Goal: Obtain resource: Download file/media

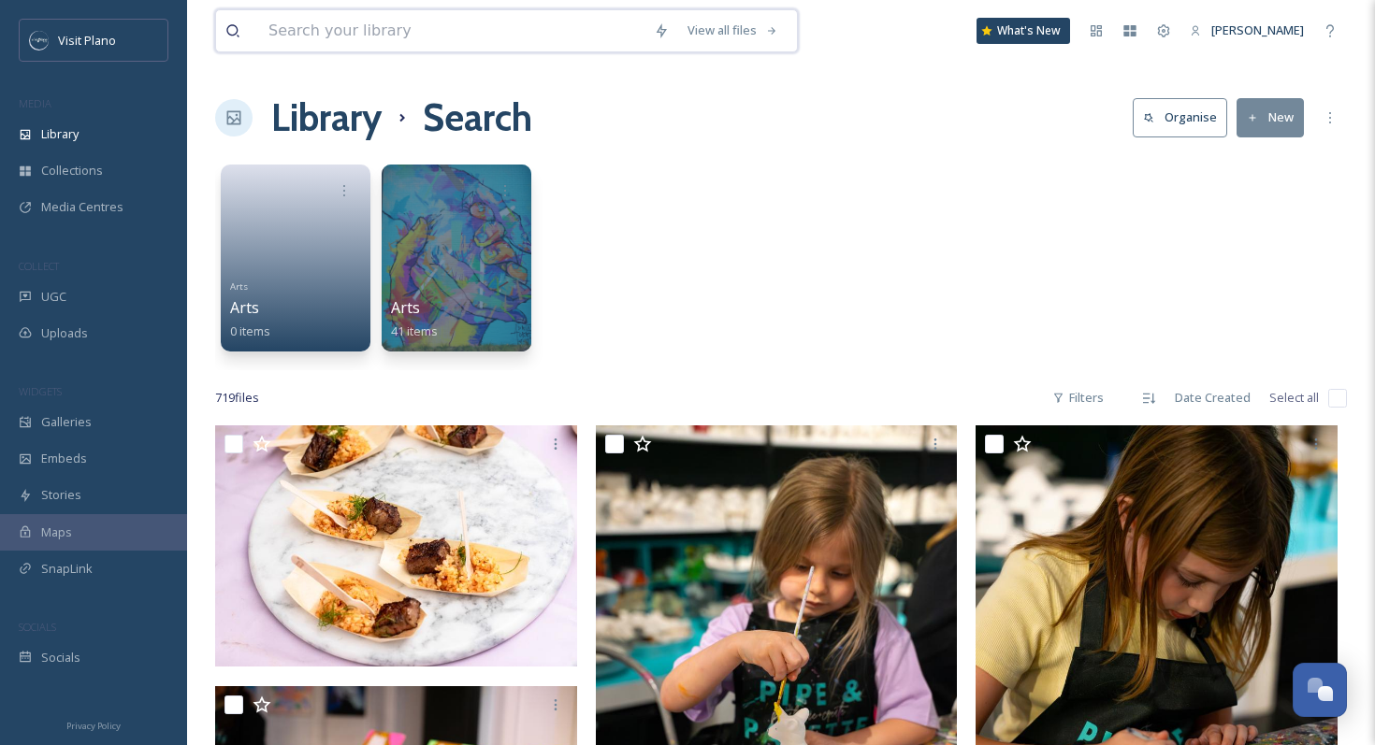
click at [496, 34] on input at bounding box center [451, 30] width 385 height 41
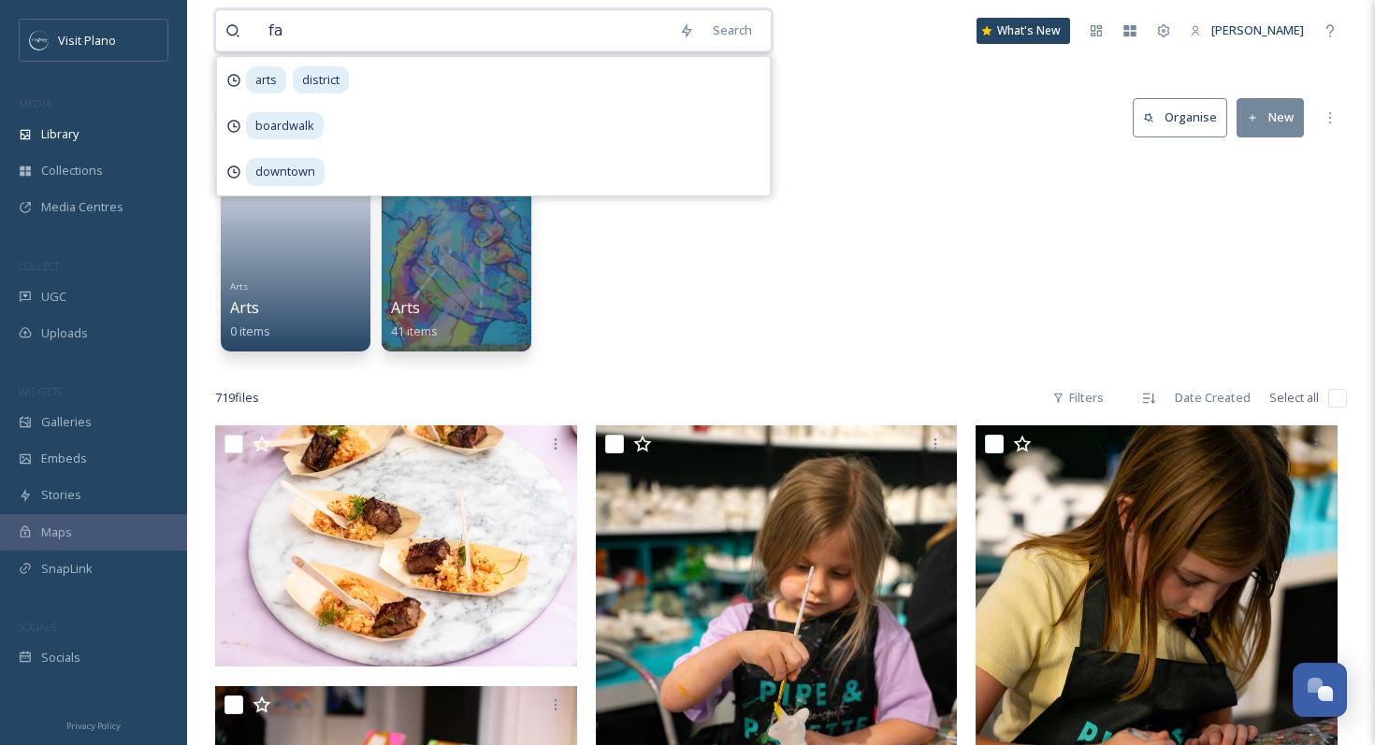
type input "f"
type input "october"
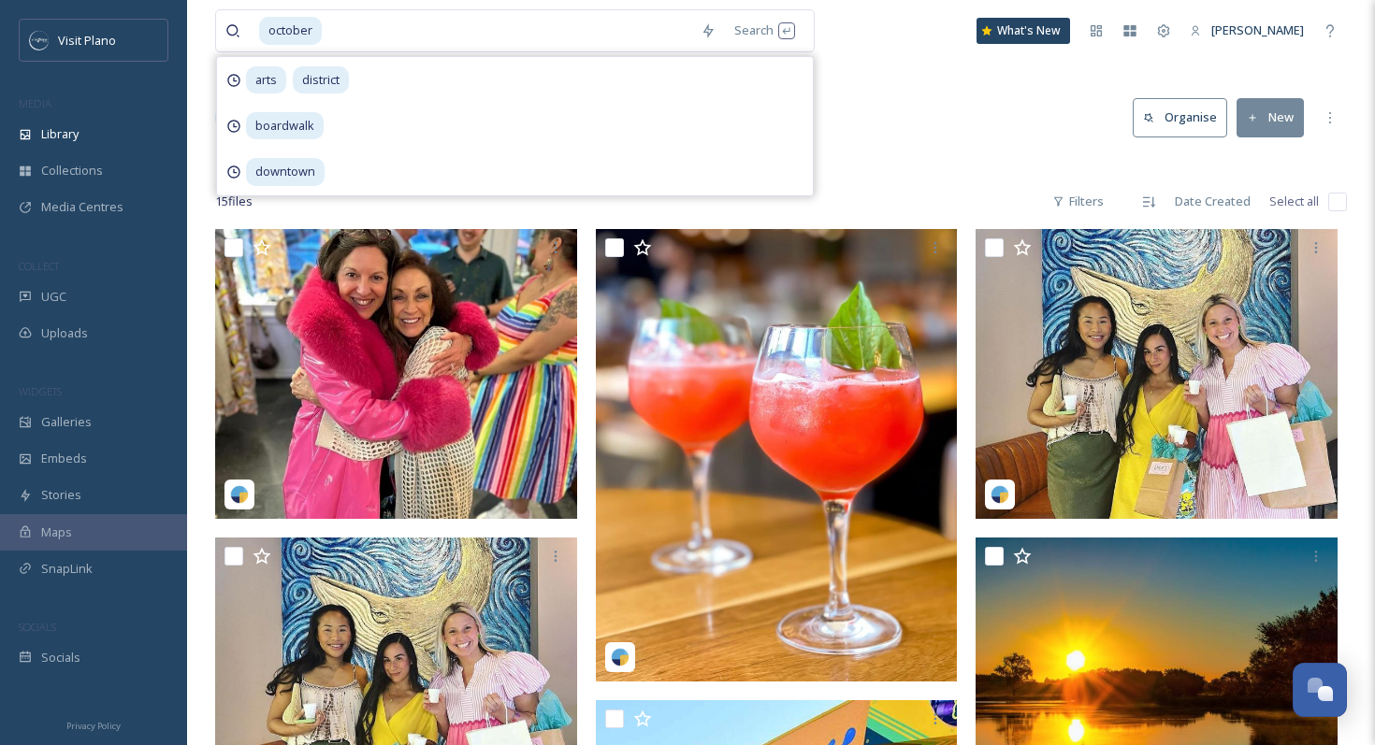
click at [893, 137] on div "Library Search Organise New" at bounding box center [780, 118] width 1131 height 56
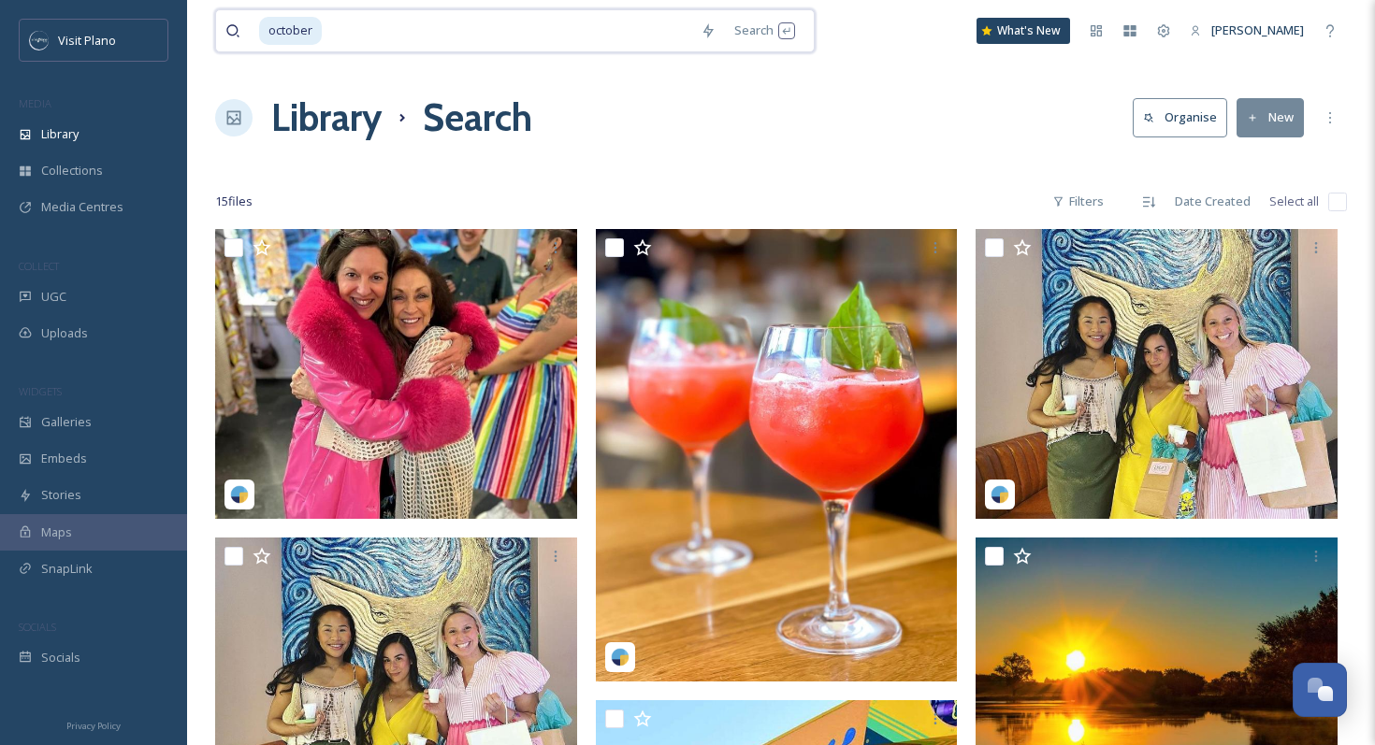
click at [356, 23] on input at bounding box center [507, 30] width 367 height 41
type input "o"
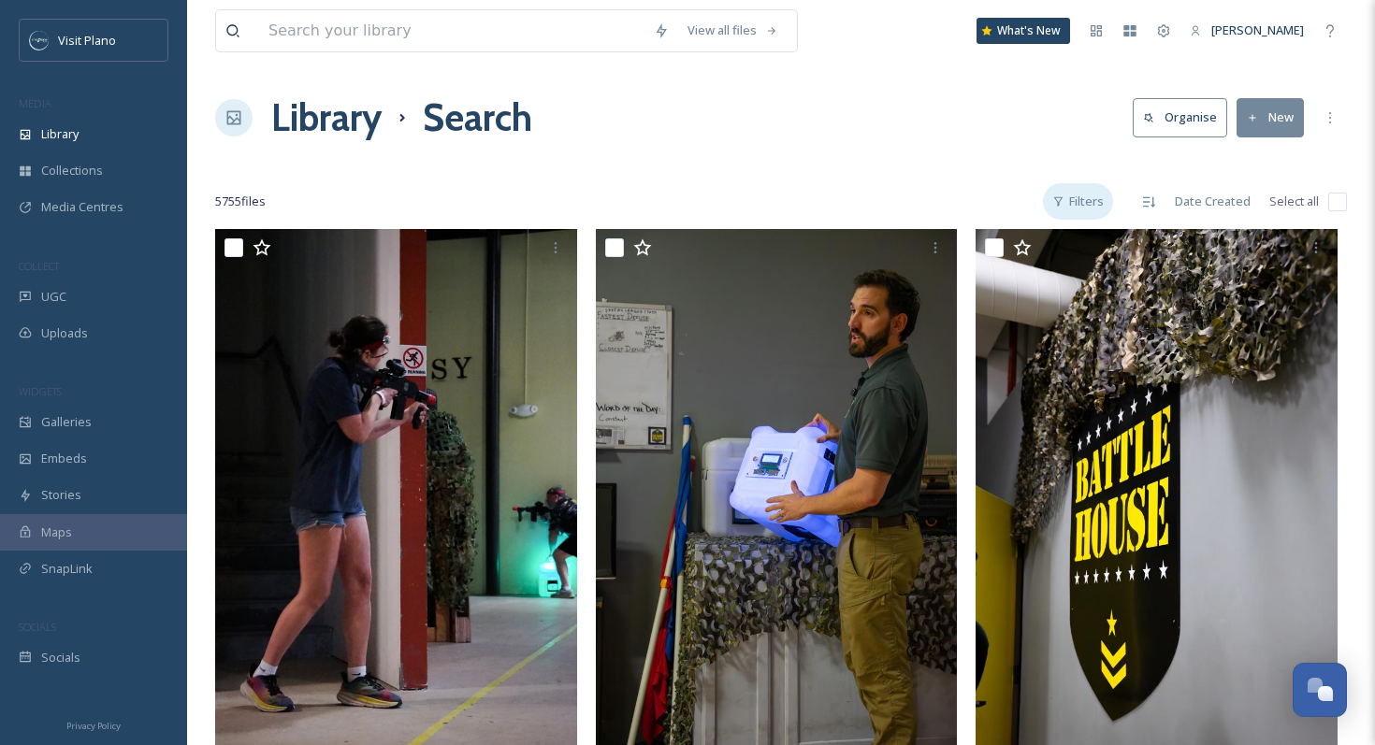
click at [1085, 198] on div "Filters" at bounding box center [1078, 201] width 70 height 36
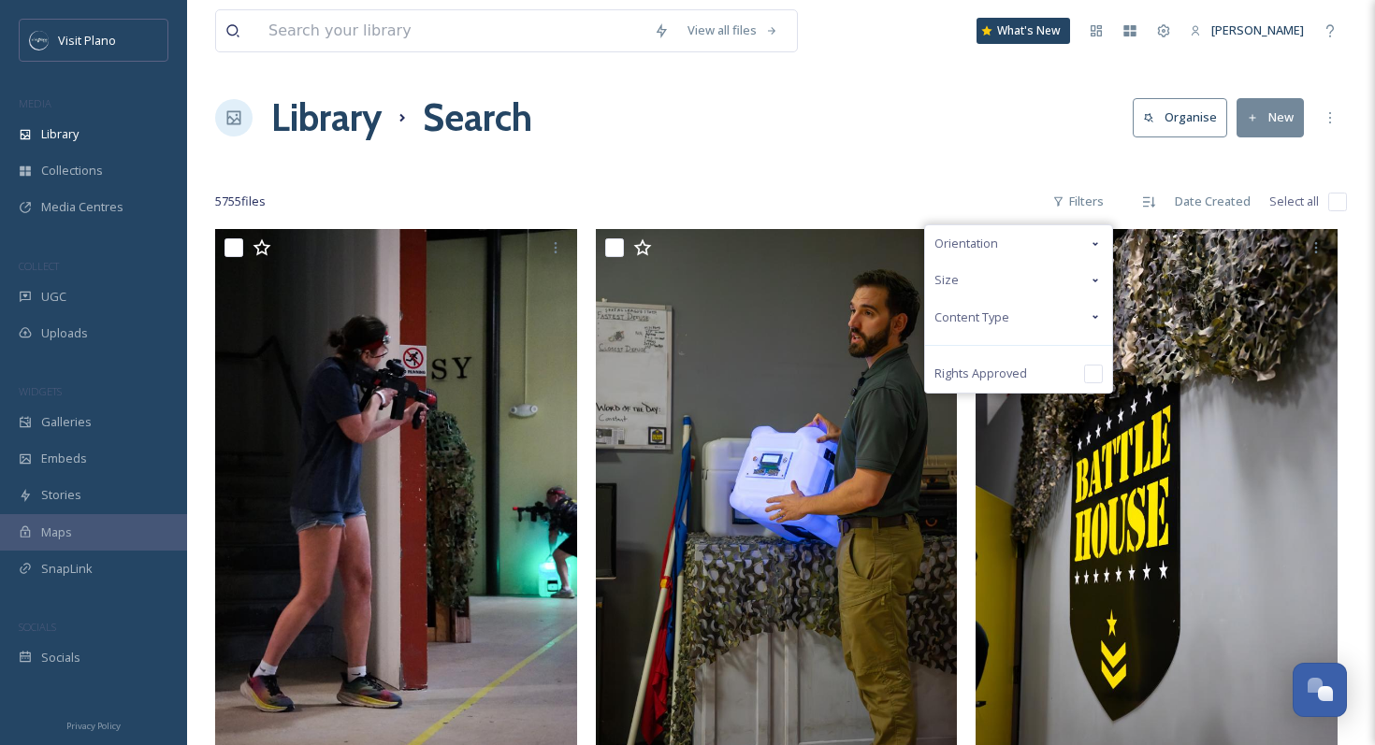
click at [1011, 282] on div "Size" at bounding box center [1018, 280] width 187 height 36
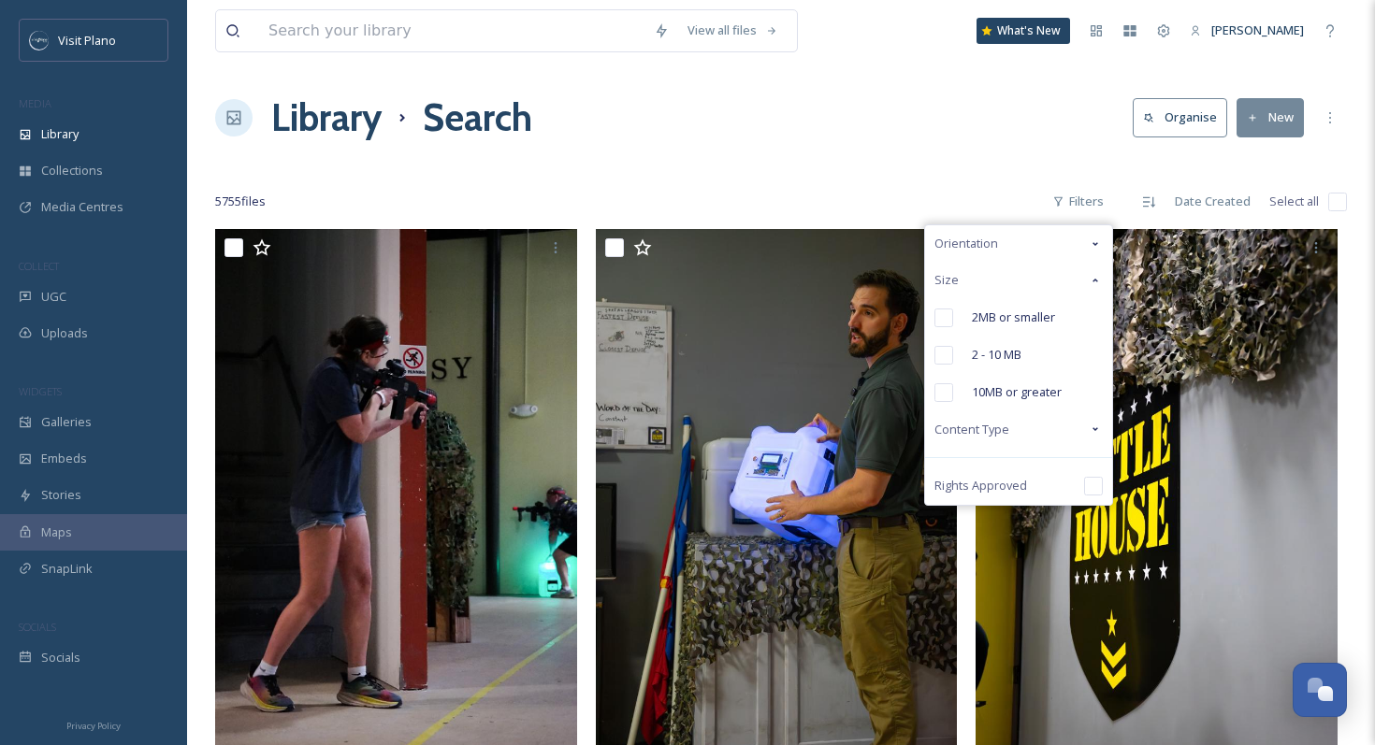
click at [995, 172] on div at bounding box center [780, 164] width 1131 height 19
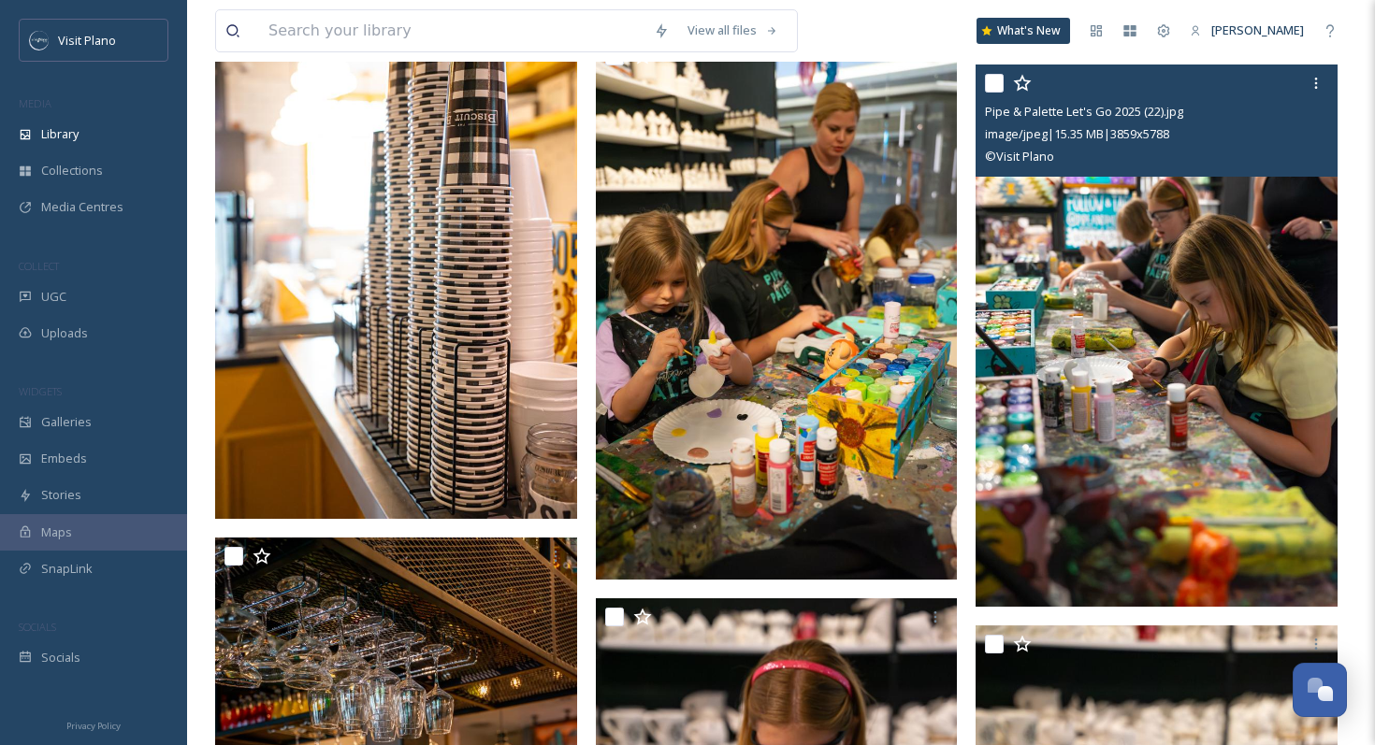
scroll to position [8711, 0]
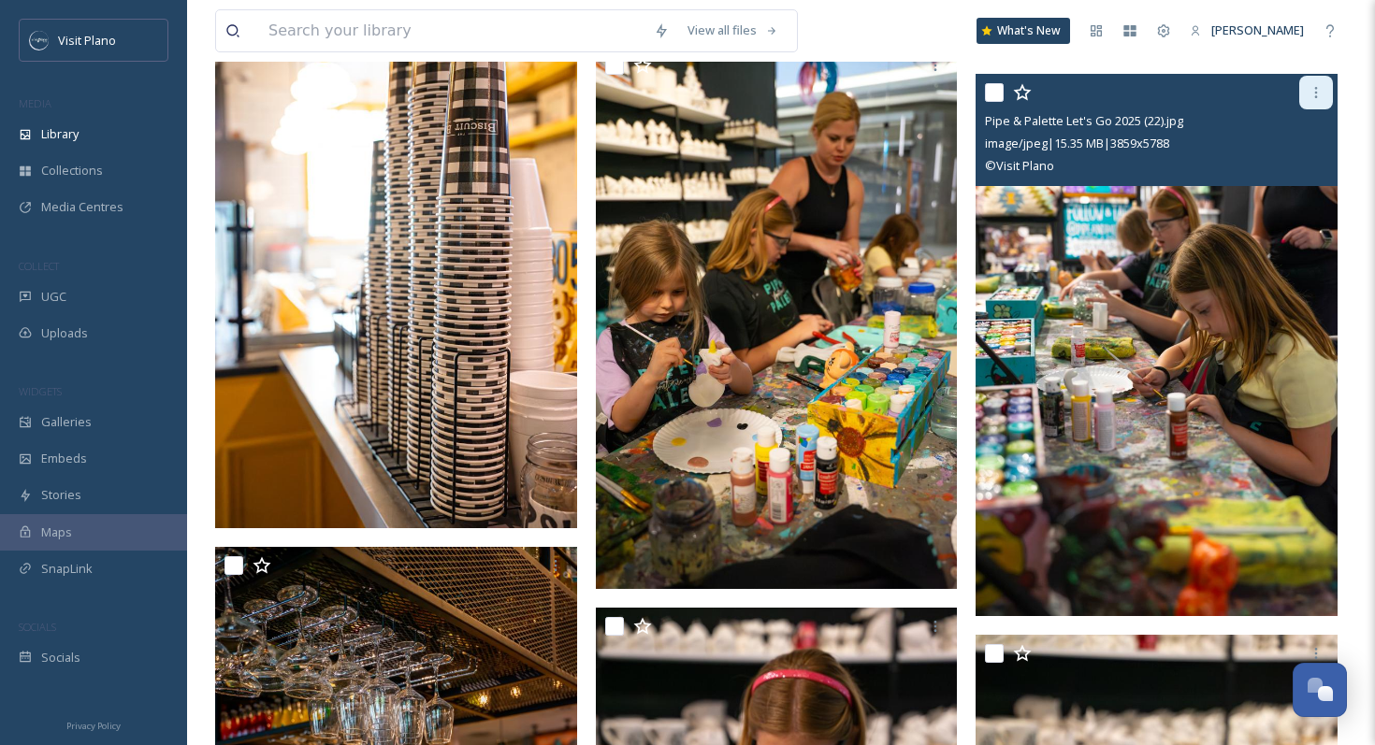
click at [1319, 89] on icon at bounding box center [1315, 92] width 15 height 15
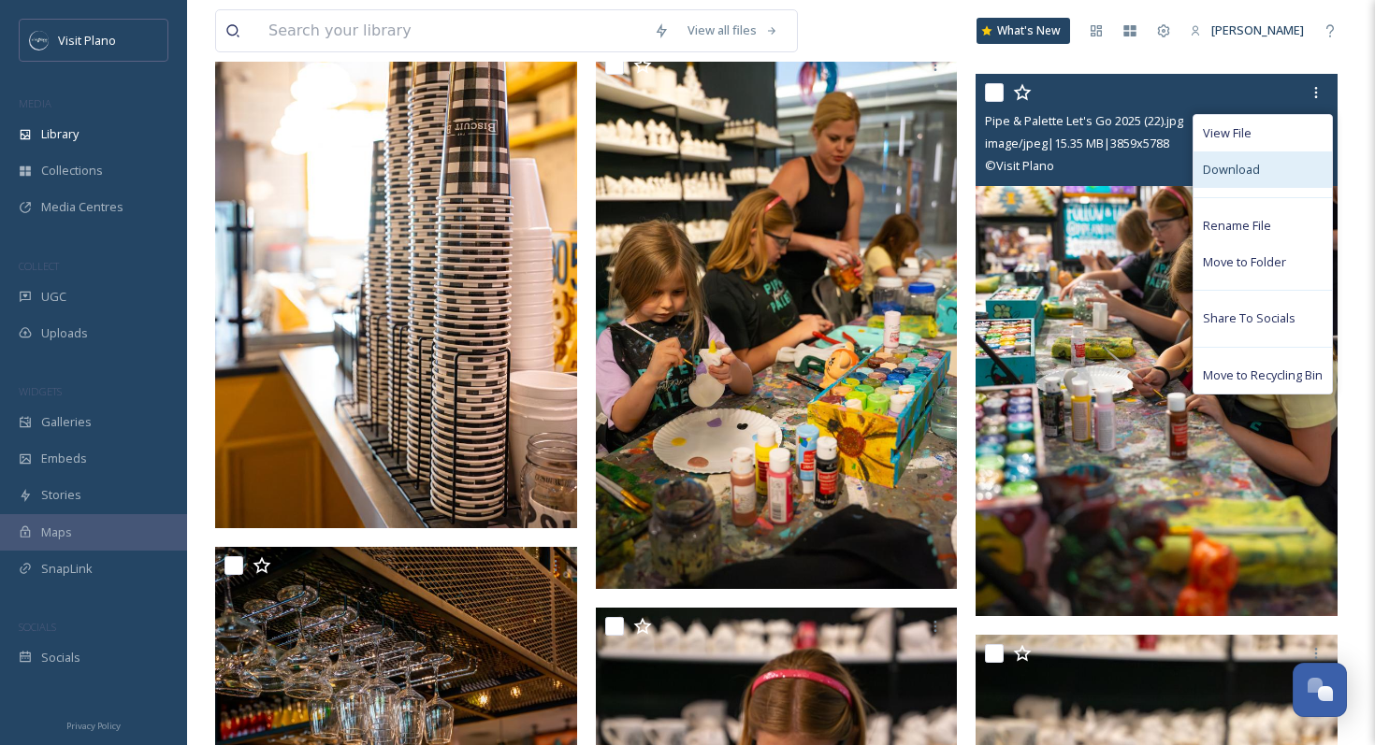
click at [1238, 179] on div "Download" at bounding box center [1262, 169] width 138 height 36
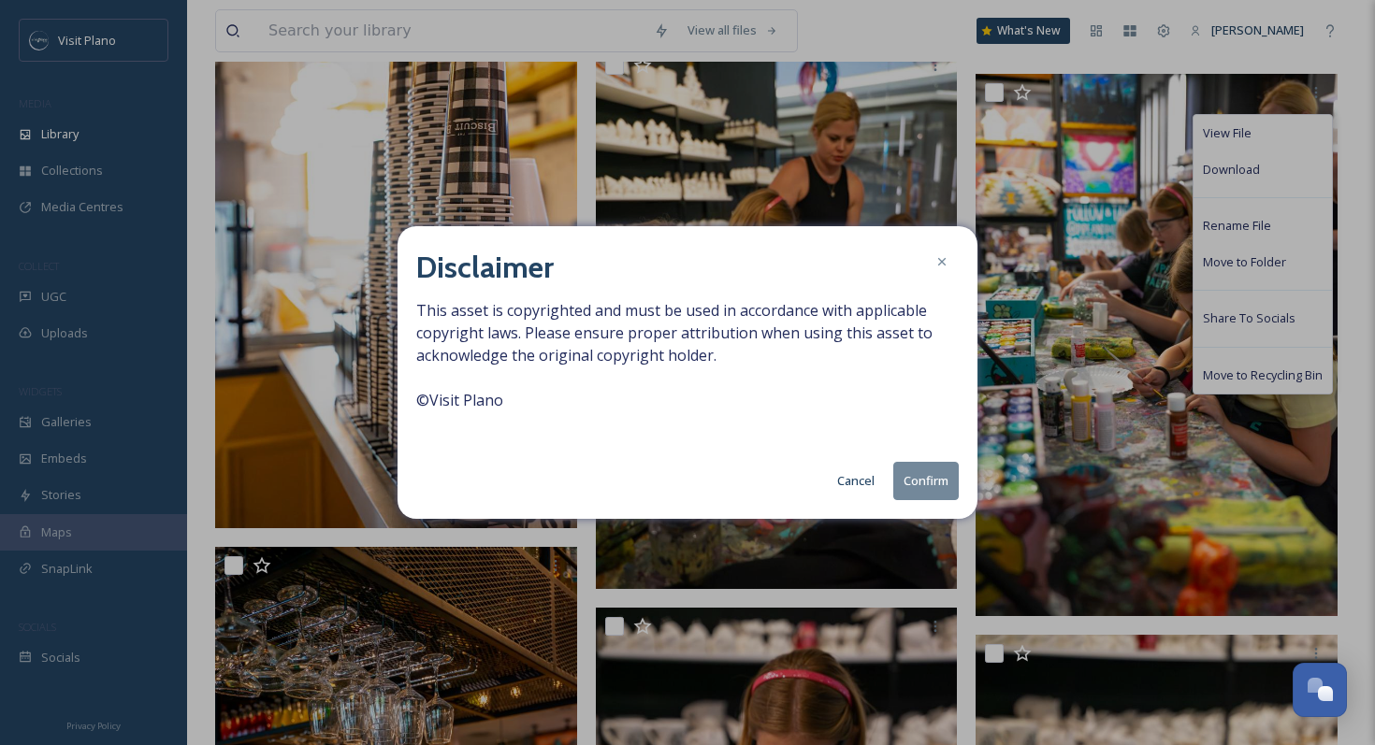
click at [923, 471] on button "Confirm" at bounding box center [925, 481] width 65 height 38
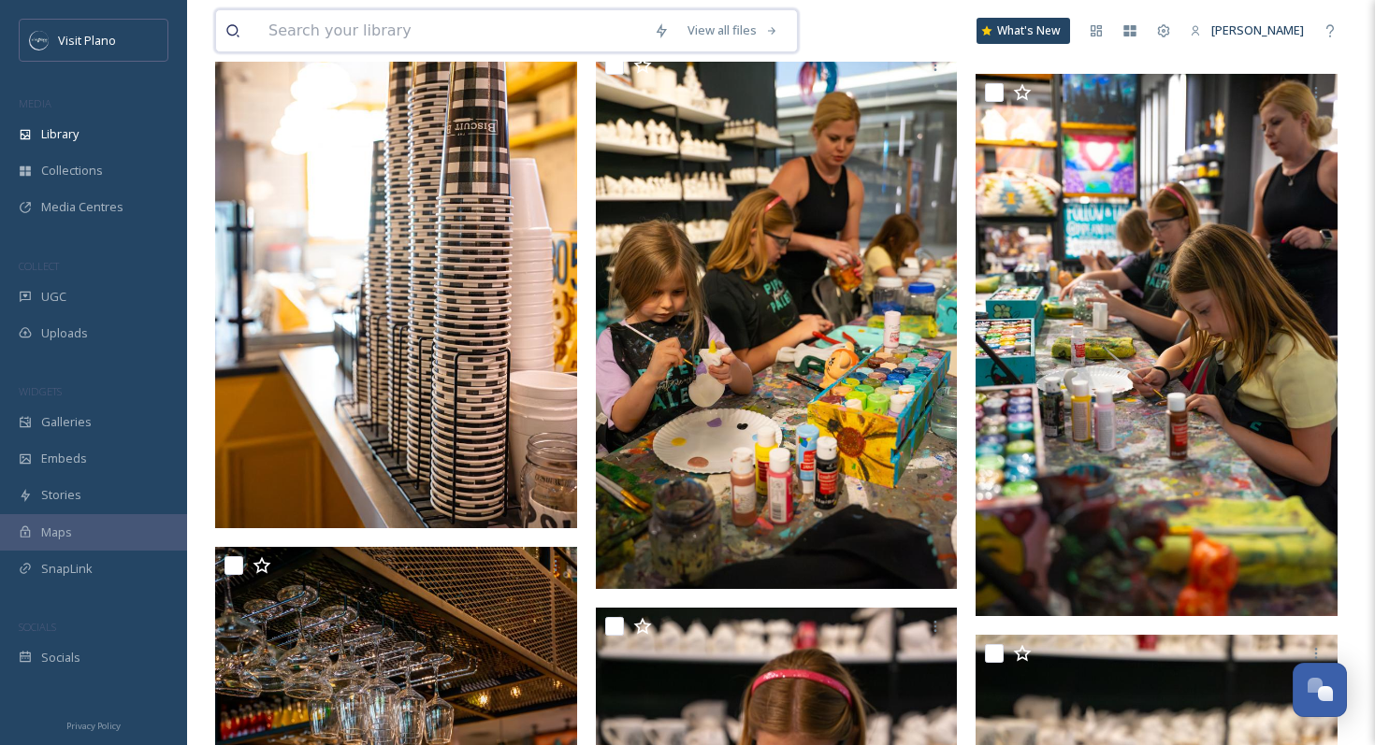
click at [549, 37] on input at bounding box center [451, 30] width 385 height 41
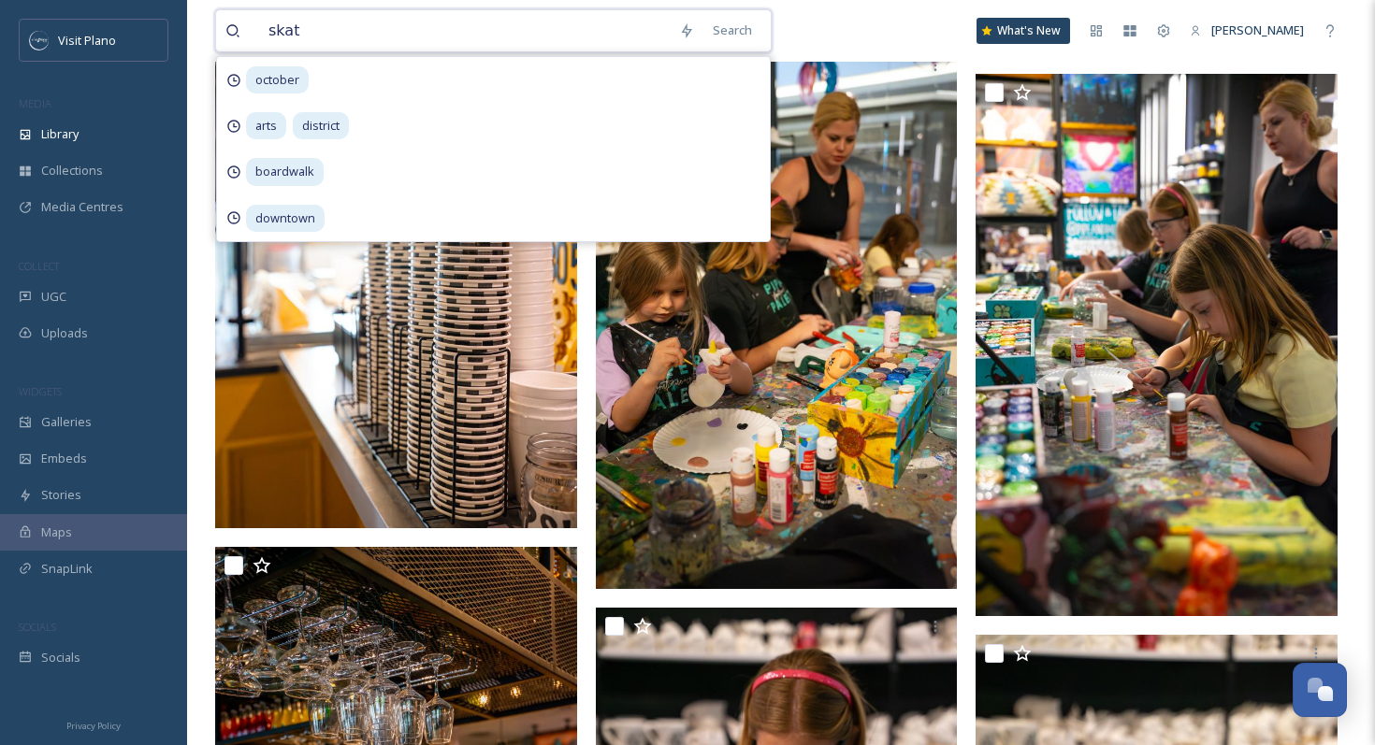
type input "skate"
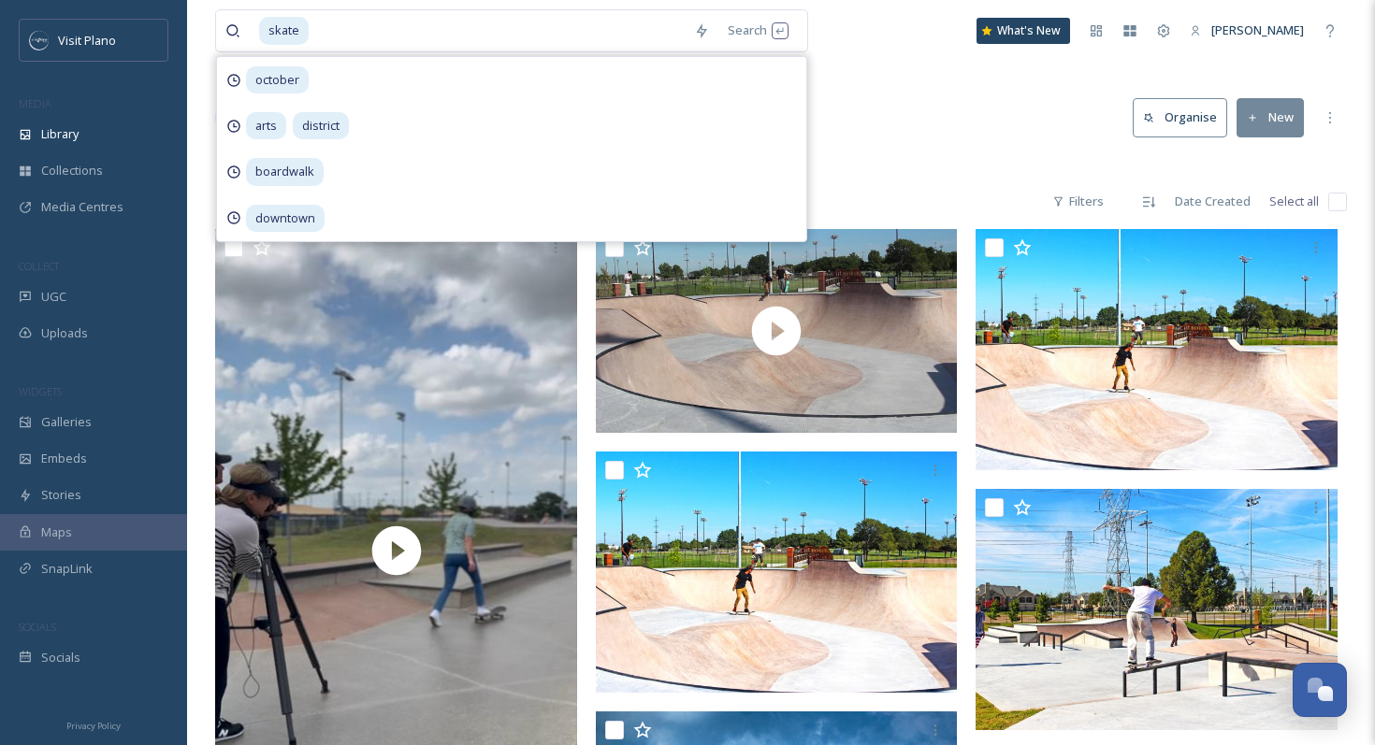
click at [986, 145] on div "Library Search Organise New" at bounding box center [780, 118] width 1131 height 56
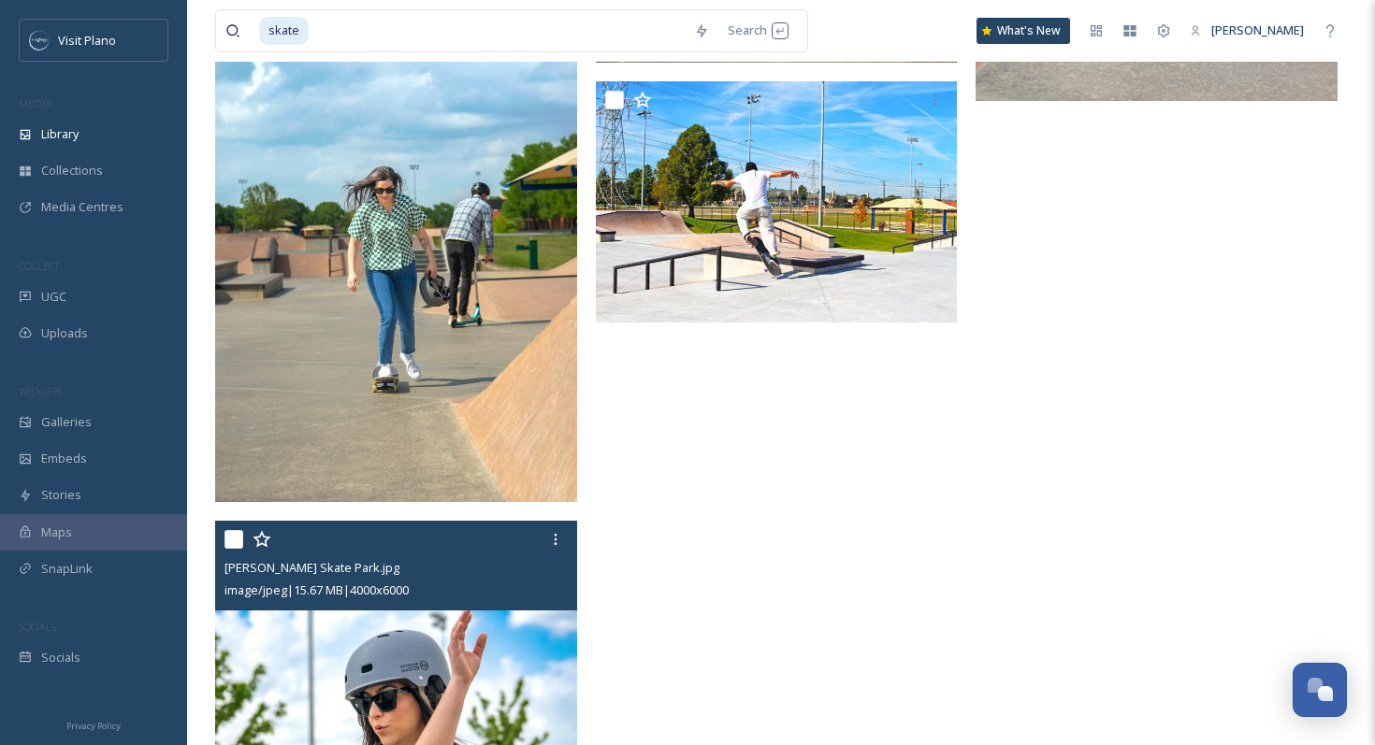
scroll to position [979, 0]
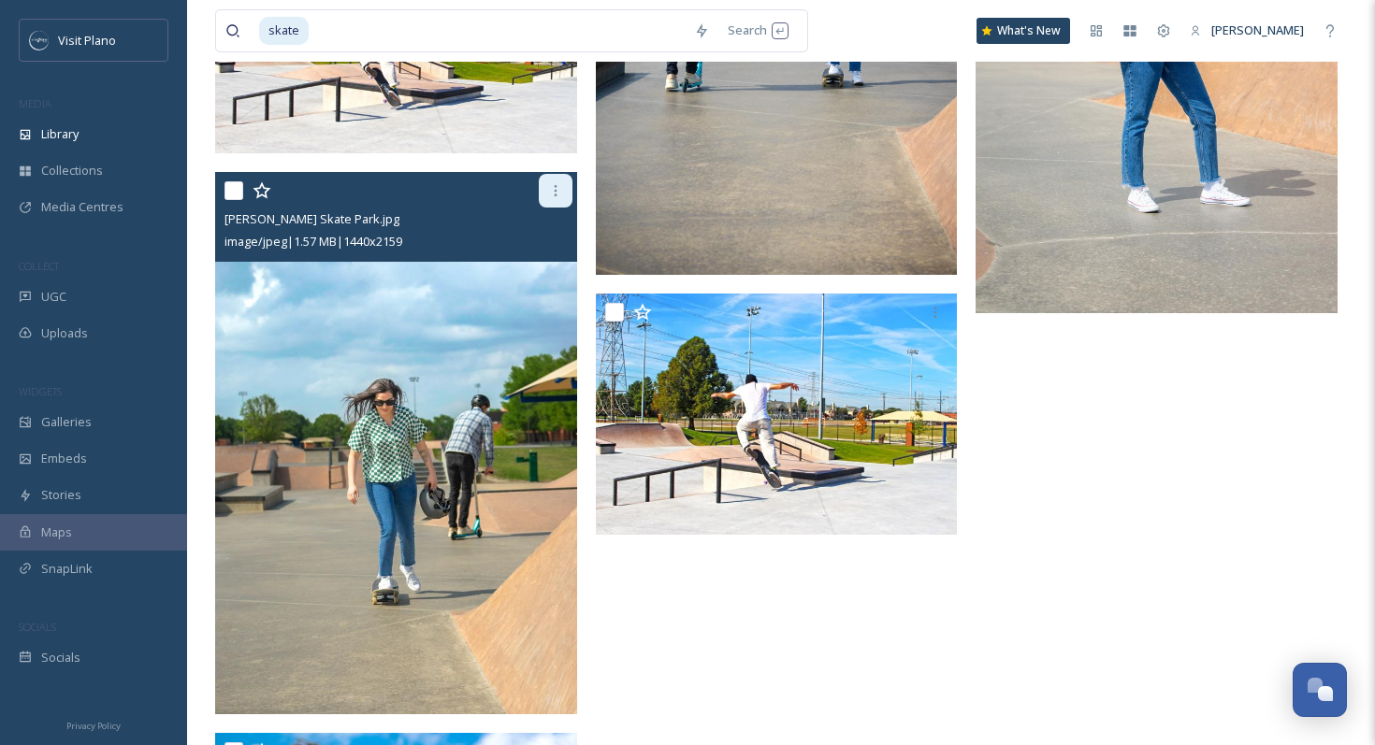
click at [557, 198] on div at bounding box center [556, 191] width 34 height 34
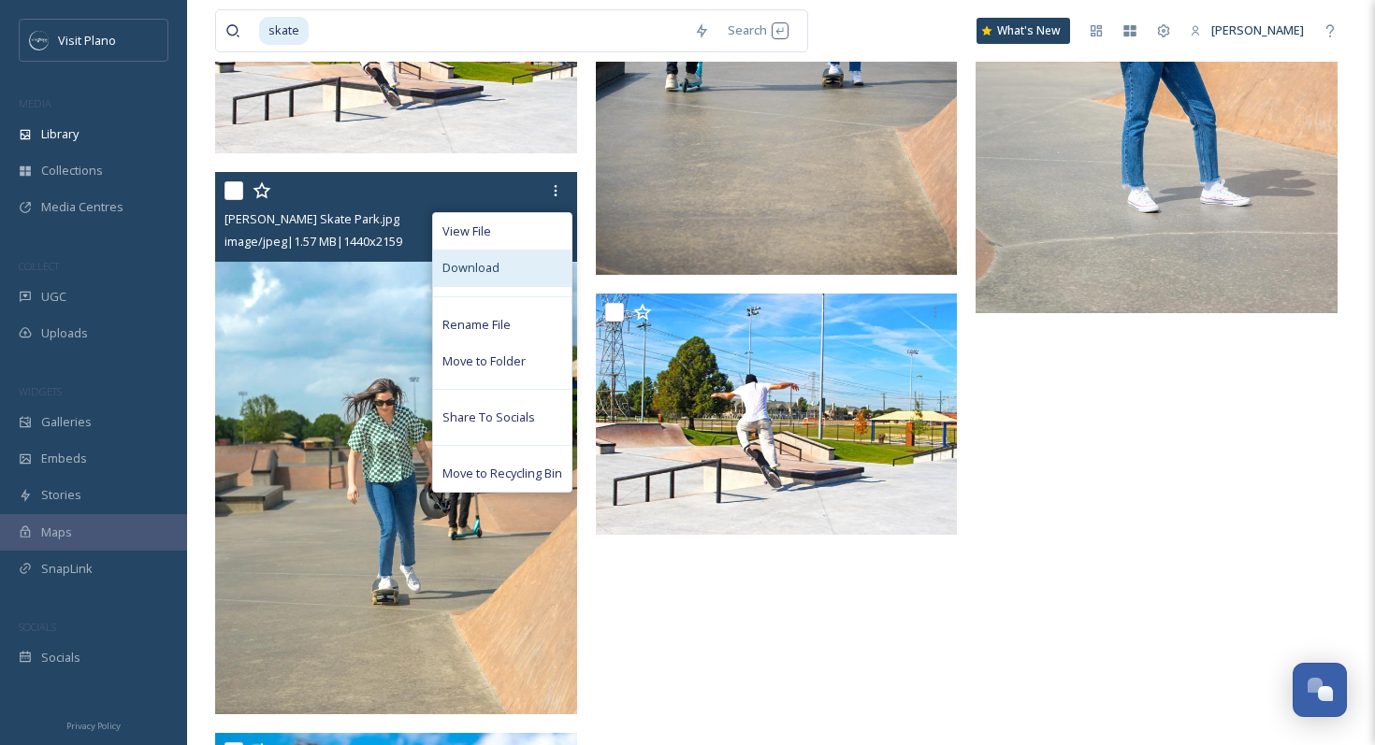
click at [495, 268] on span "Download" at bounding box center [470, 268] width 57 height 18
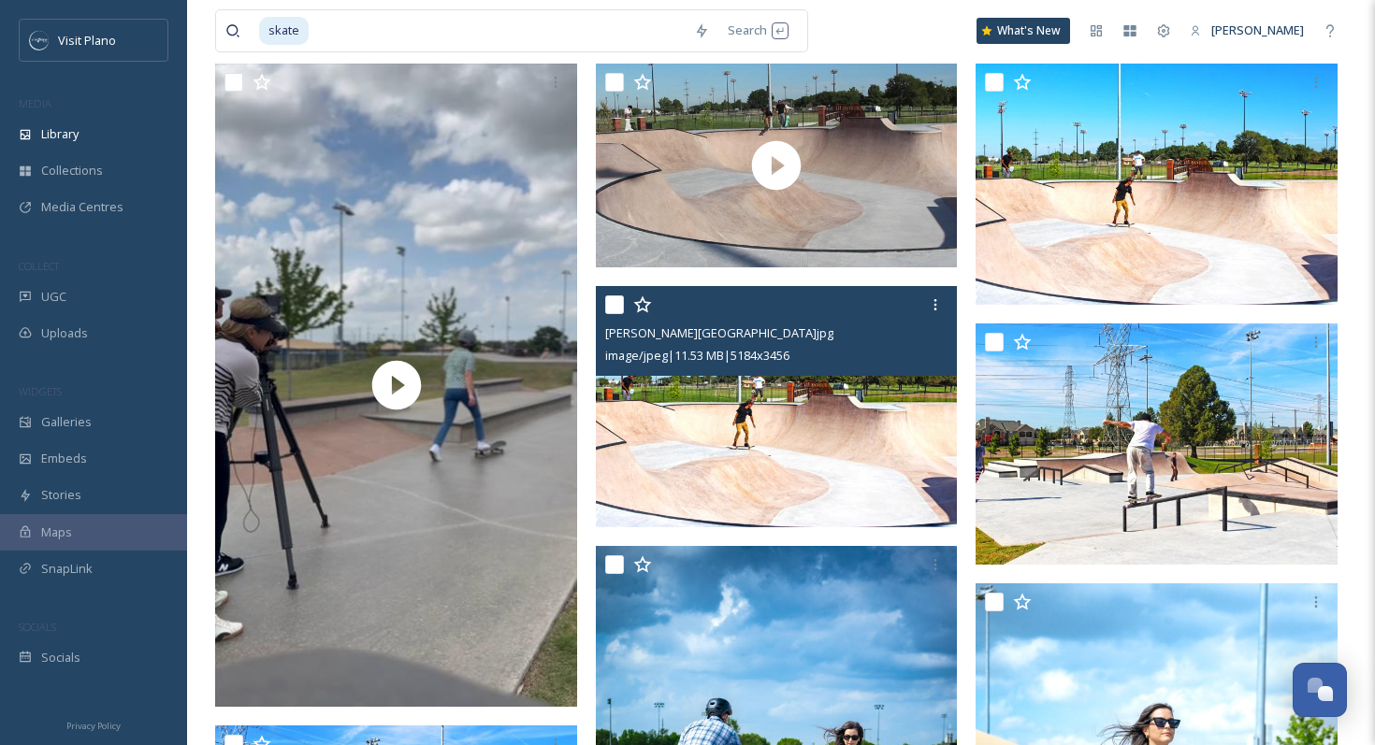
scroll to position [160, 0]
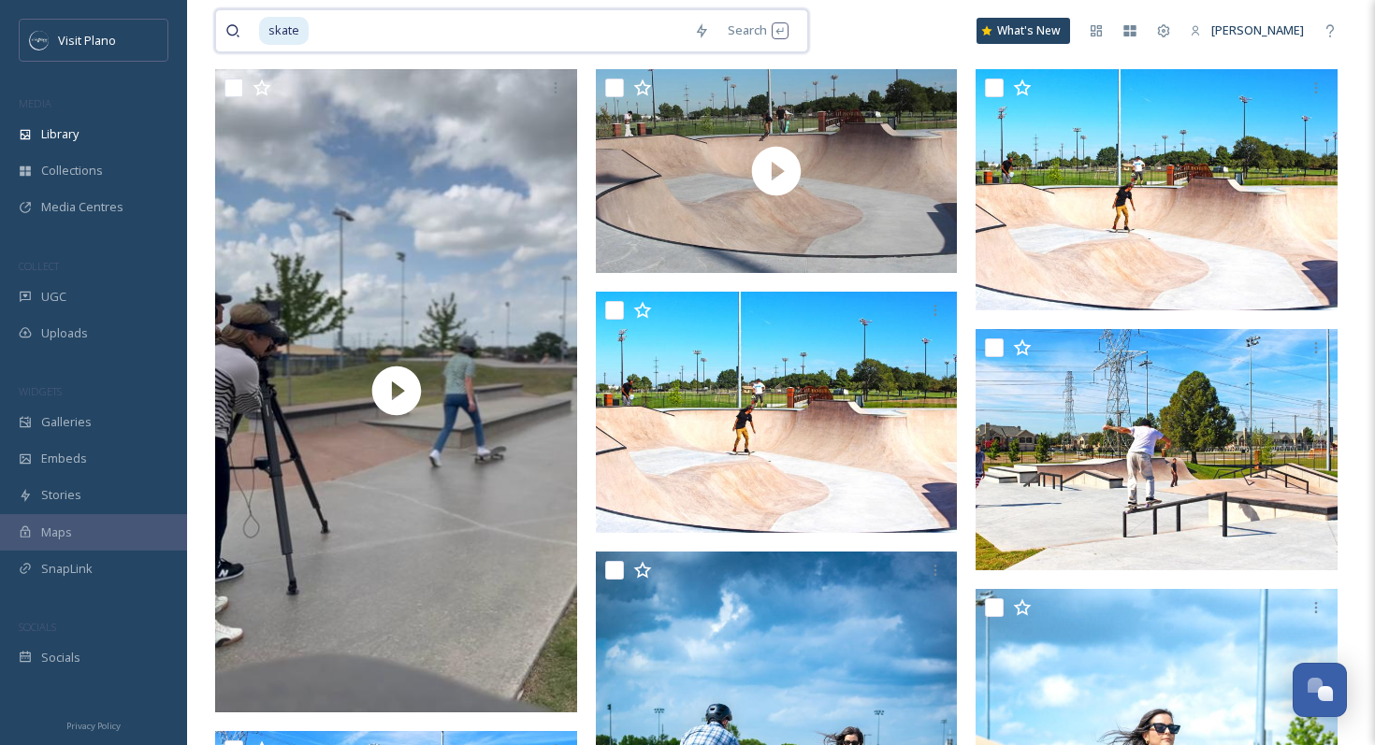
click at [554, 39] on input at bounding box center [497, 30] width 374 height 41
type input "s"
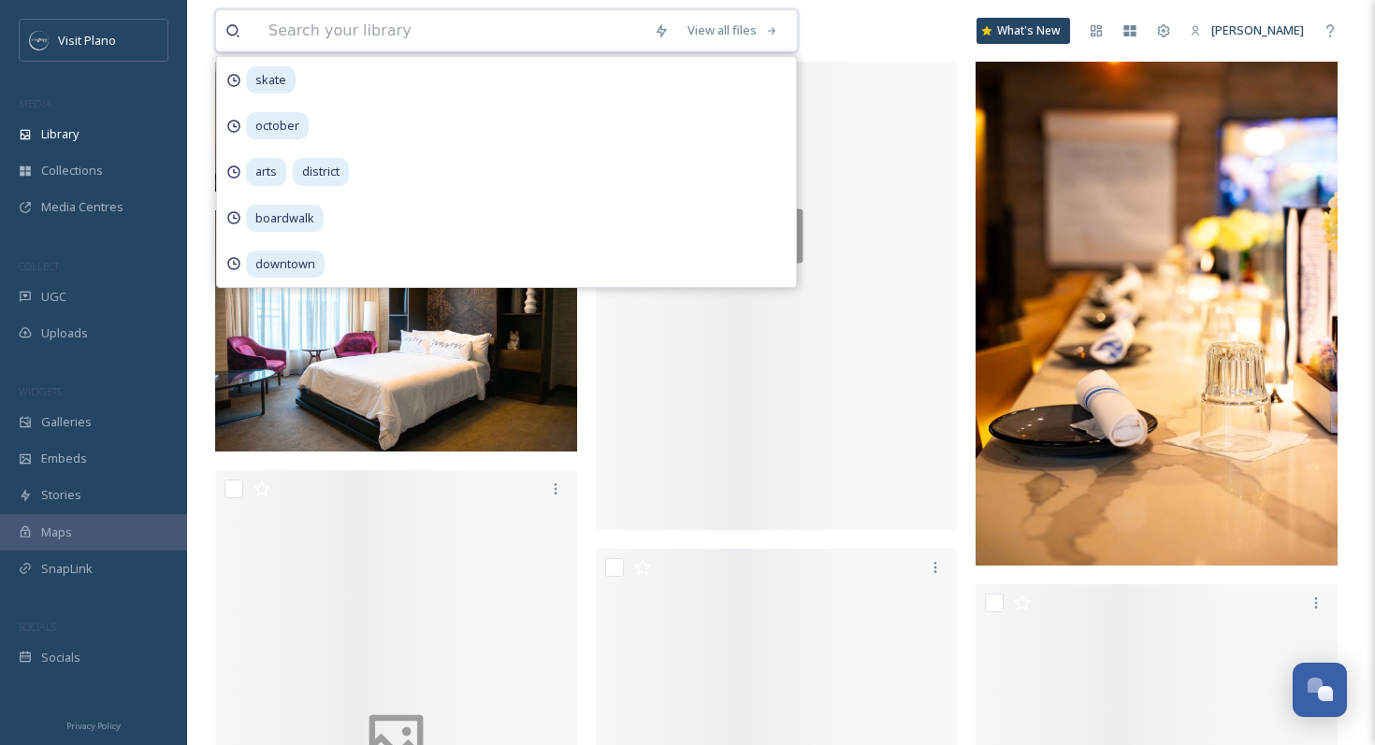
scroll to position [14631, 0]
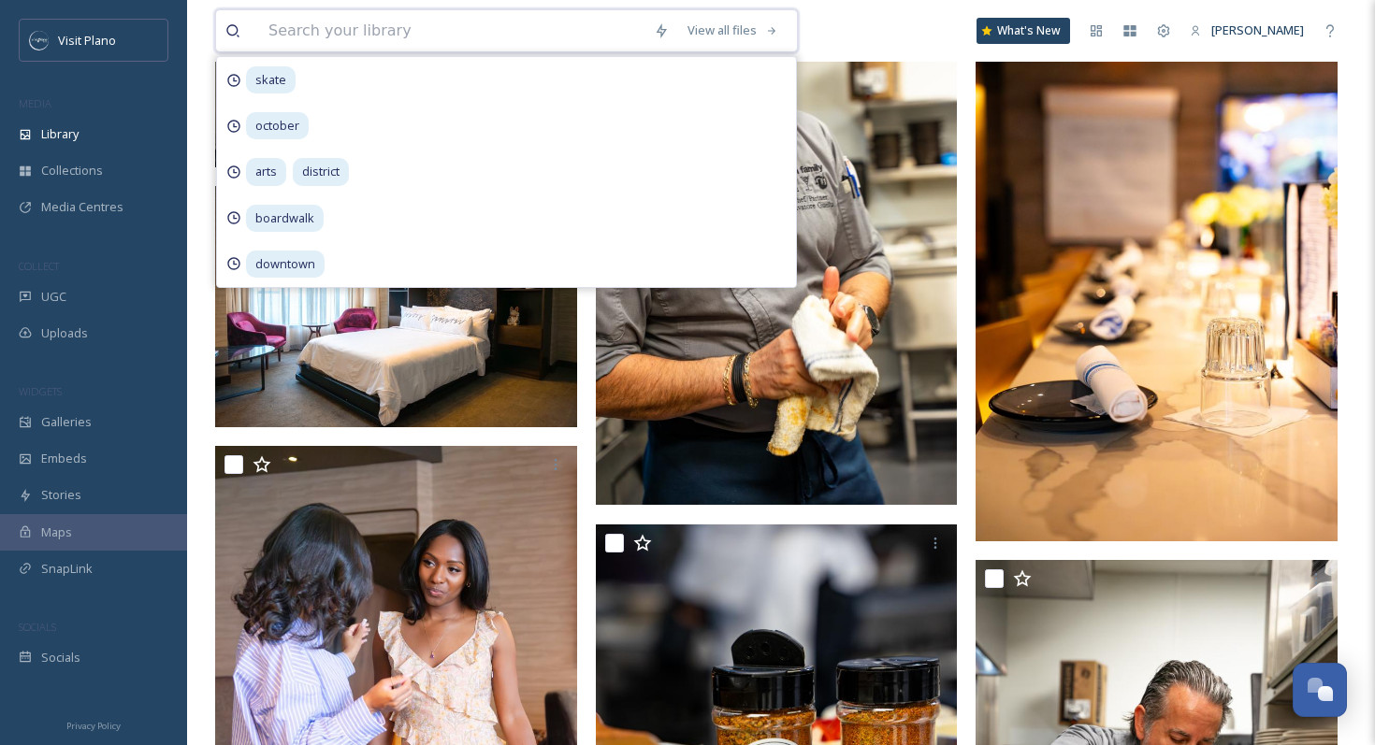
click at [412, 36] on input at bounding box center [451, 30] width 385 height 41
type input "g"
type input "food"
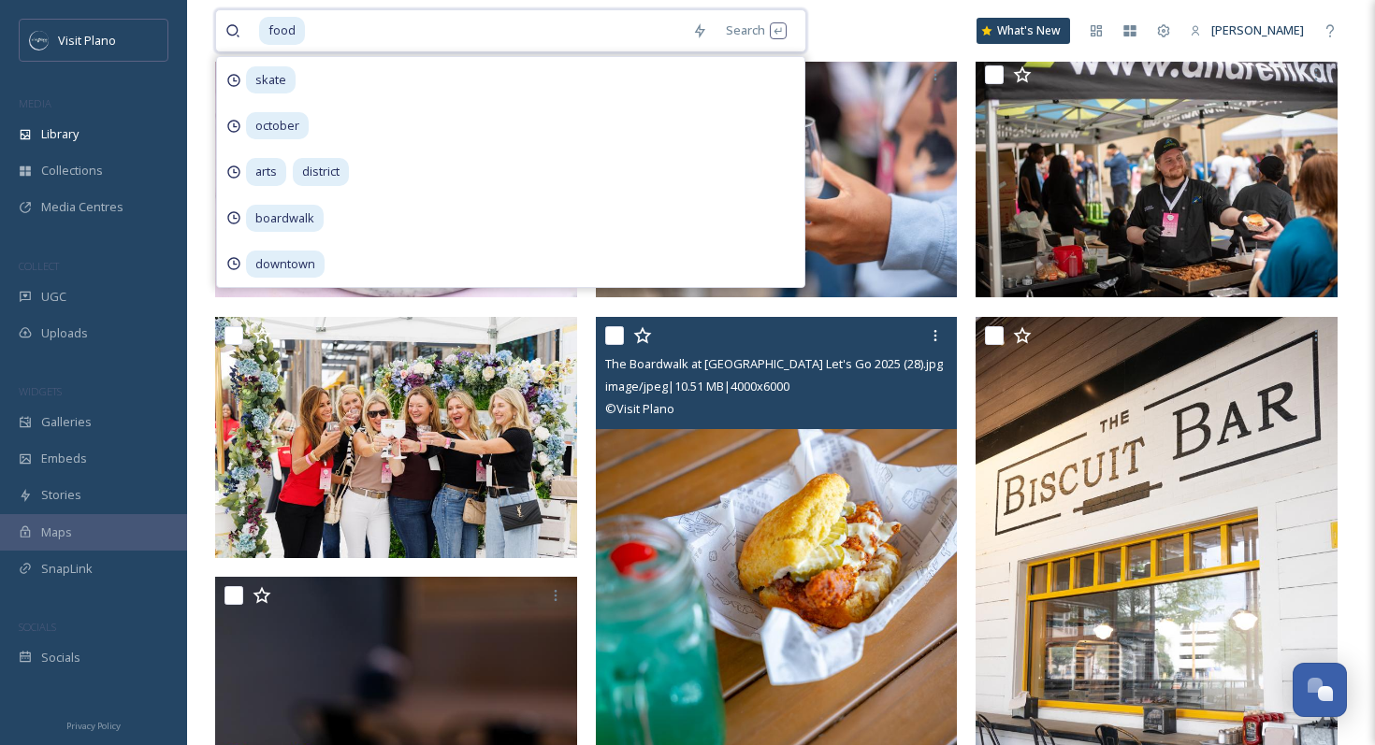
scroll to position [368, 0]
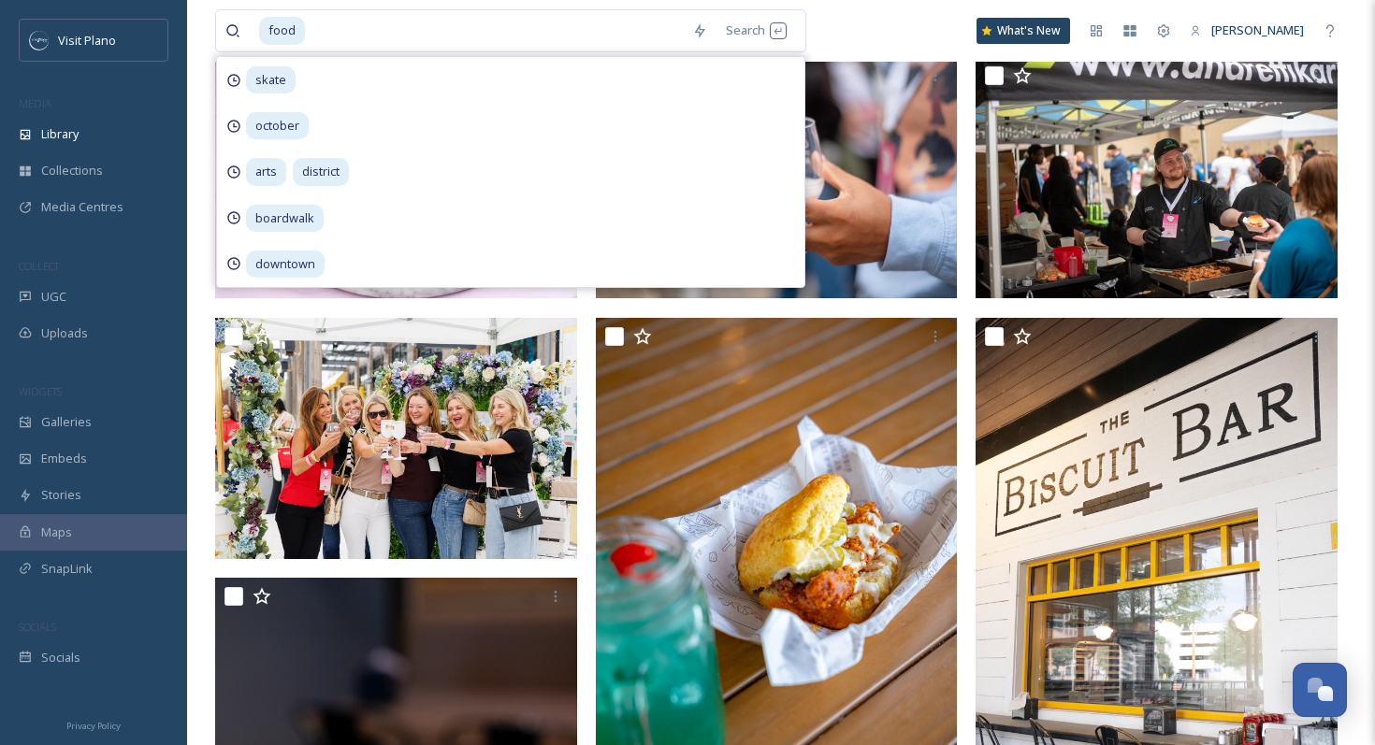
click at [848, 28] on div "food Search skate october arts district boardwalk downtown What's New [PERSON_N…" at bounding box center [780, 31] width 1131 height 62
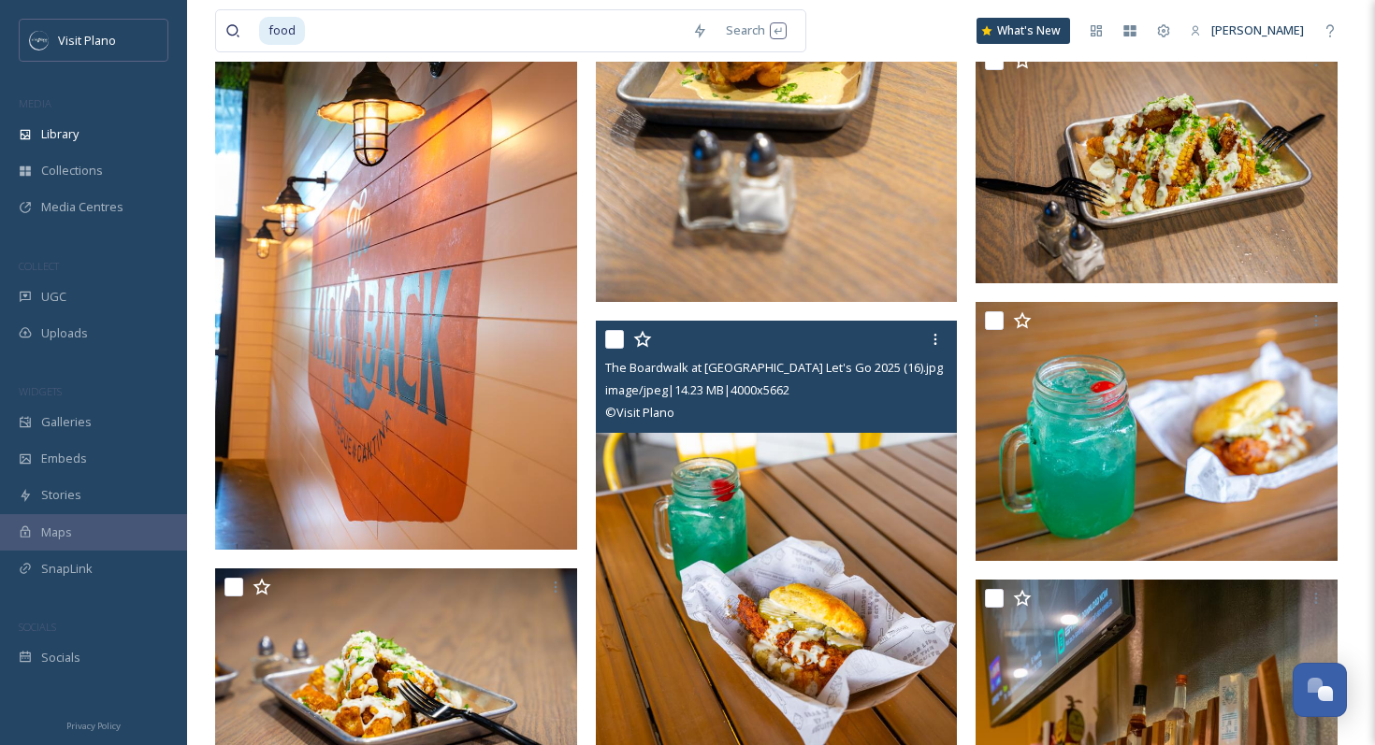
scroll to position [1745, 0]
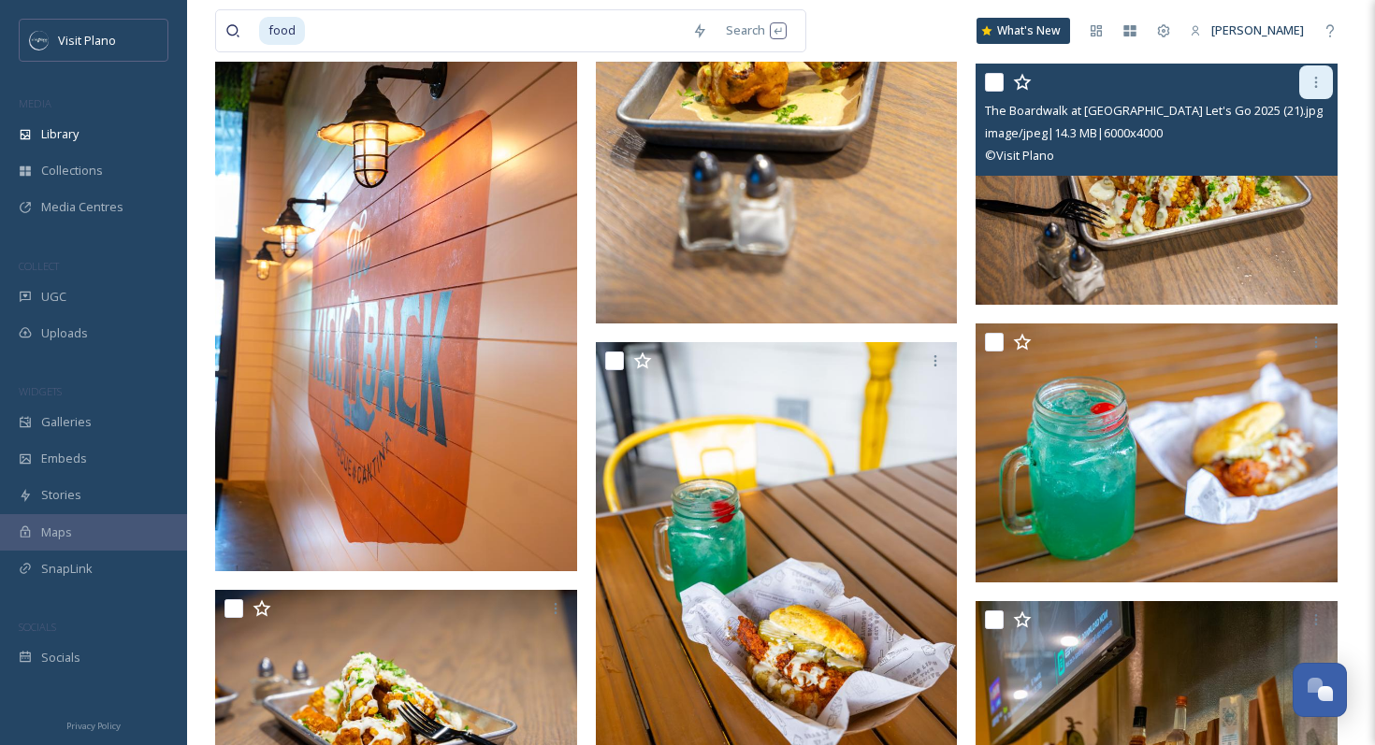
click at [1318, 74] on div at bounding box center [1316, 82] width 34 height 34
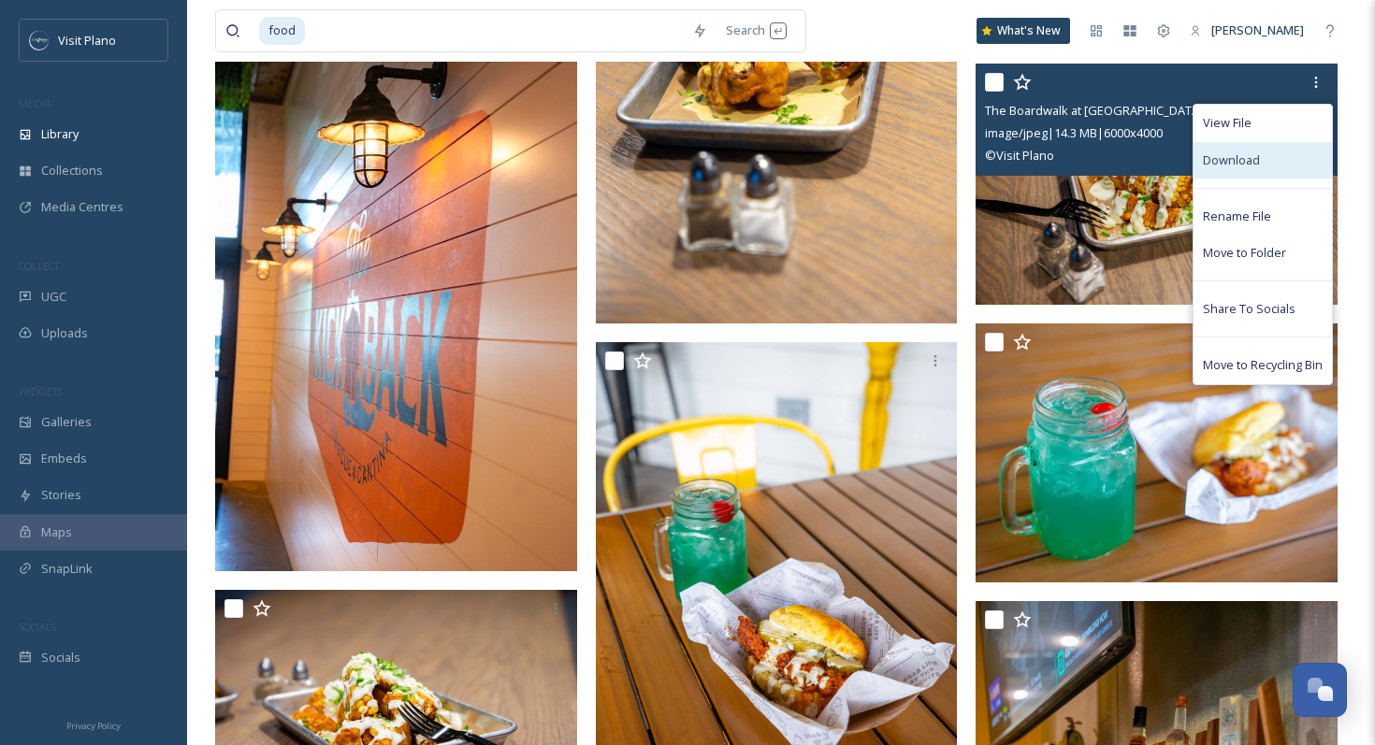
click at [1232, 158] on span "Download" at bounding box center [1231, 160] width 57 height 18
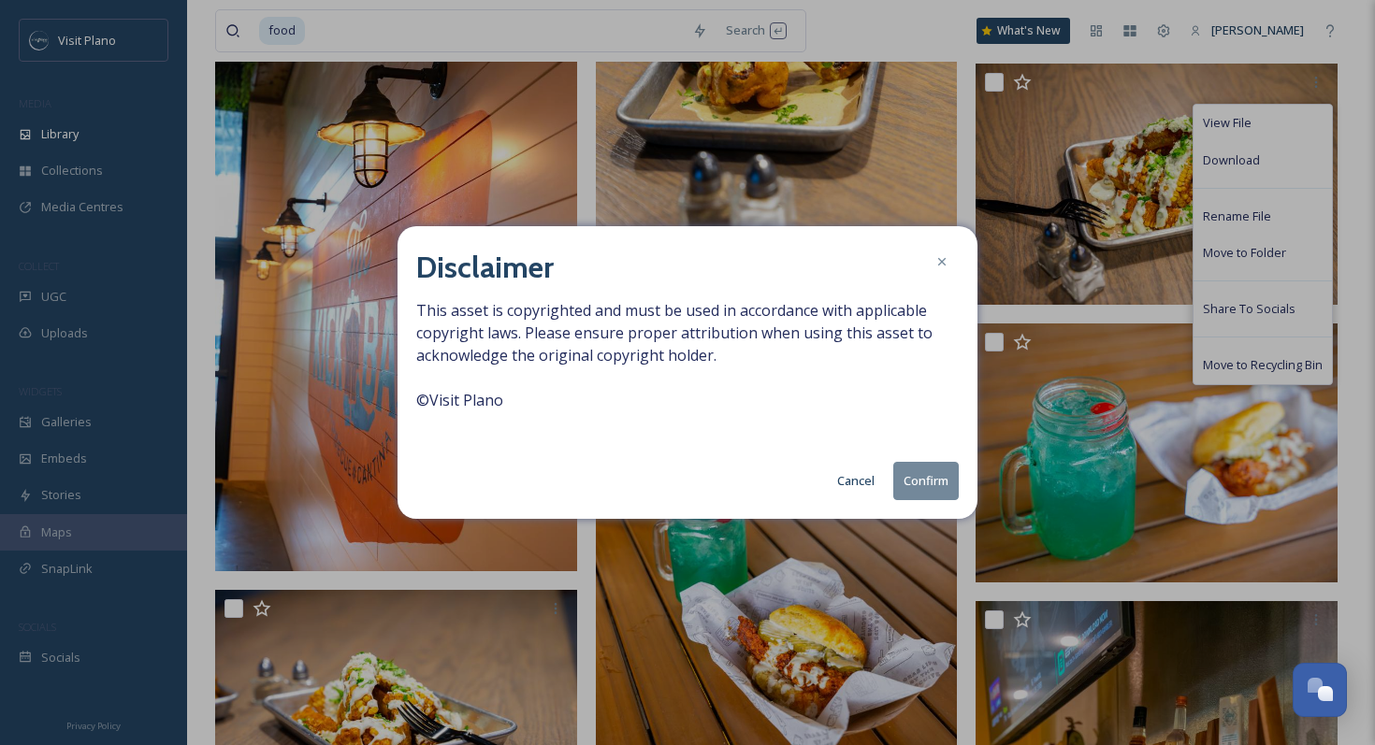
click at [923, 478] on button "Confirm" at bounding box center [925, 481] width 65 height 38
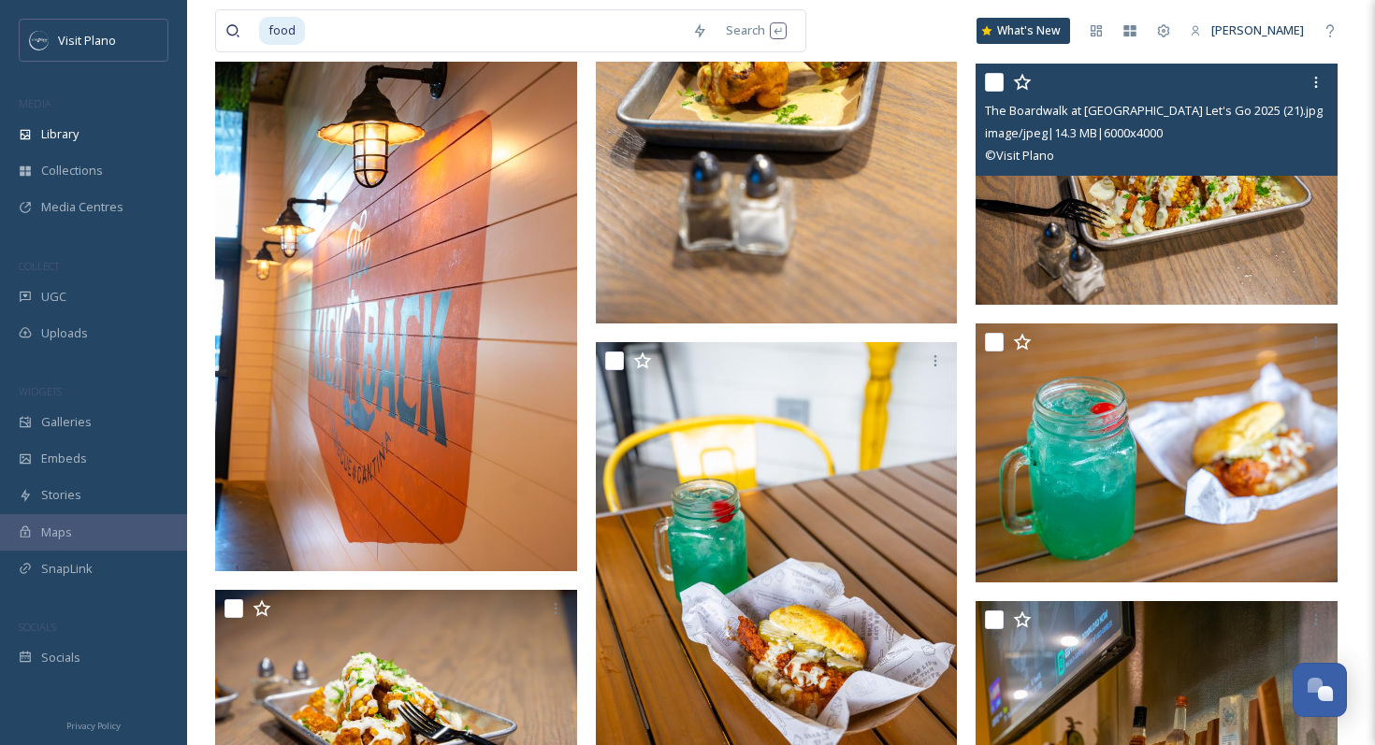
click at [1180, 223] on img at bounding box center [1156, 184] width 362 height 241
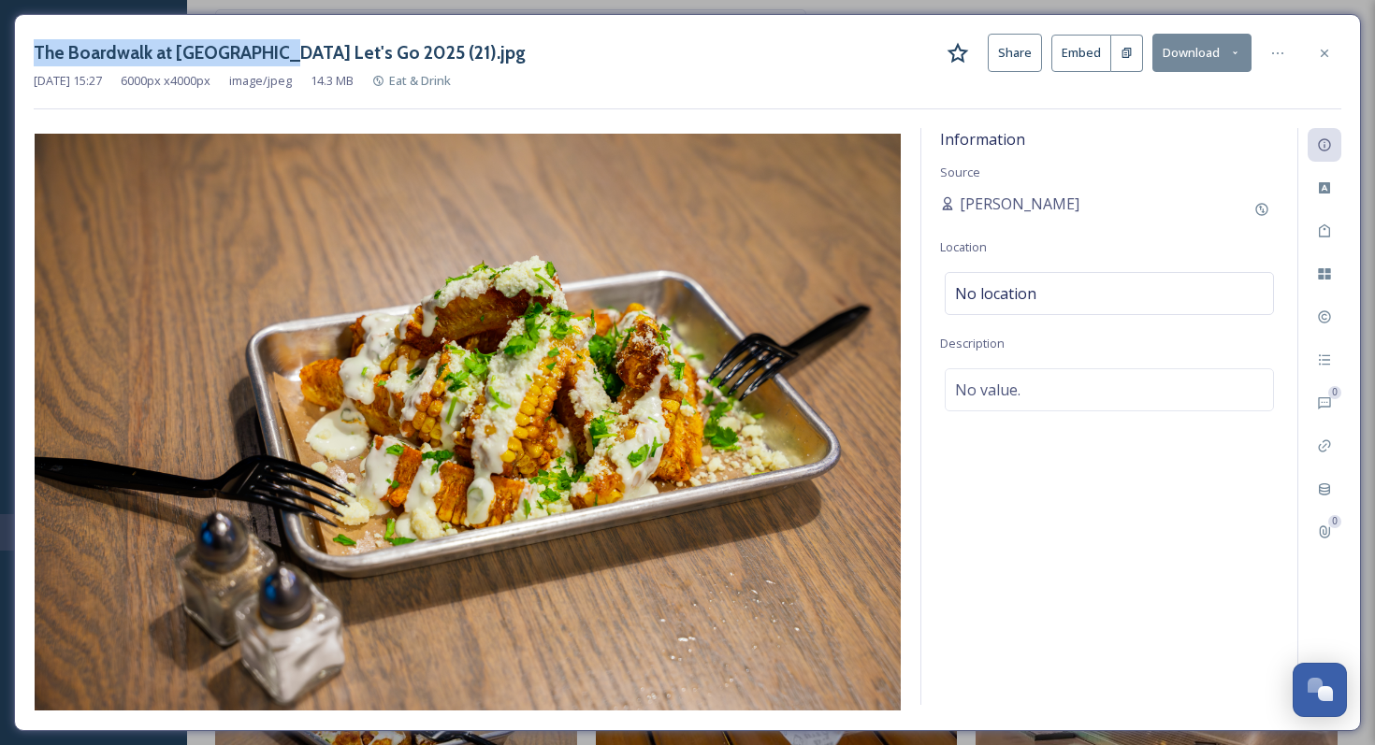
drag, startPoint x: 35, startPoint y: 54, endPoint x: 265, endPoint y: 54, distance: 230.0
click at [265, 54] on h3 "The Boardwalk at [GEOGRAPHIC_DATA] Let's Go 2025 (21).jpg" at bounding box center [280, 52] width 492 height 27
copy h3 "The Boardwalk at [GEOGRAPHIC_DATA]"
click at [1319, 43] on div at bounding box center [1324, 53] width 34 height 34
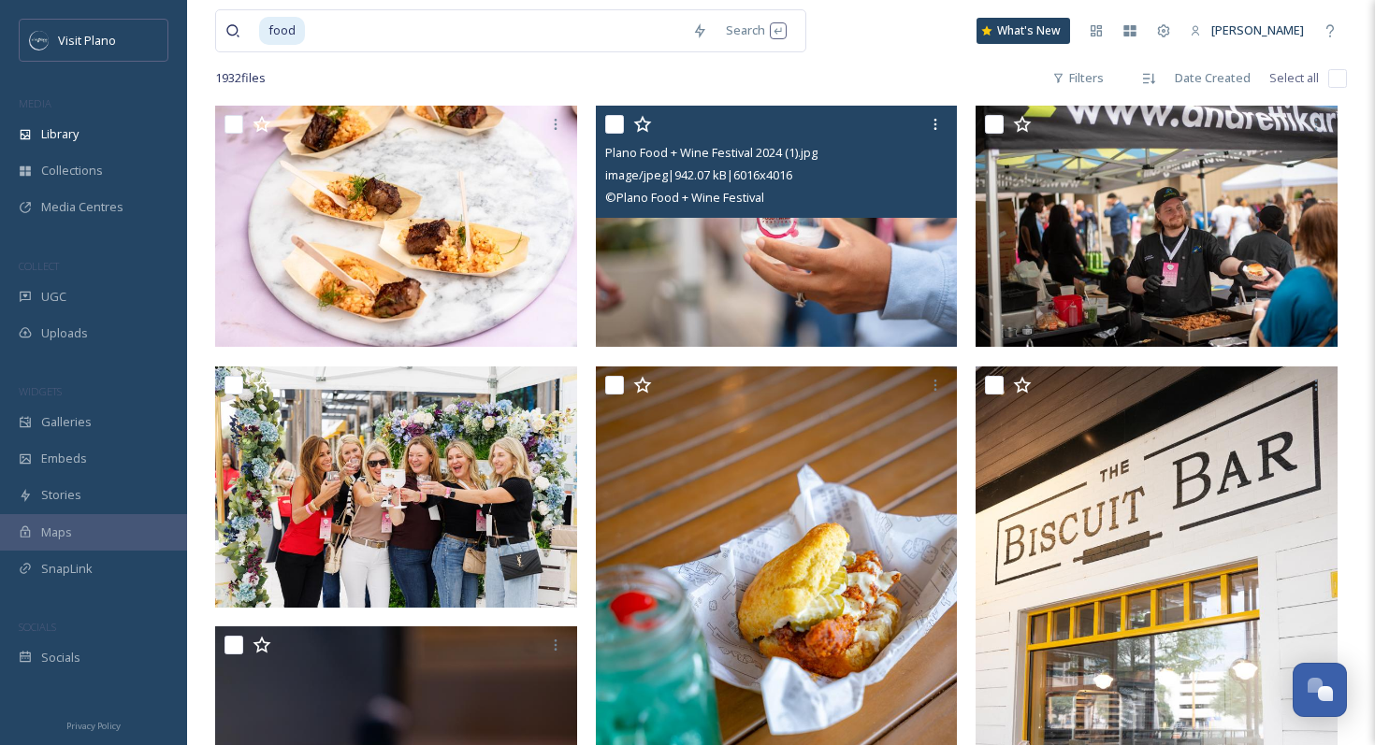
scroll to position [322, 0]
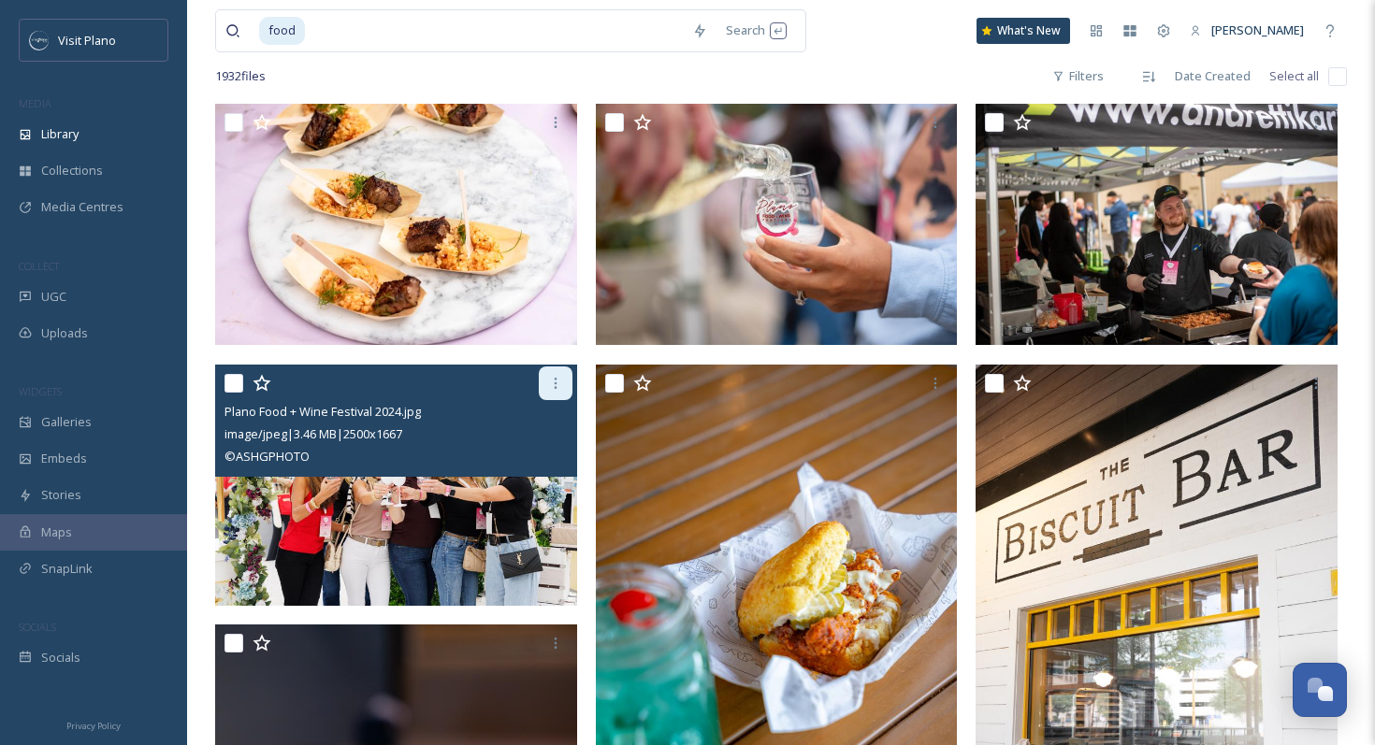
click at [549, 382] on icon at bounding box center [555, 383] width 15 height 15
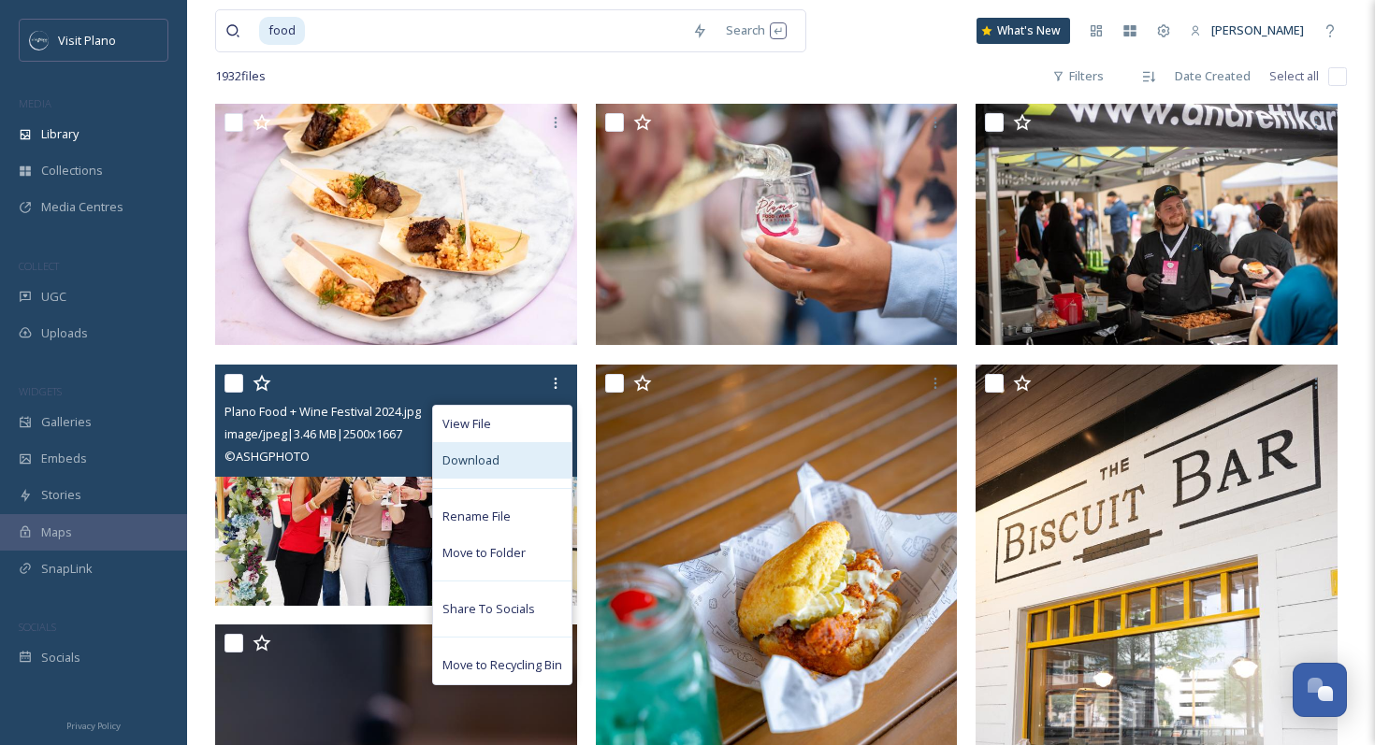
click at [487, 453] on span "Download" at bounding box center [470, 461] width 57 height 18
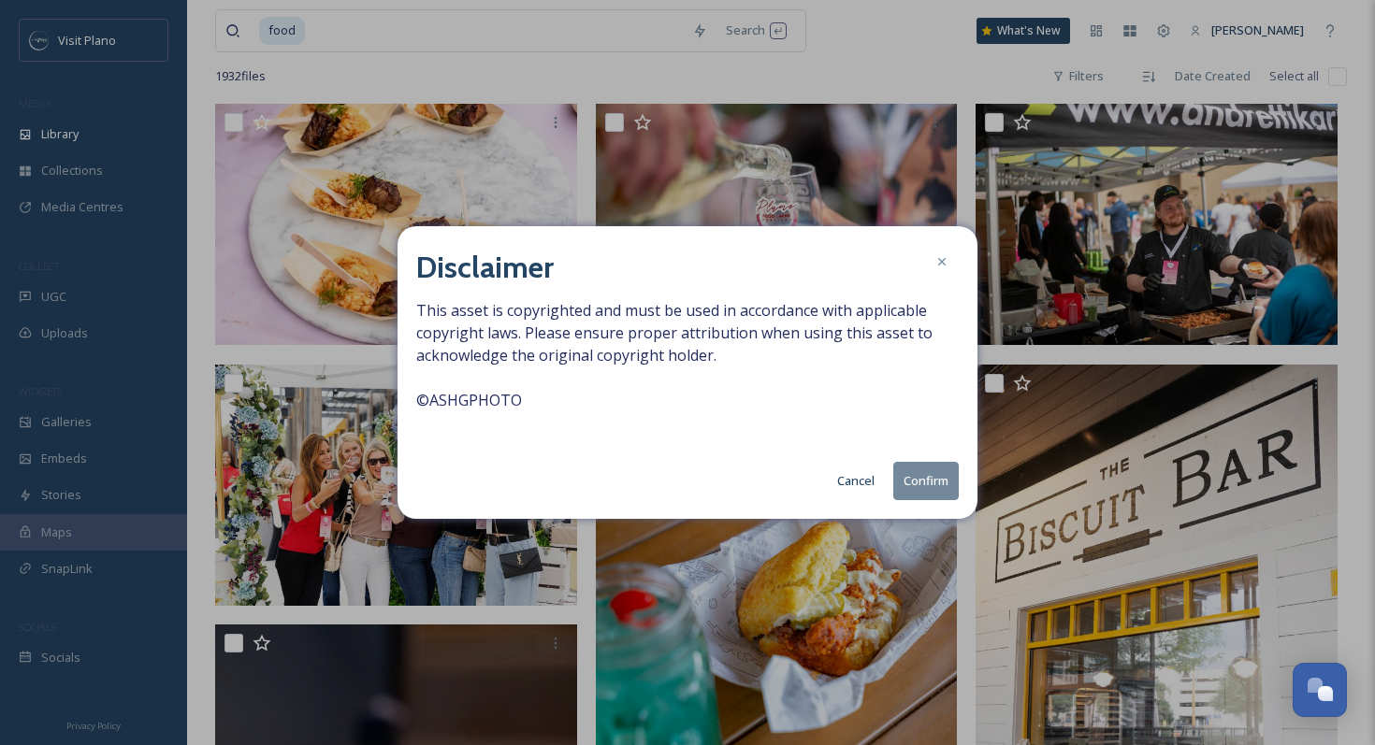
click at [925, 482] on button "Confirm" at bounding box center [925, 481] width 65 height 38
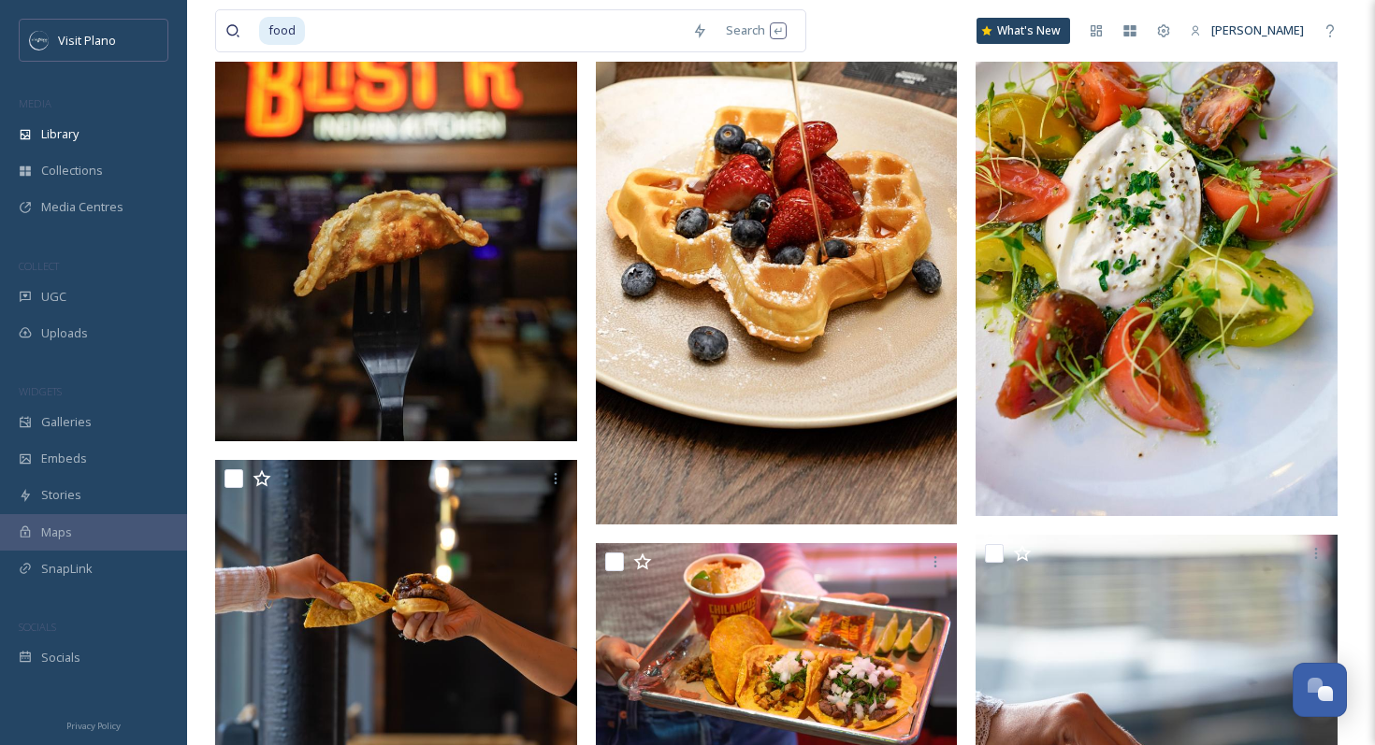
scroll to position [8613, 0]
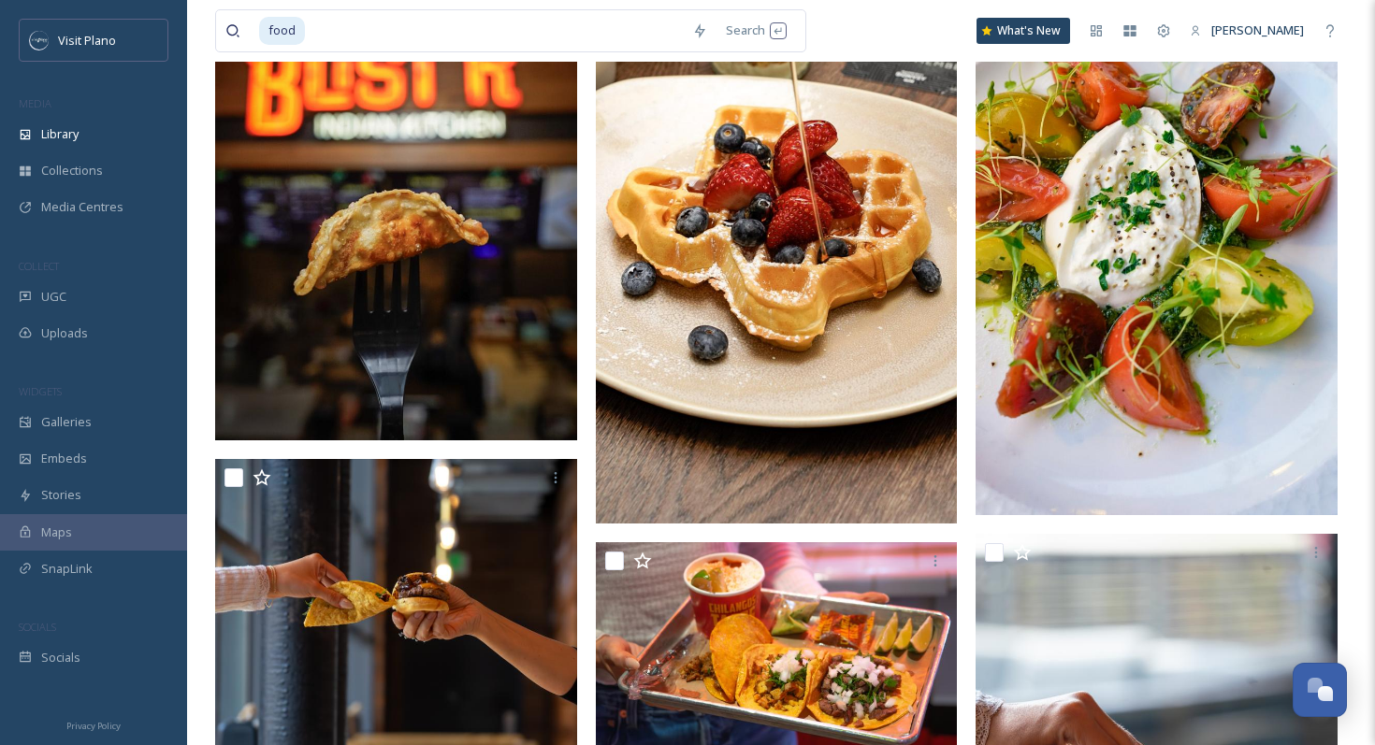
click at [840, 266] on img at bounding box center [777, 201] width 362 height 643
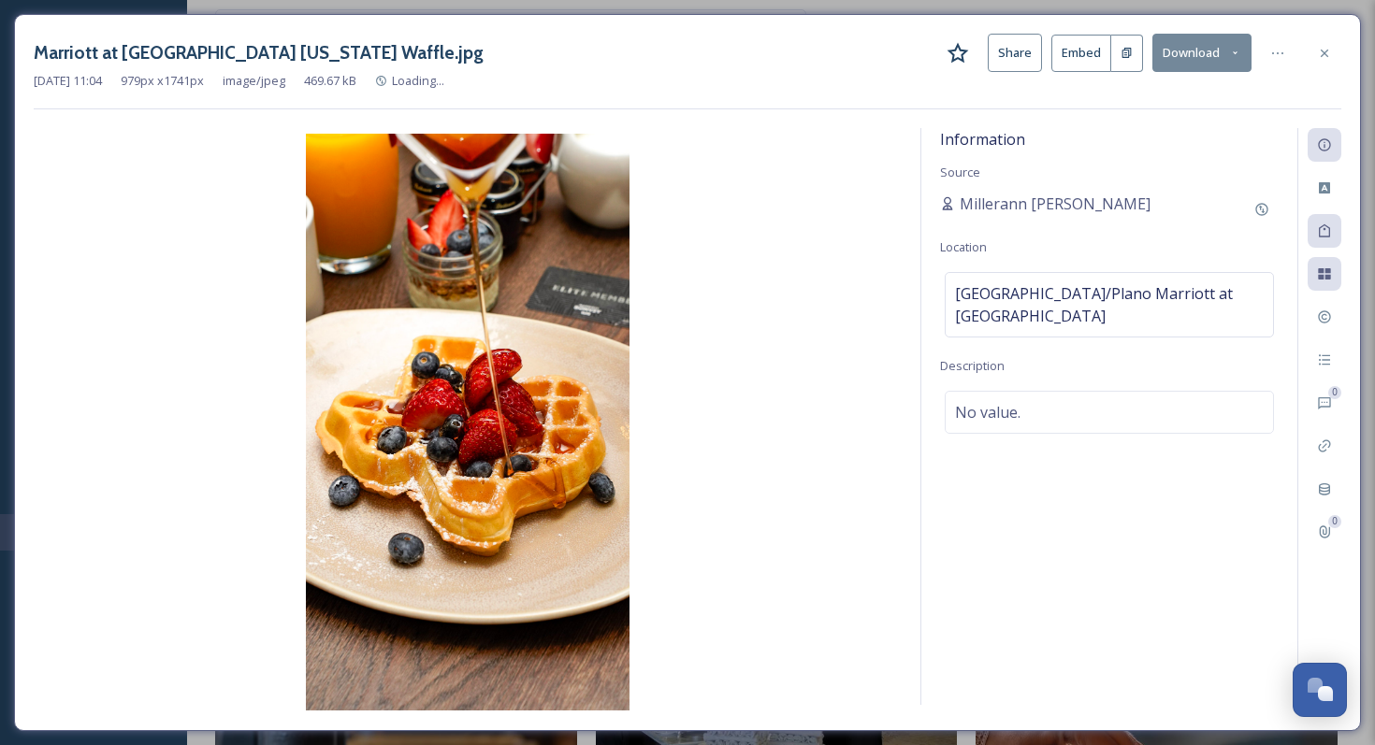
click at [1224, 55] on button "Download" at bounding box center [1201, 53] width 99 height 38
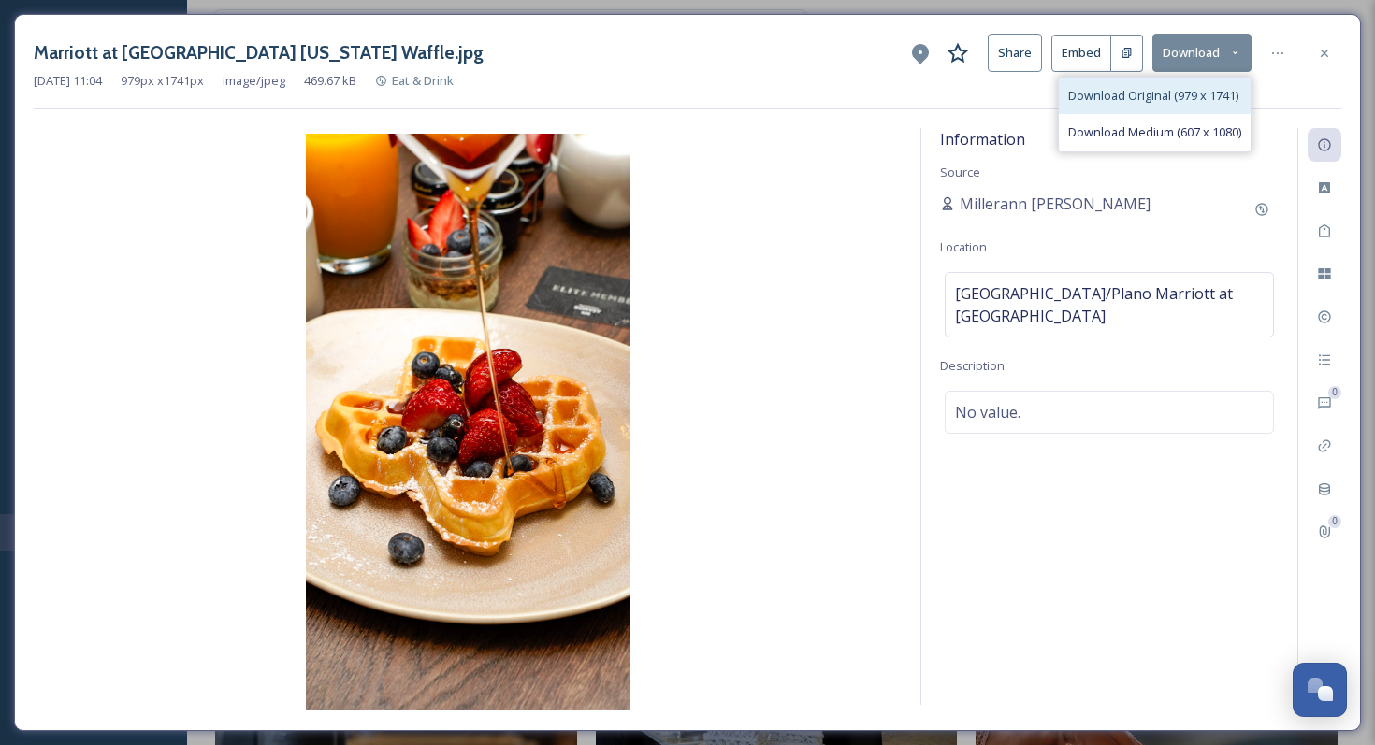
click at [1150, 94] on span "Download Original (979 x 1741)" at bounding box center [1153, 96] width 170 height 18
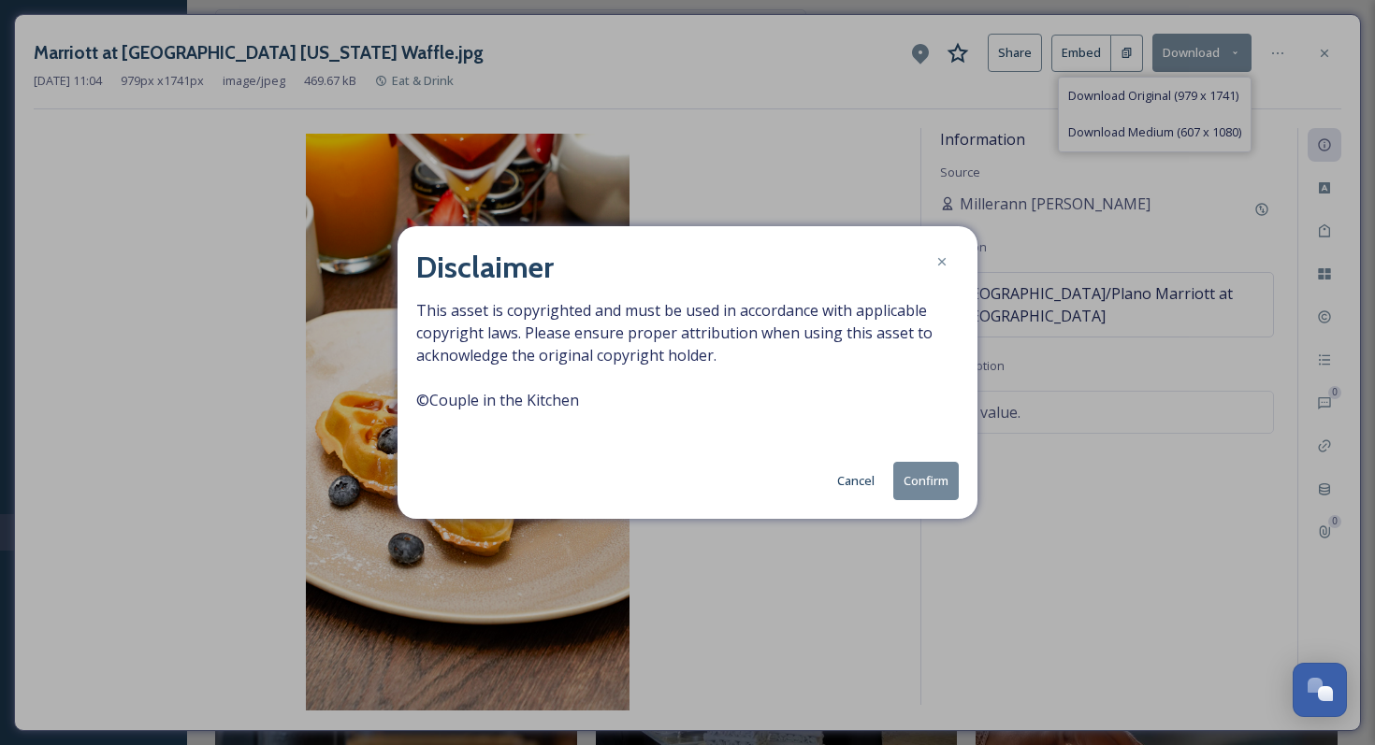
click at [927, 493] on button "Confirm" at bounding box center [925, 481] width 65 height 38
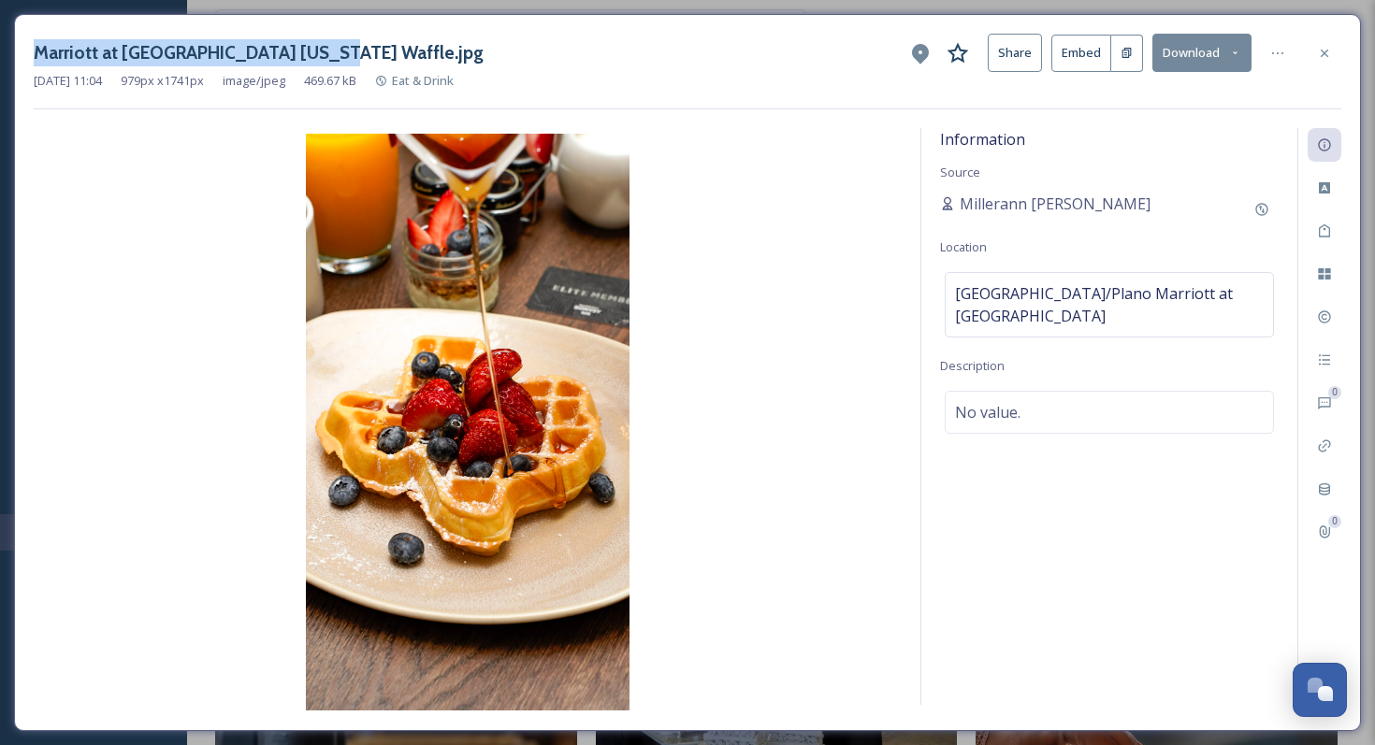
drag, startPoint x: 36, startPoint y: 52, endPoint x: 319, endPoint y: 51, distance: 282.4
click at [319, 51] on h3 "Marriott at [GEOGRAPHIC_DATA] [US_STATE] Waffle.jpg" at bounding box center [259, 52] width 450 height 27
copy h3 "Marriott at [GEOGRAPHIC_DATA] [US_STATE]"
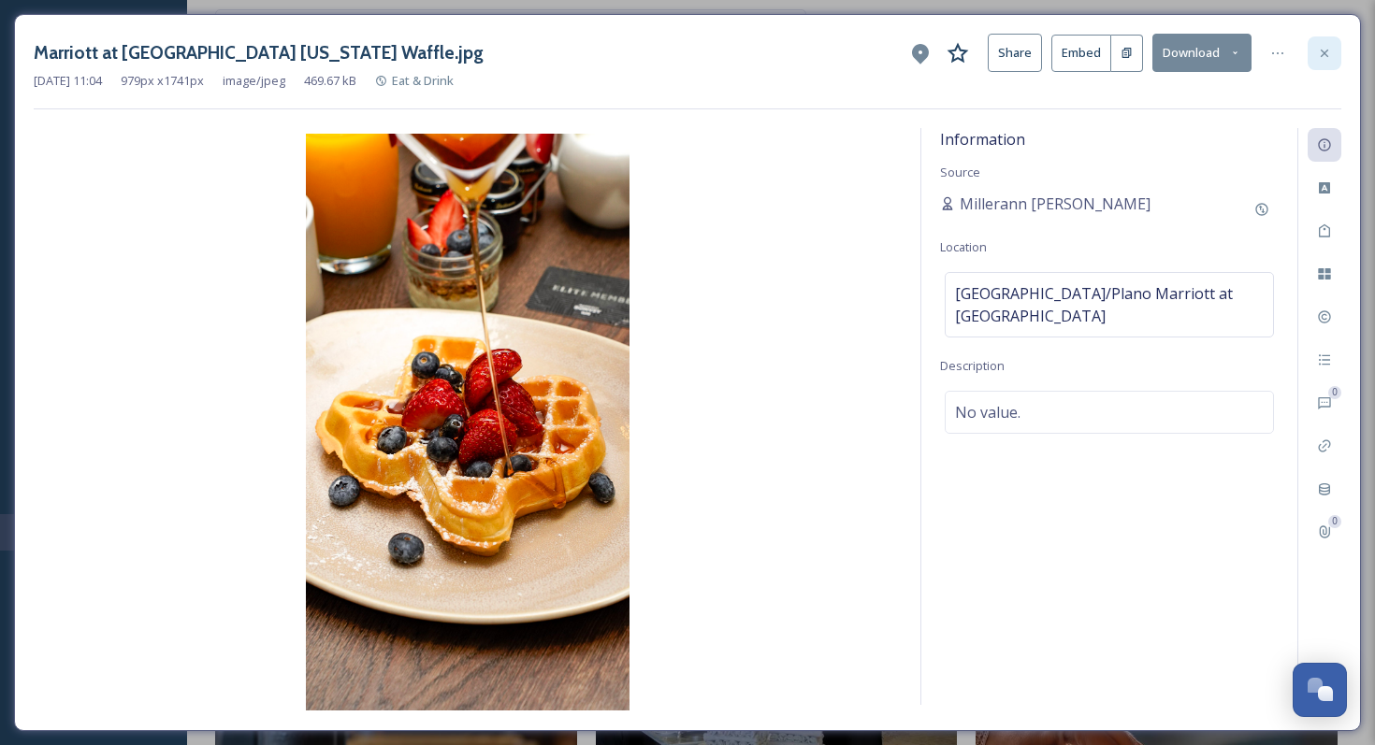
click at [1315, 50] on div at bounding box center [1324, 53] width 34 height 34
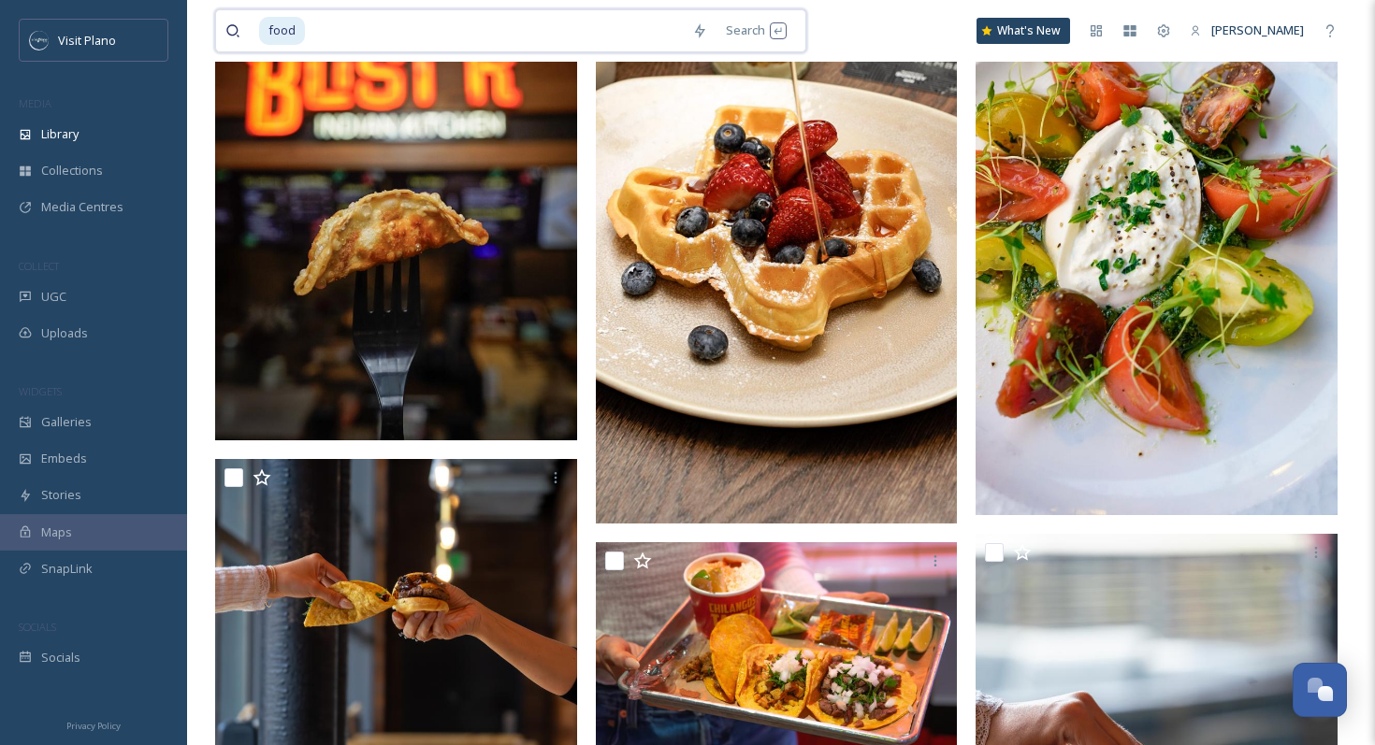
click at [428, 35] on input at bounding box center [495, 30] width 376 height 41
type input "f"
type input "farmers market"
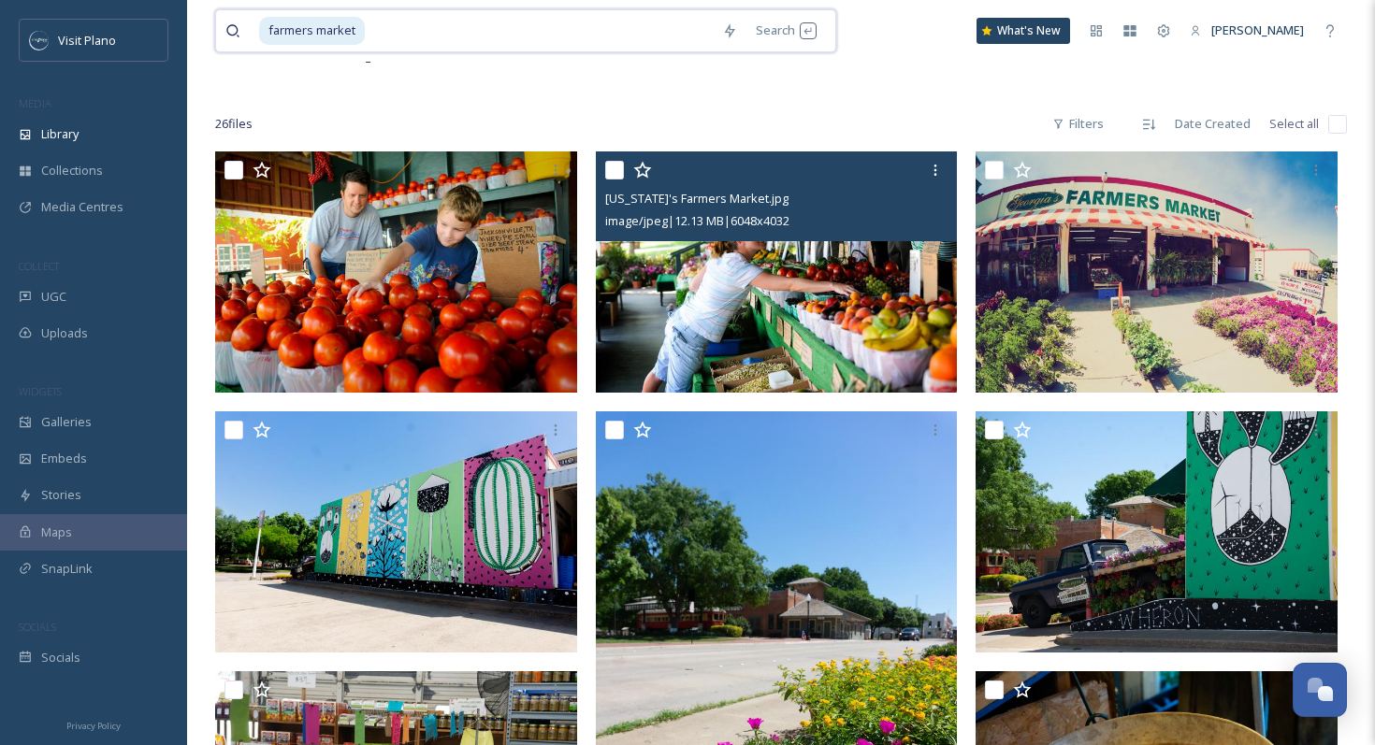
scroll to position [76, 0]
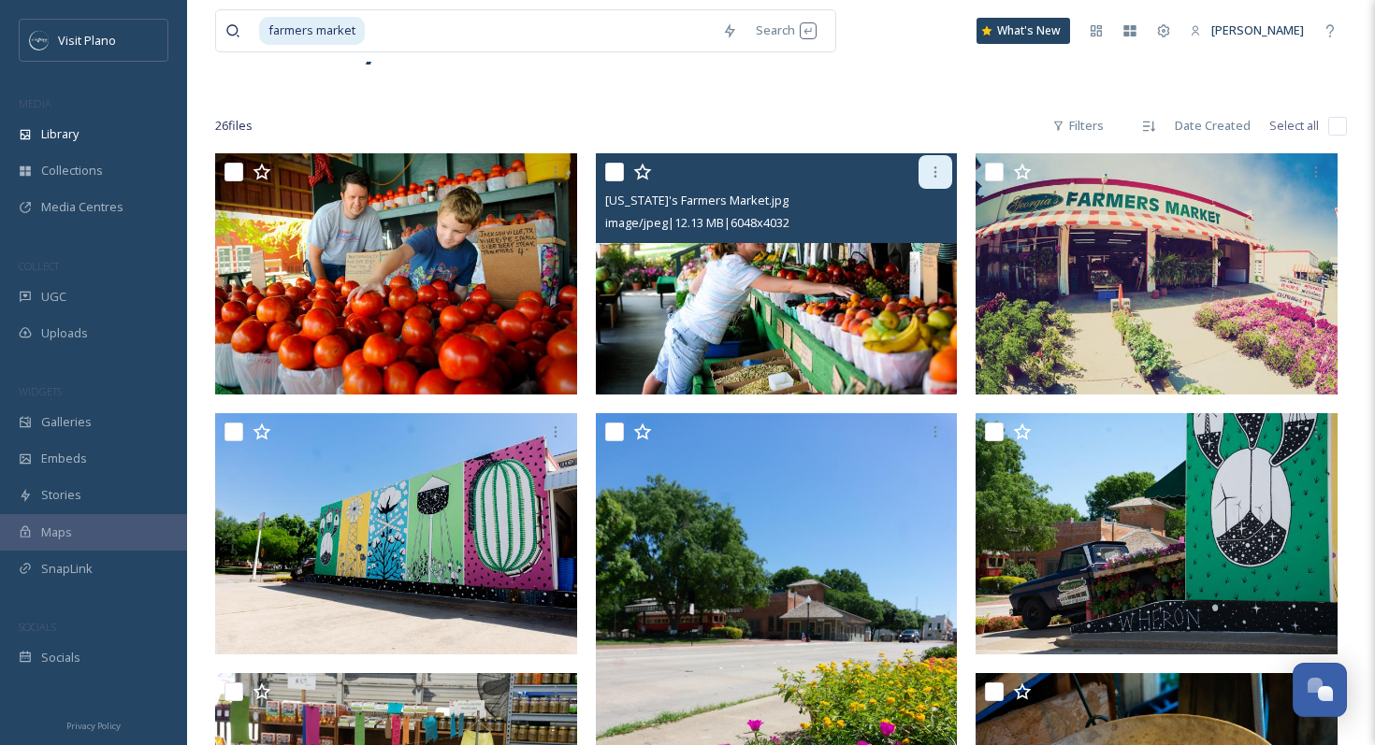
click at [941, 171] on icon at bounding box center [935, 172] width 15 height 15
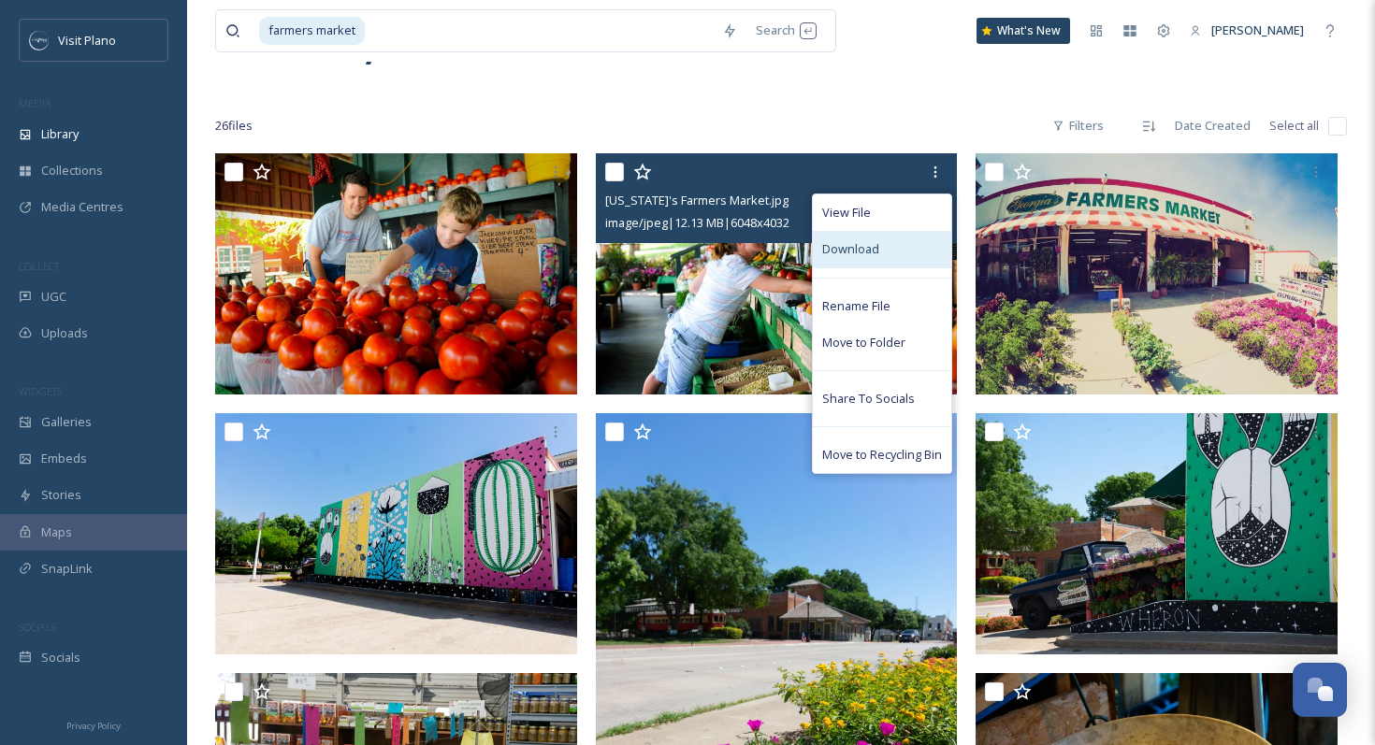
click at [874, 244] on span "Download" at bounding box center [850, 249] width 57 height 18
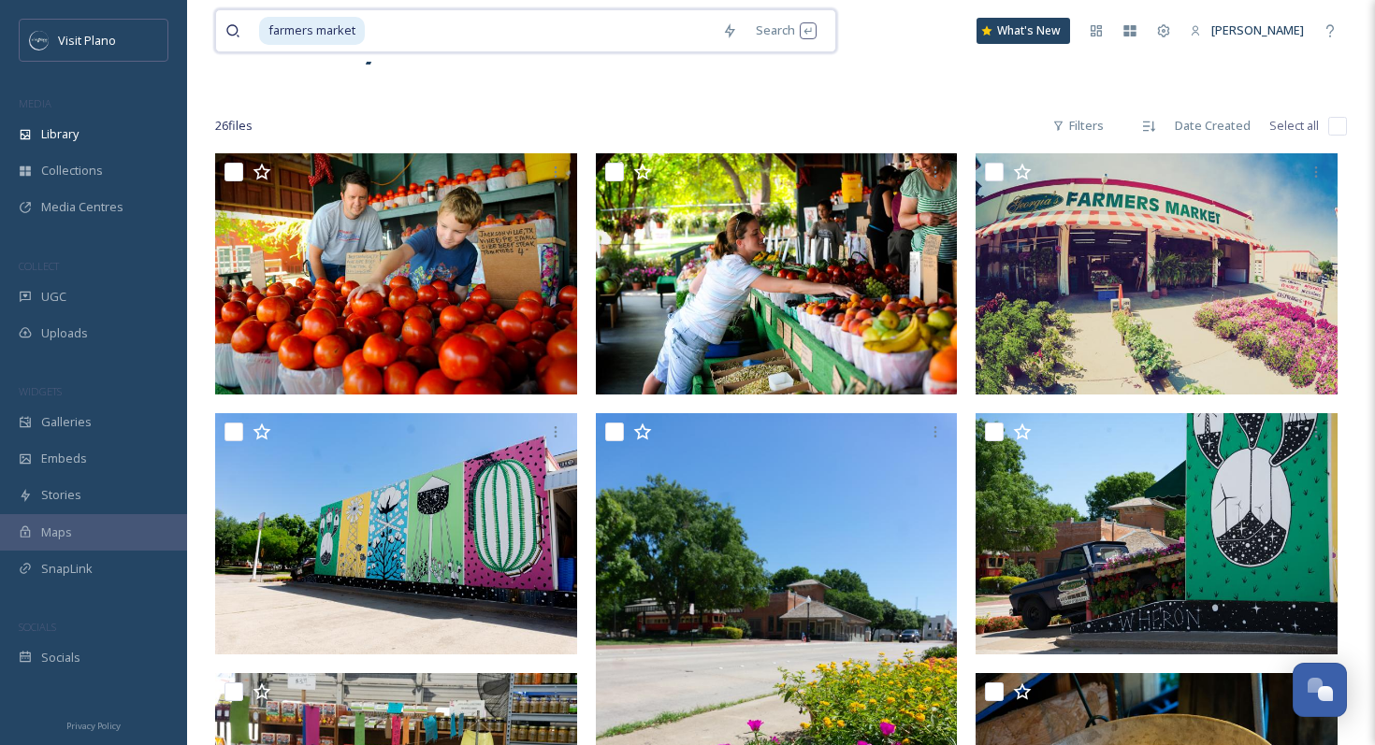
click at [645, 46] on input at bounding box center [540, 30] width 346 height 41
type input "f"
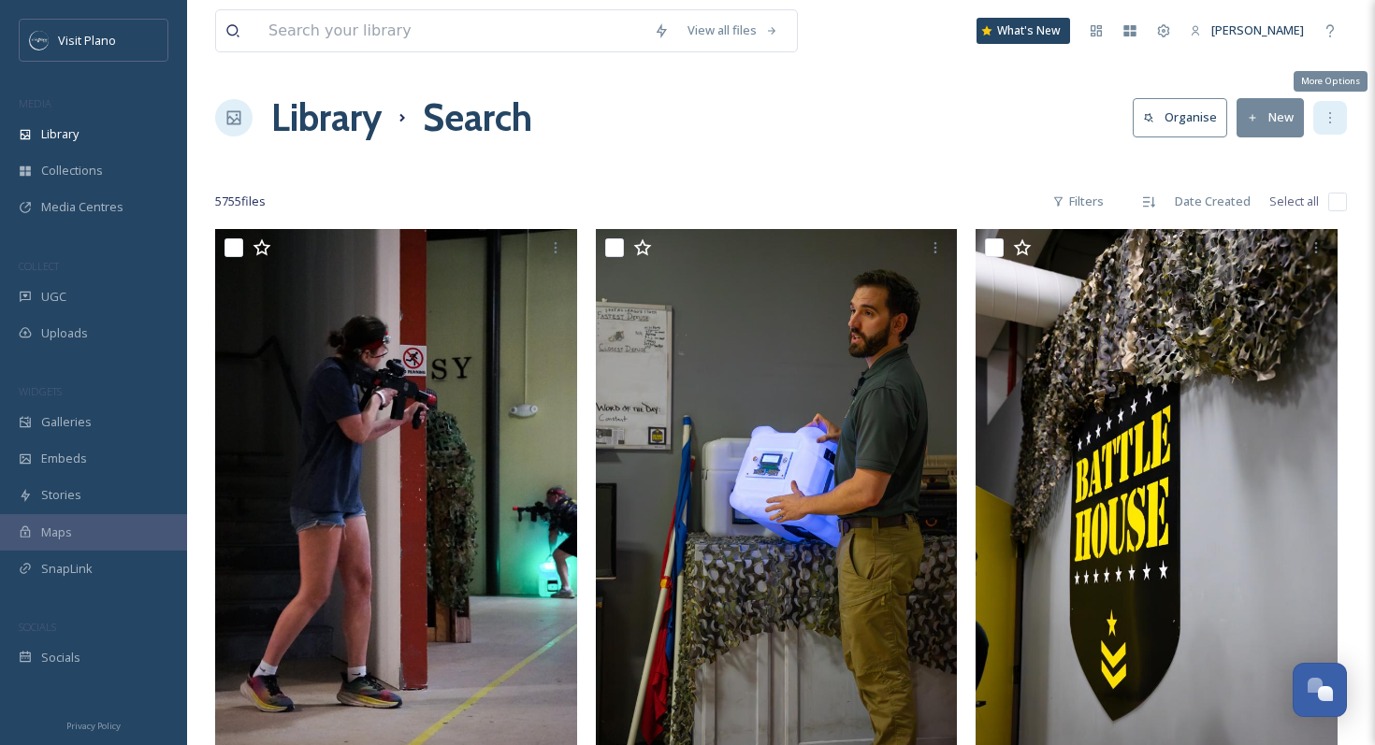
click at [1324, 119] on icon at bounding box center [1329, 117] width 15 height 15
click at [1092, 196] on div "Filters" at bounding box center [1078, 201] width 70 height 36
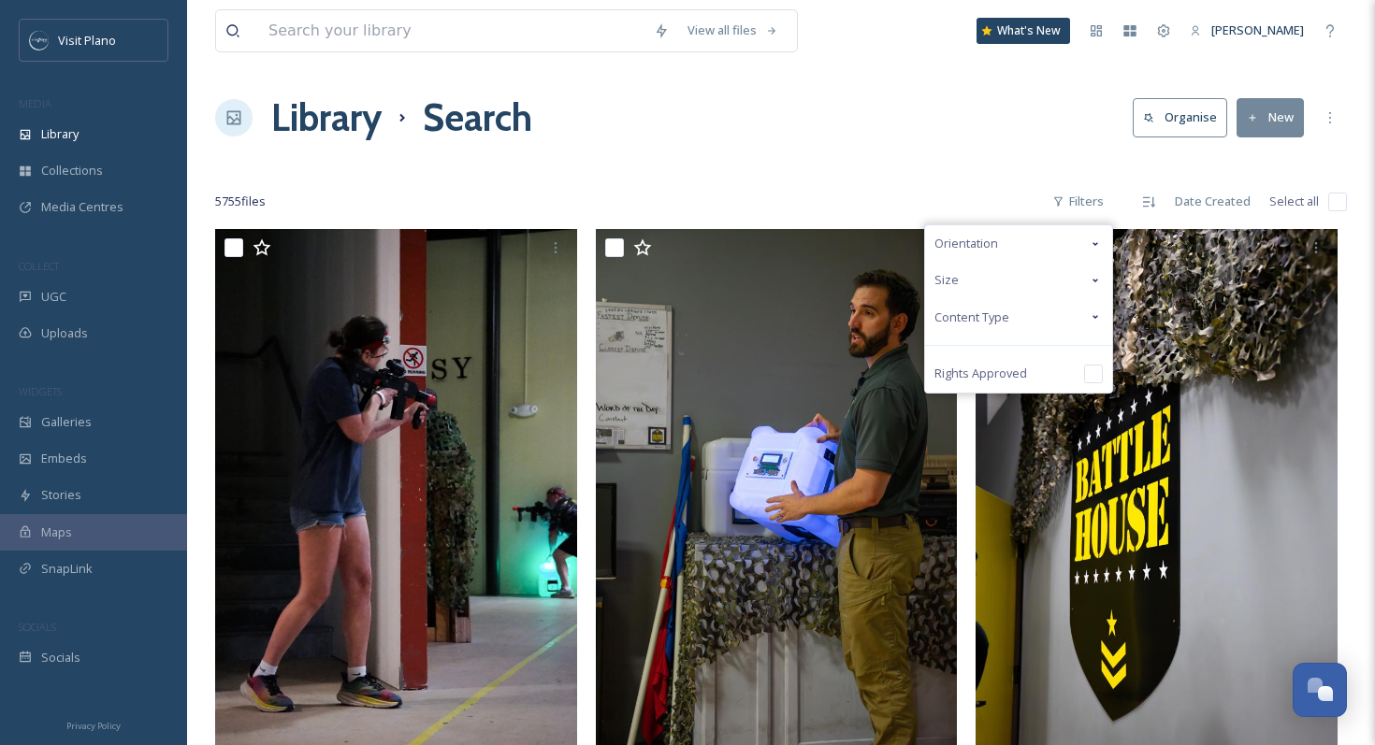
click at [1012, 323] on div "Content Type" at bounding box center [1018, 317] width 187 height 36
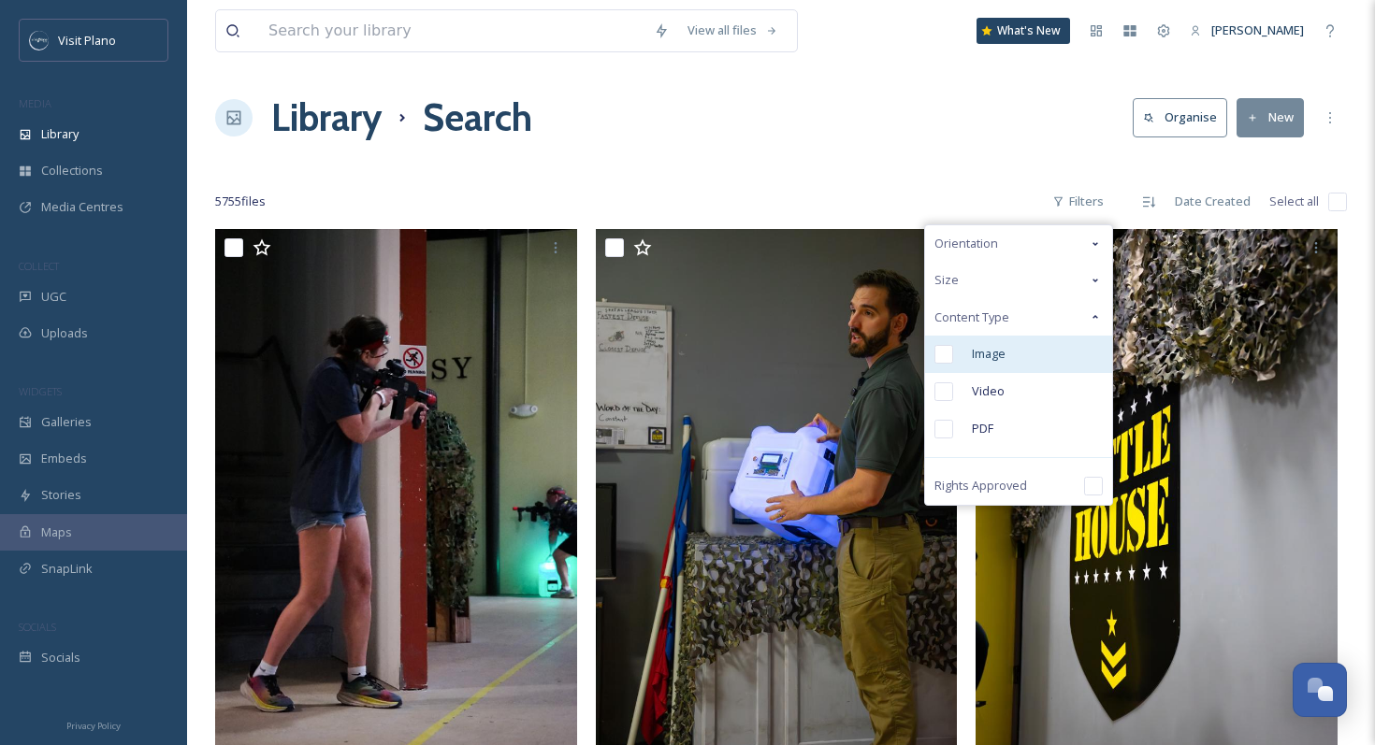
click at [949, 358] on input "checkbox" at bounding box center [943, 354] width 19 height 19
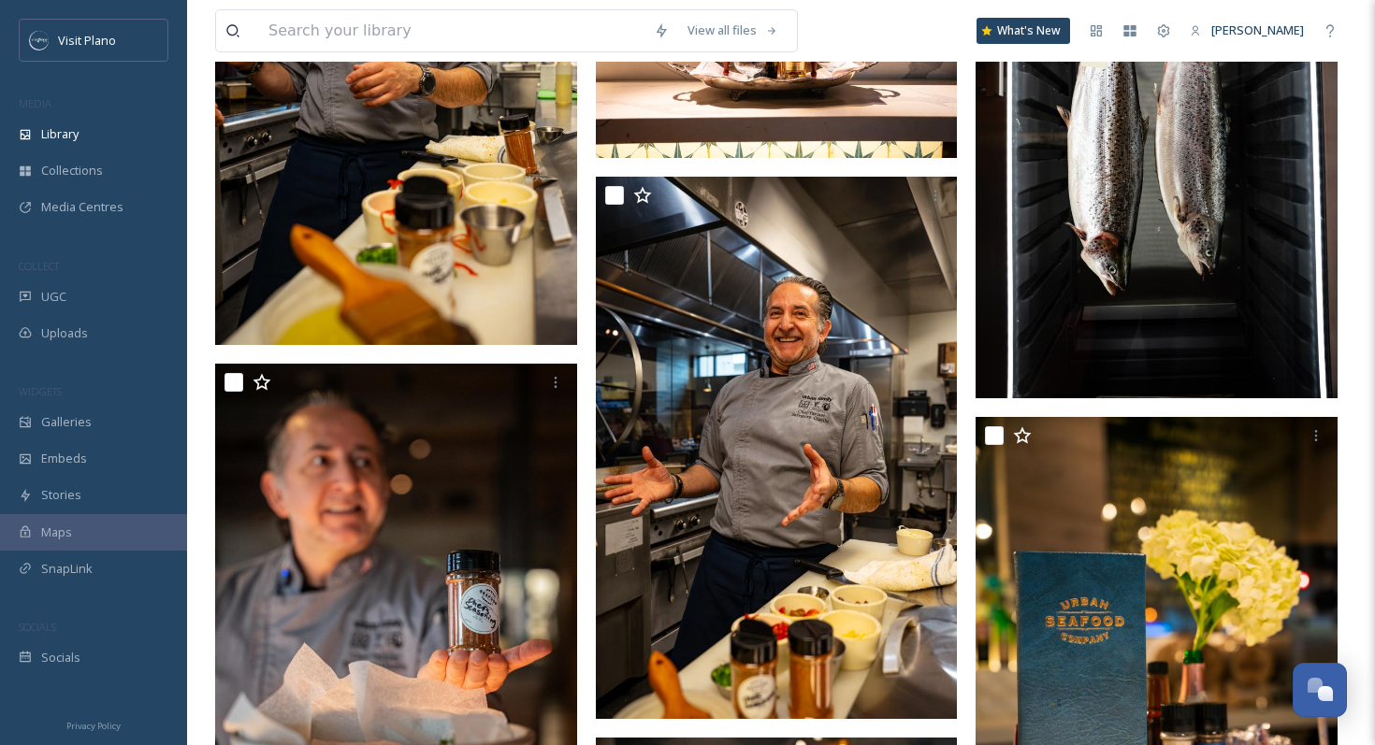
scroll to position [16812, 0]
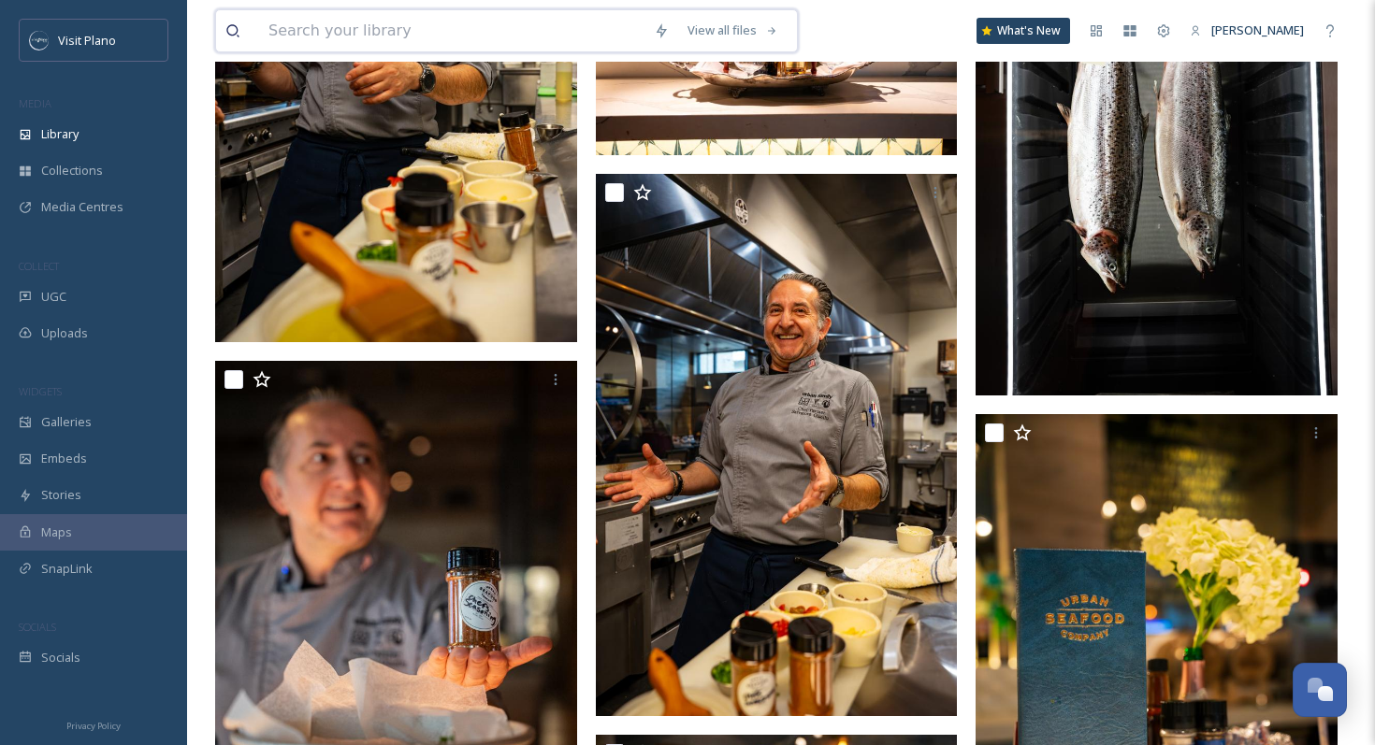
click at [554, 36] on input at bounding box center [451, 30] width 385 height 41
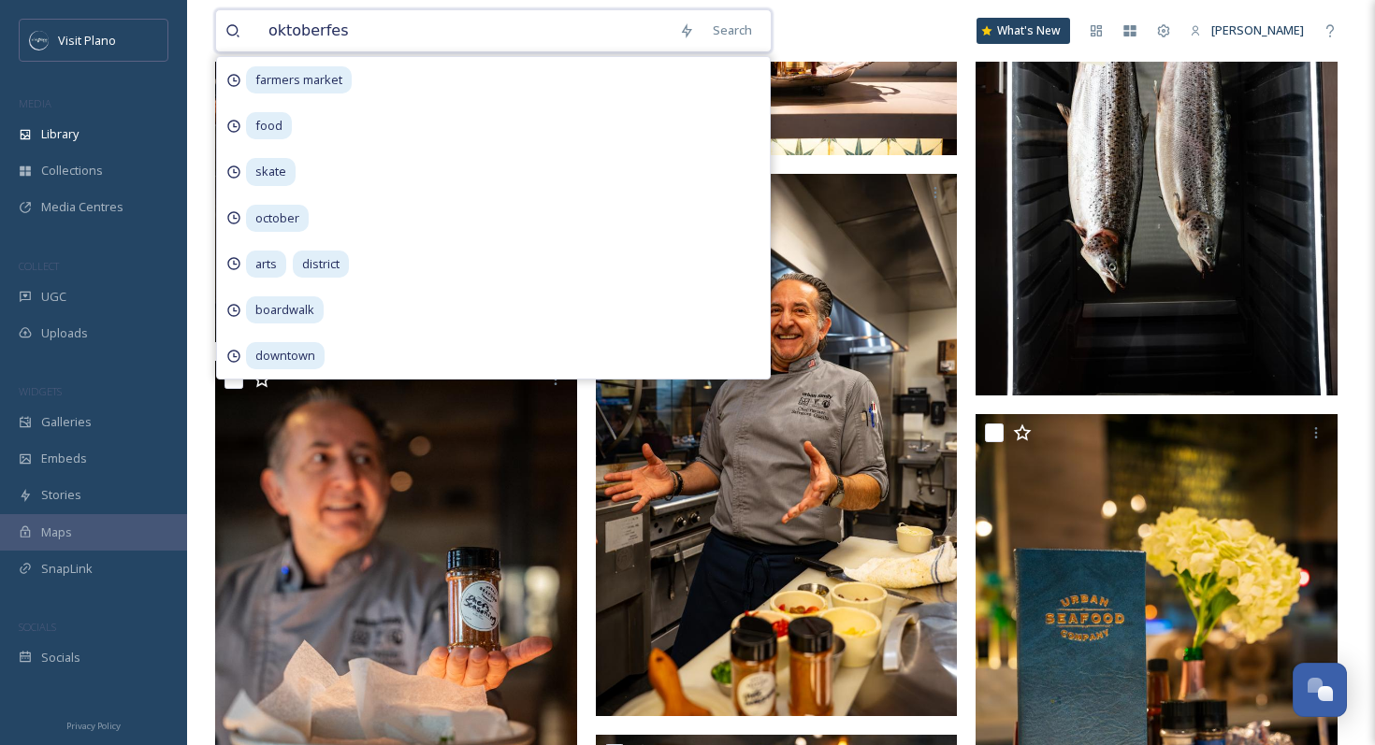
type input "oktoberfest"
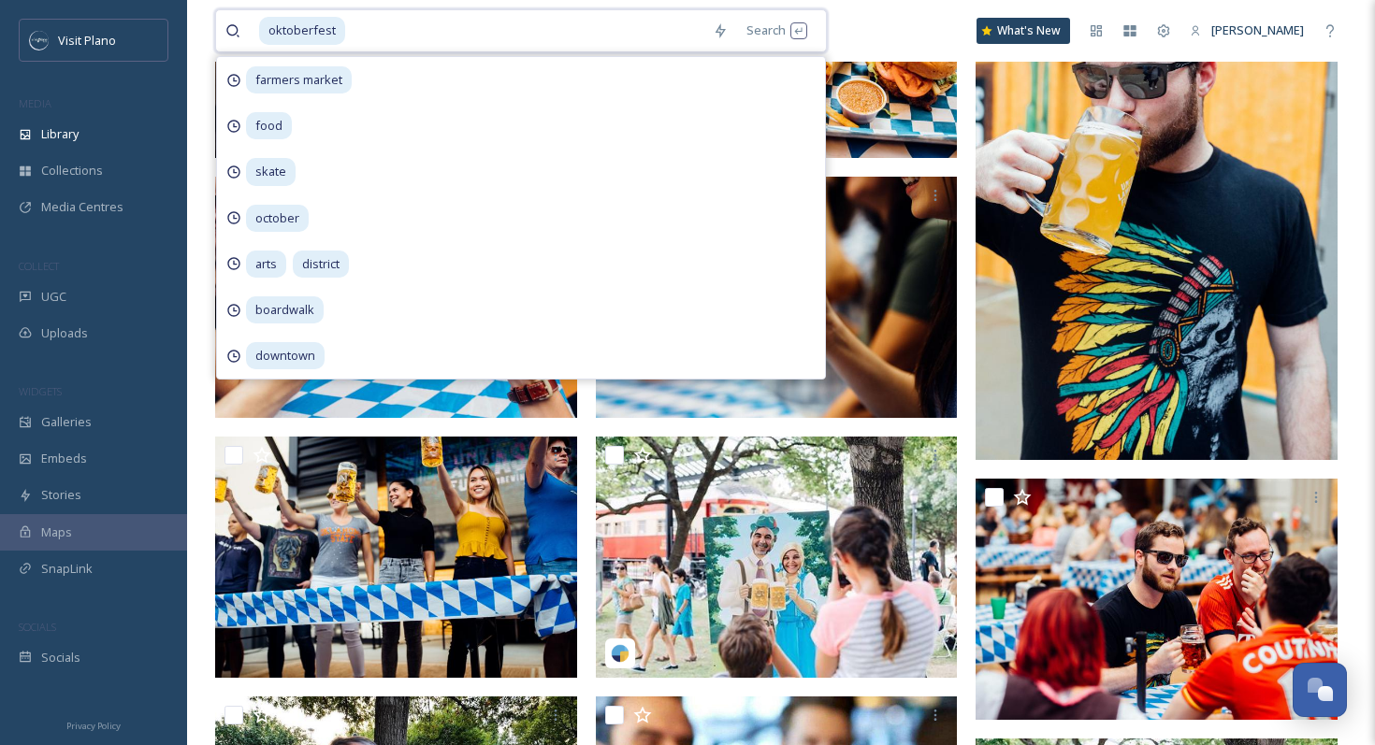
scroll to position [854, 0]
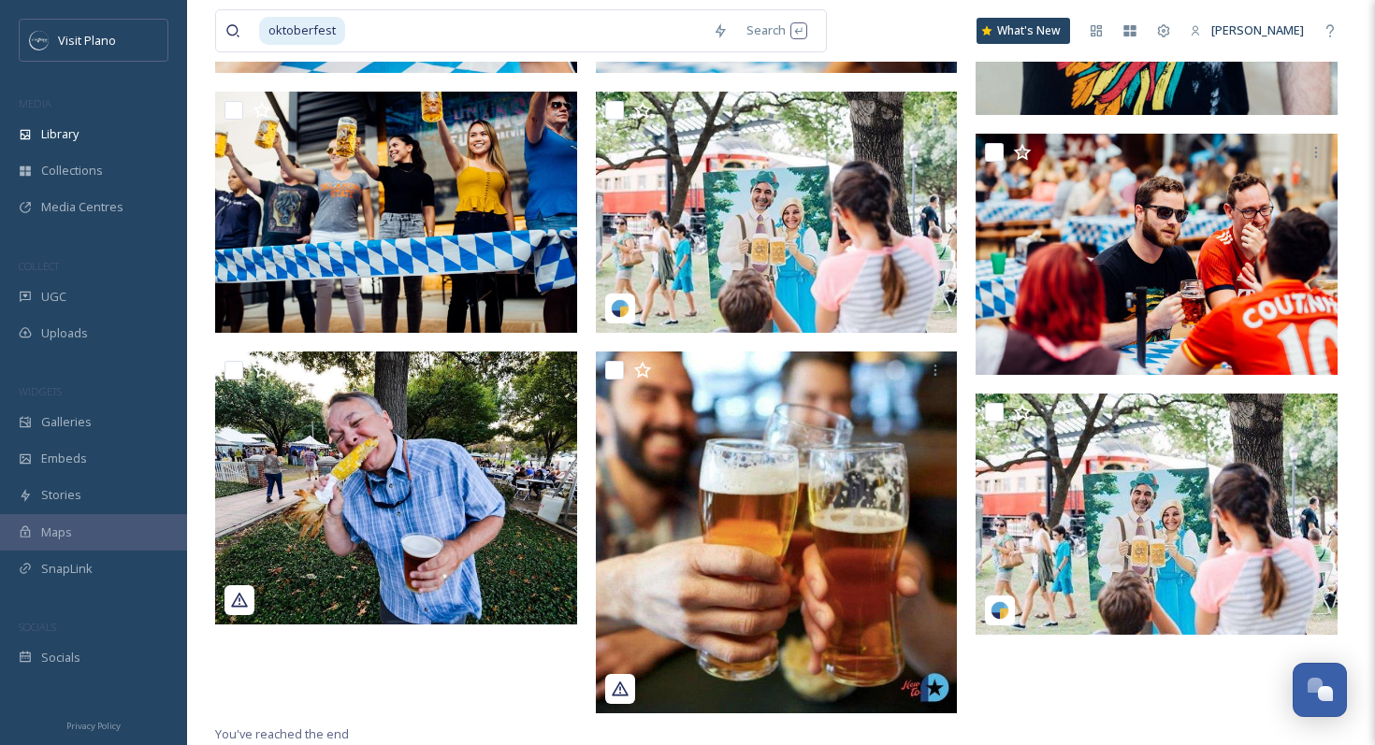
click at [965, 408] on div at bounding box center [781, 147] width 371 height 1151
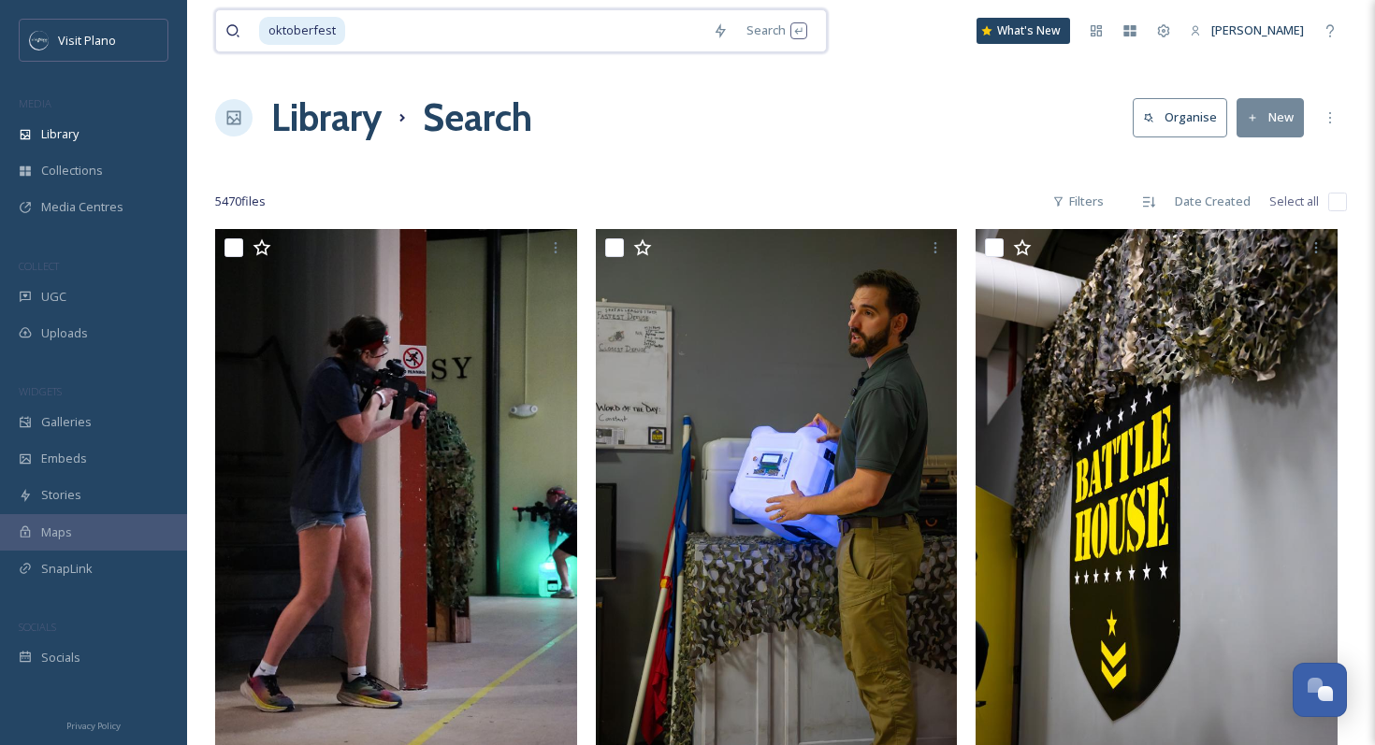
click at [455, 34] on input at bounding box center [525, 30] width 356 height 41
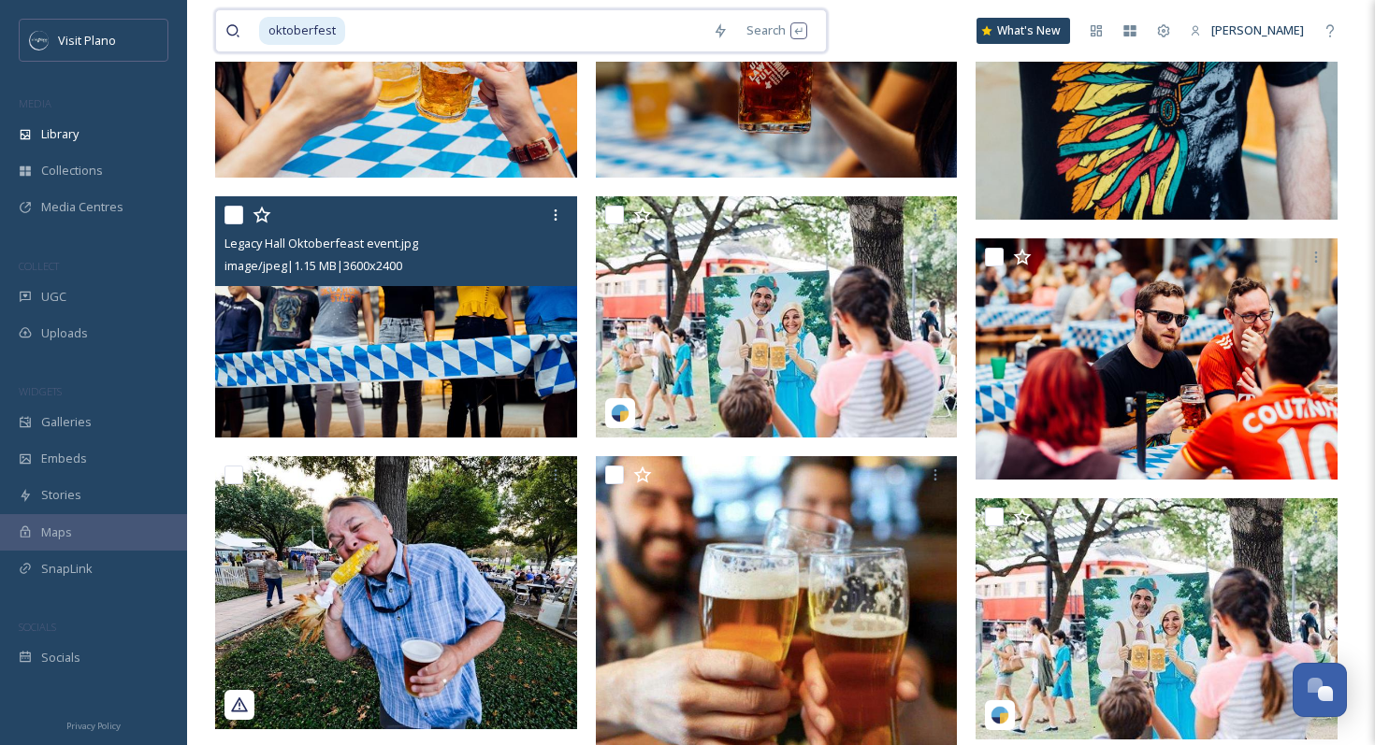
scroll to position [751, 0]
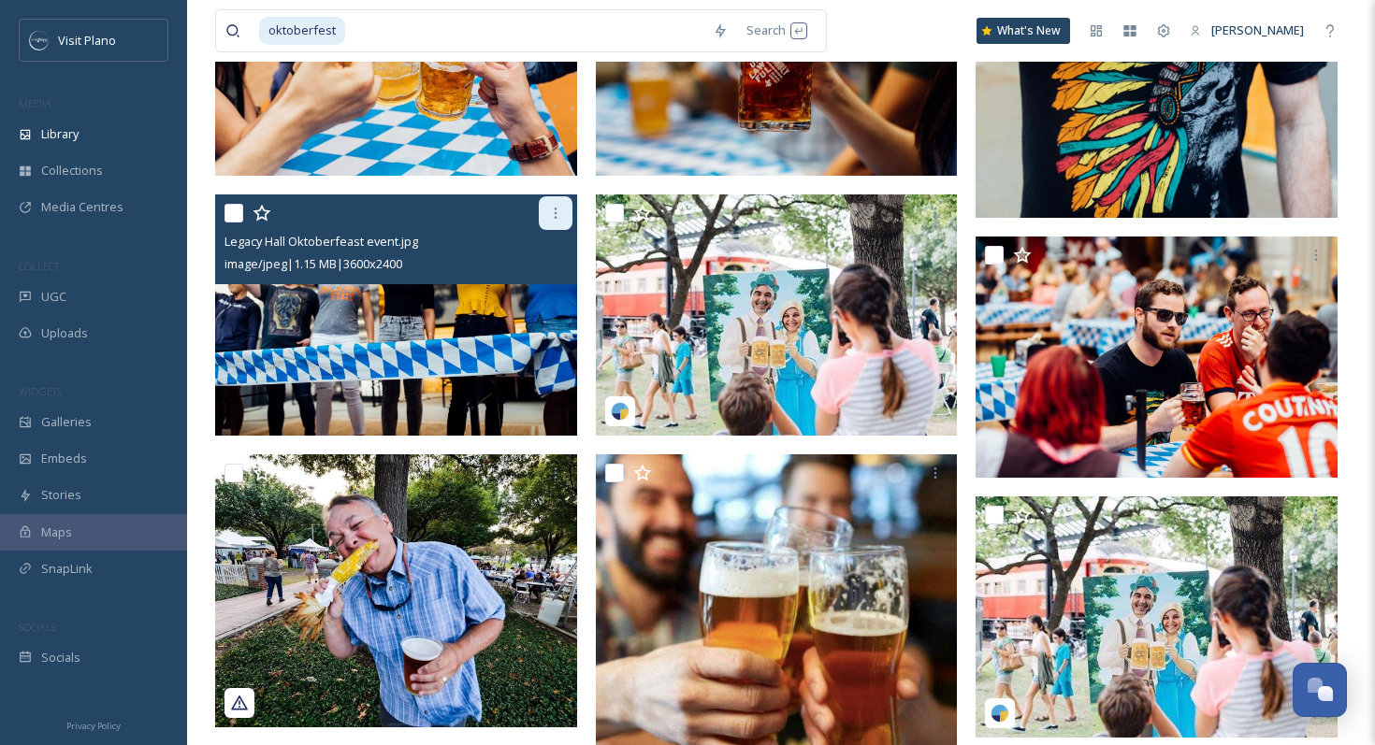
click at [554, 211] on icon at bounding box center [555, 213] width 15 height 15
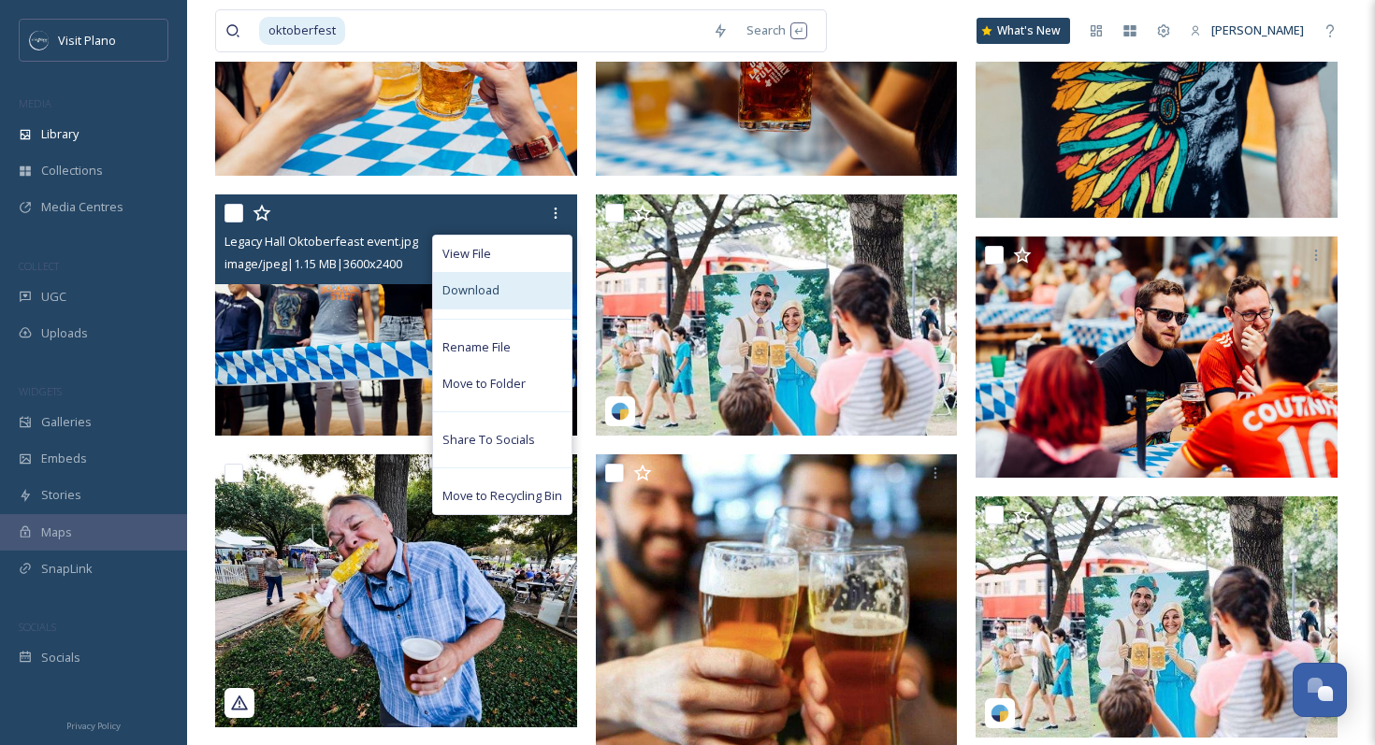
click at [511, 292] on div "Download" at bounding box center [502, 290] width 138 height 36
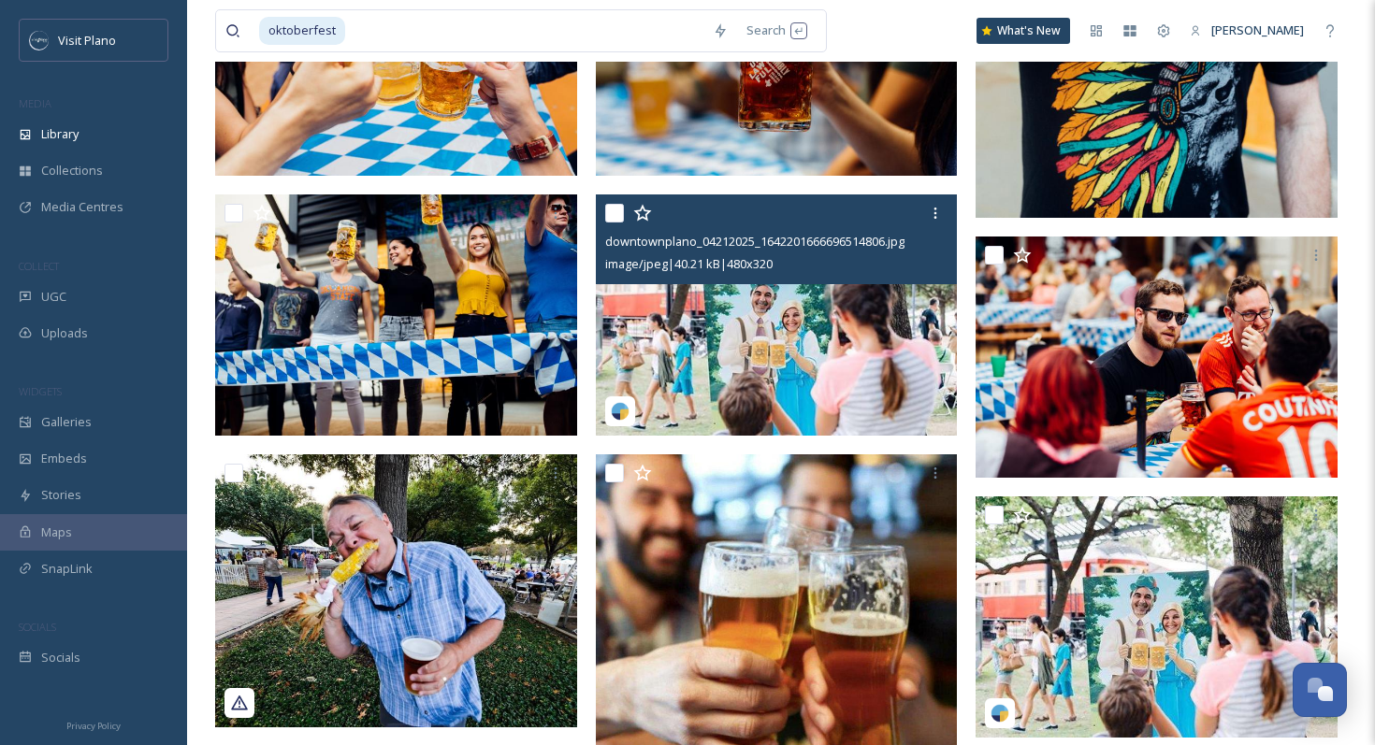
scroll to position [854, 0]
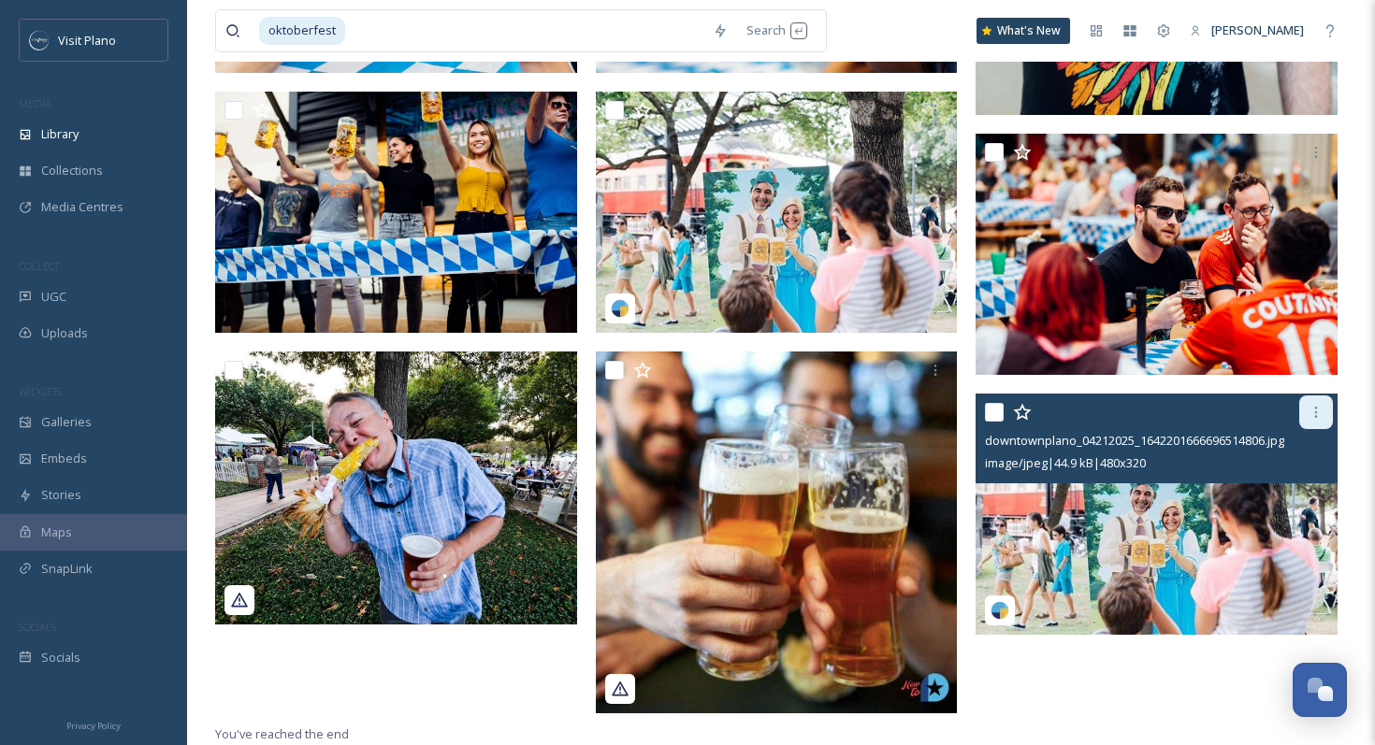
click at [1303, 406] on div at bounding box center [1316, 413] width 34 height 34
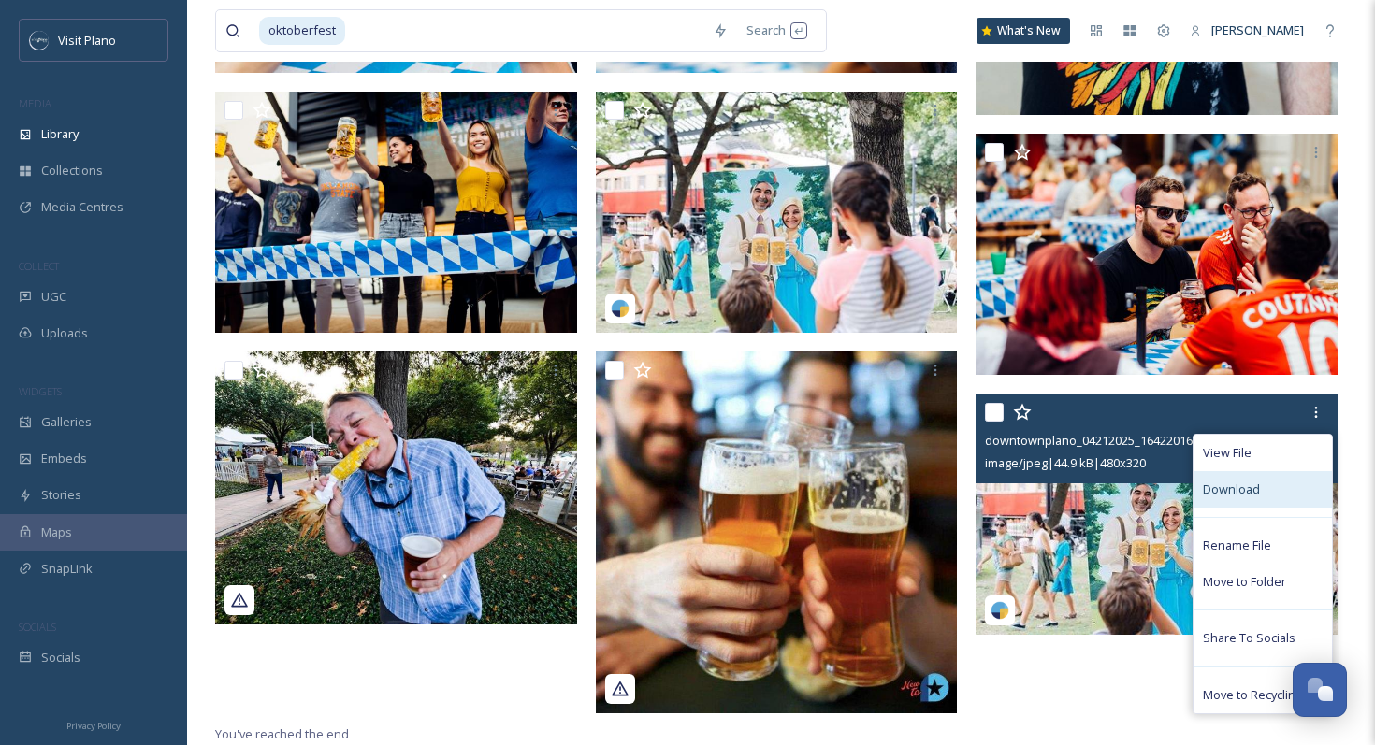
click at [1214, 484] on span "Download" at bounding box center [1231, 490] width 57 height 18
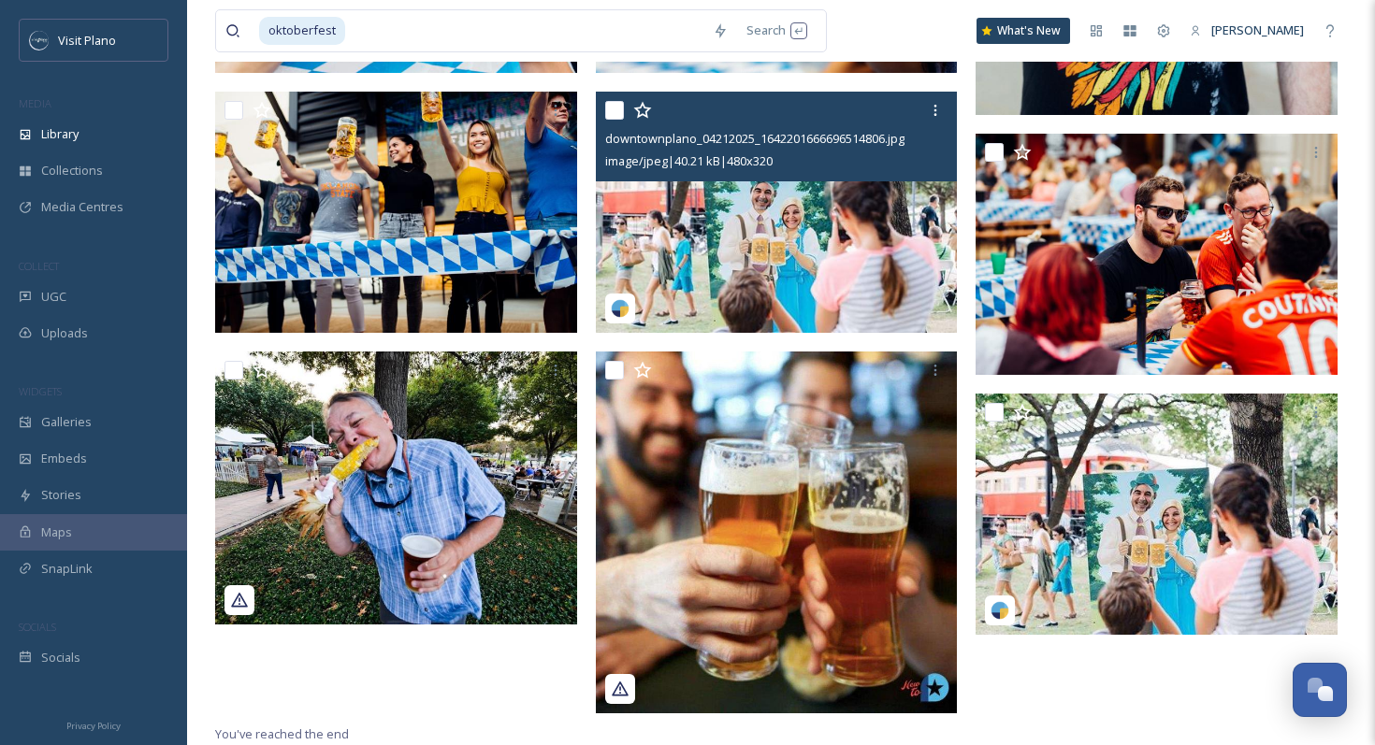
scroll to position [844, 0]
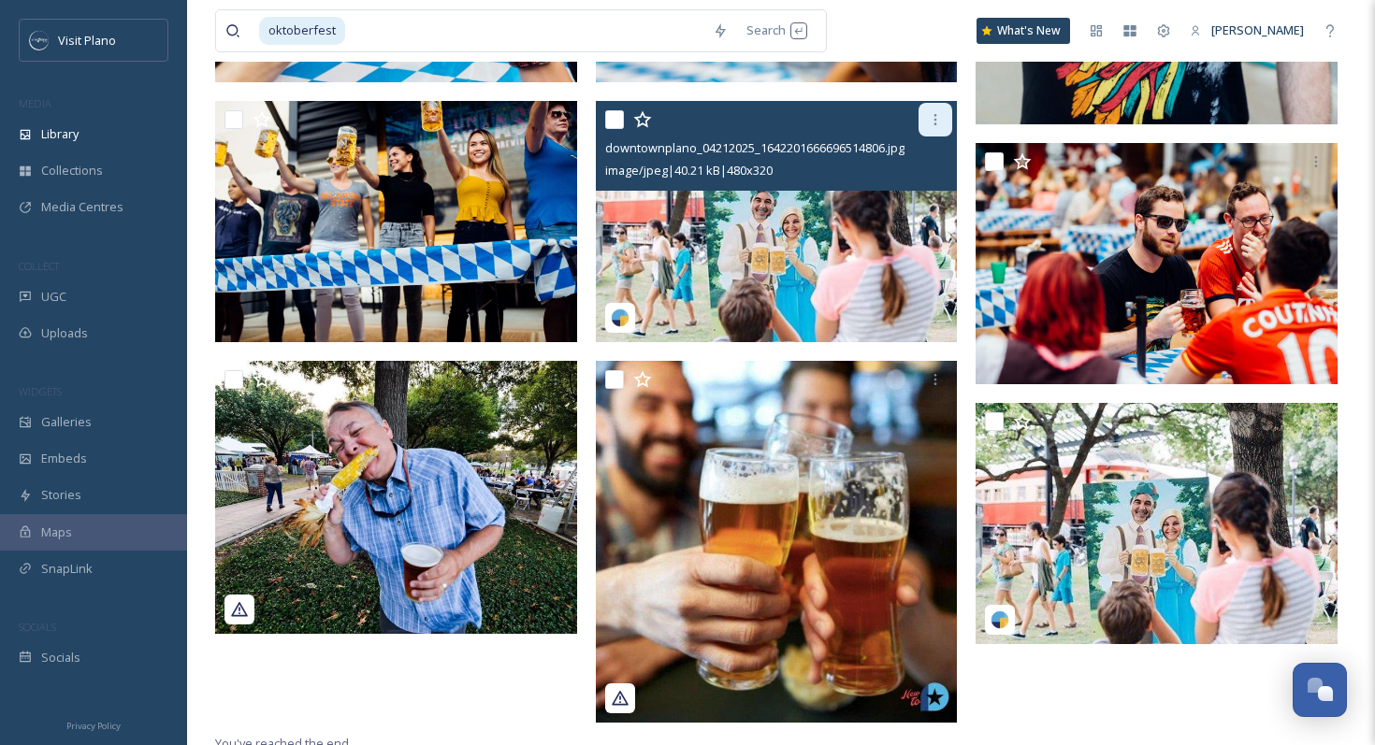
click at [921, 121] on div at bounding box center [935, 120] width 34 height 34
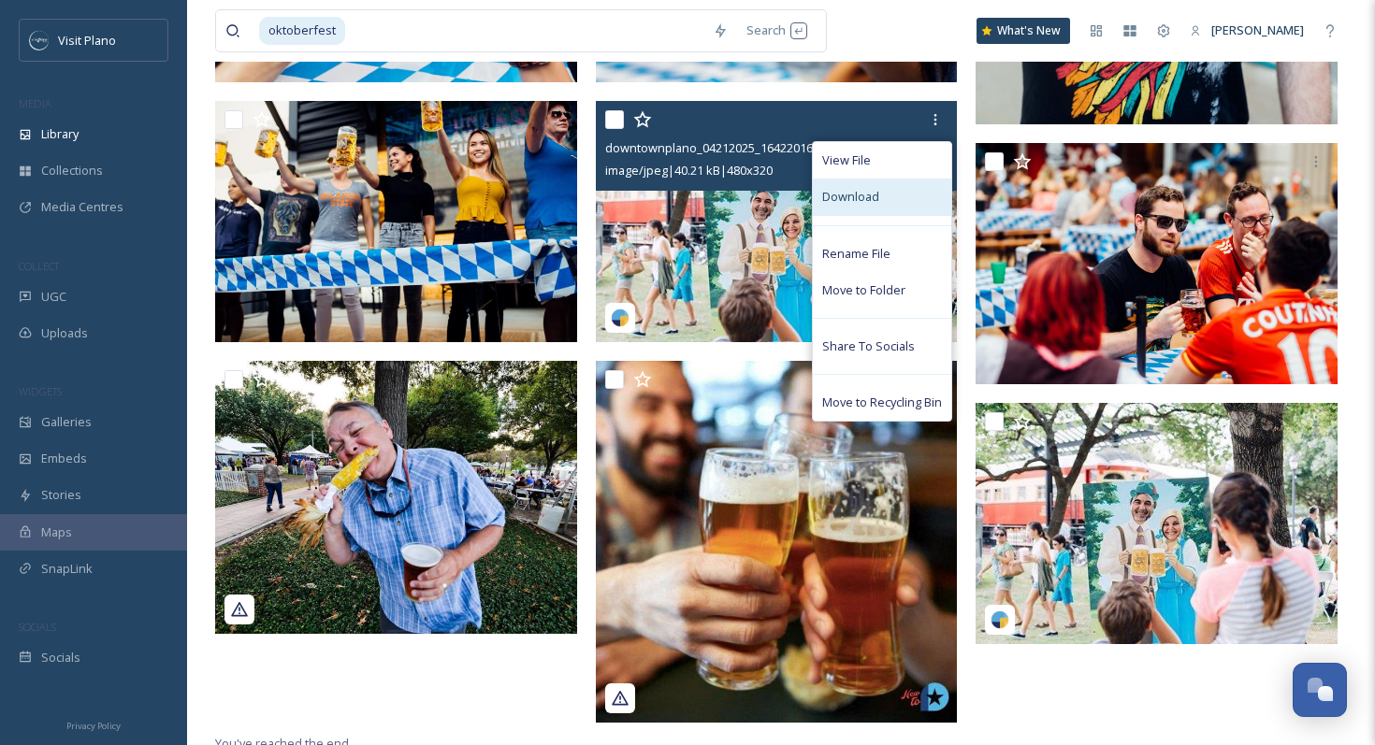
click at [865, 198] on span "Download" at bounding box center [850, 197] width 57 height 18
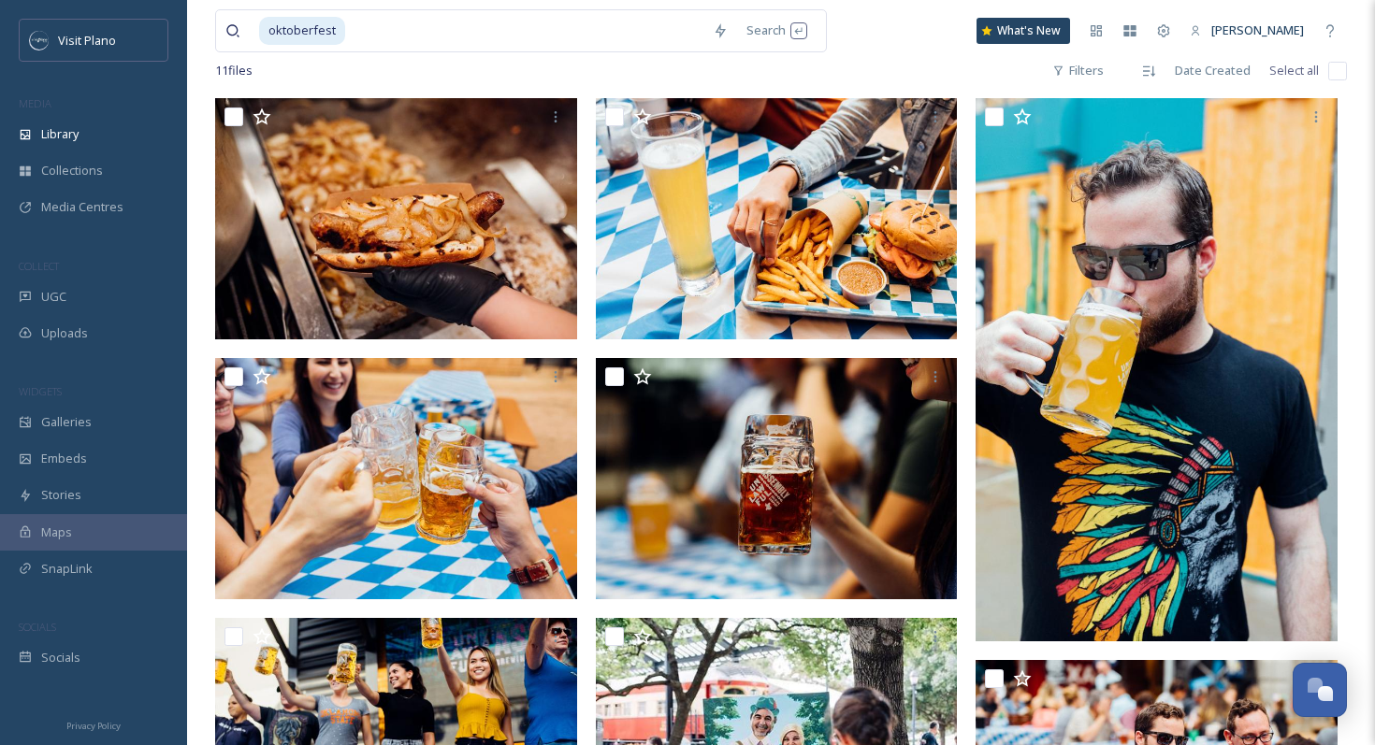
scroll to position [326, 0]
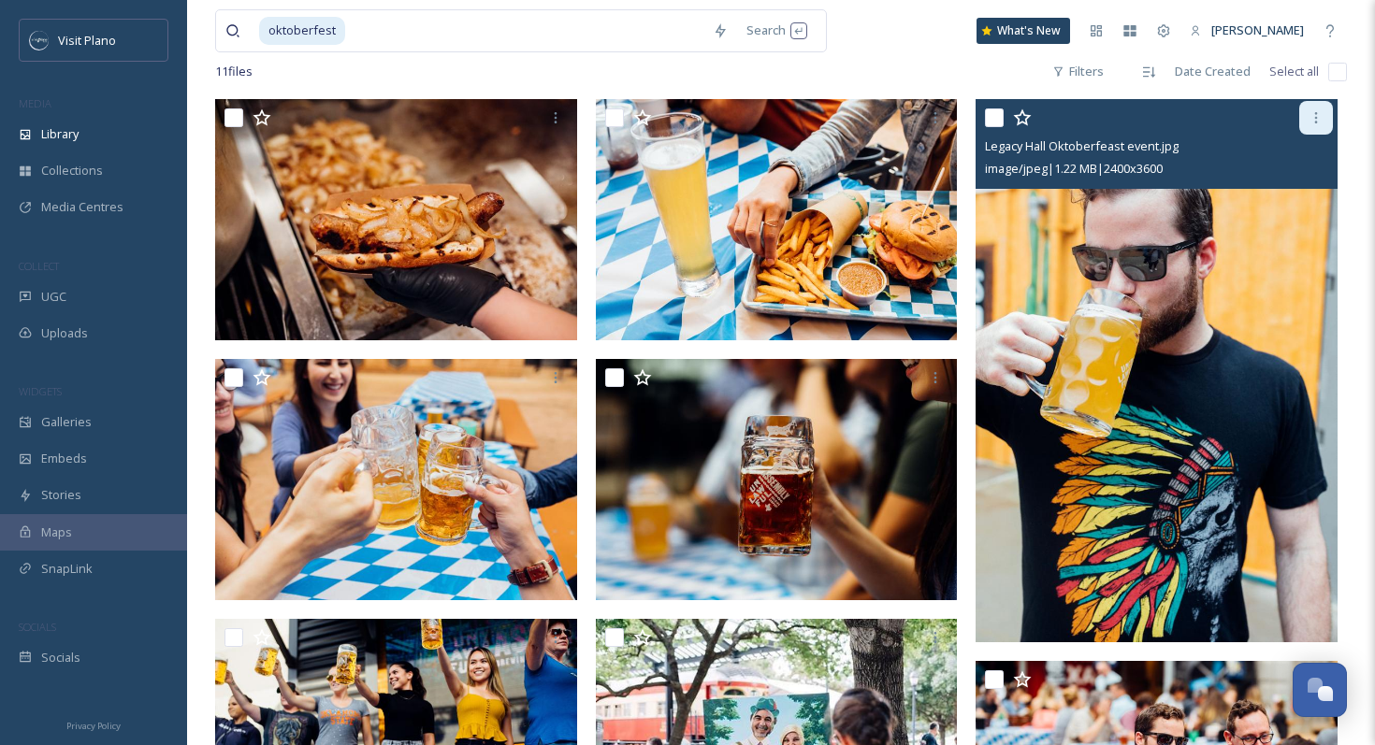
click at [1323, 115] on div at bounding box center [1316, 118] width 34 height 34
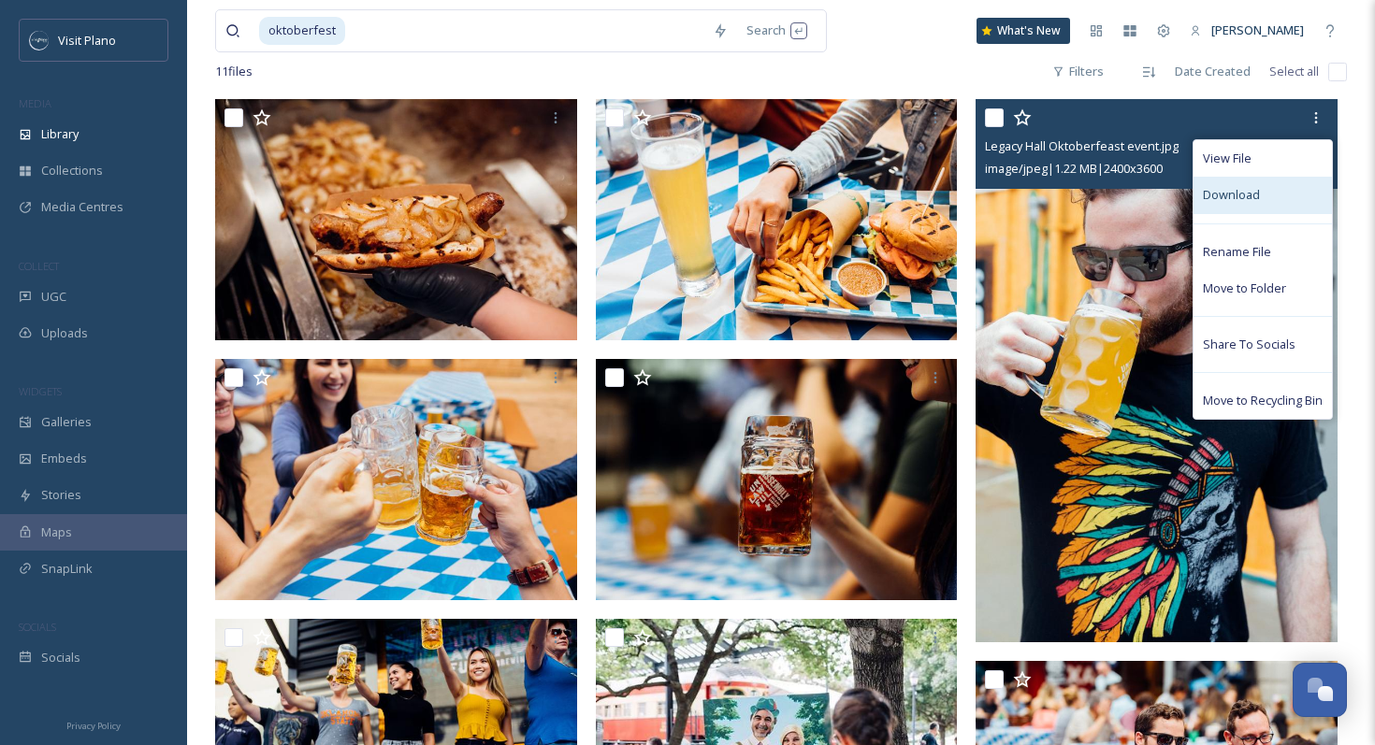
click at [1223, 186] on span "Download" at bounding box center [1231, 195] width 57 height 18
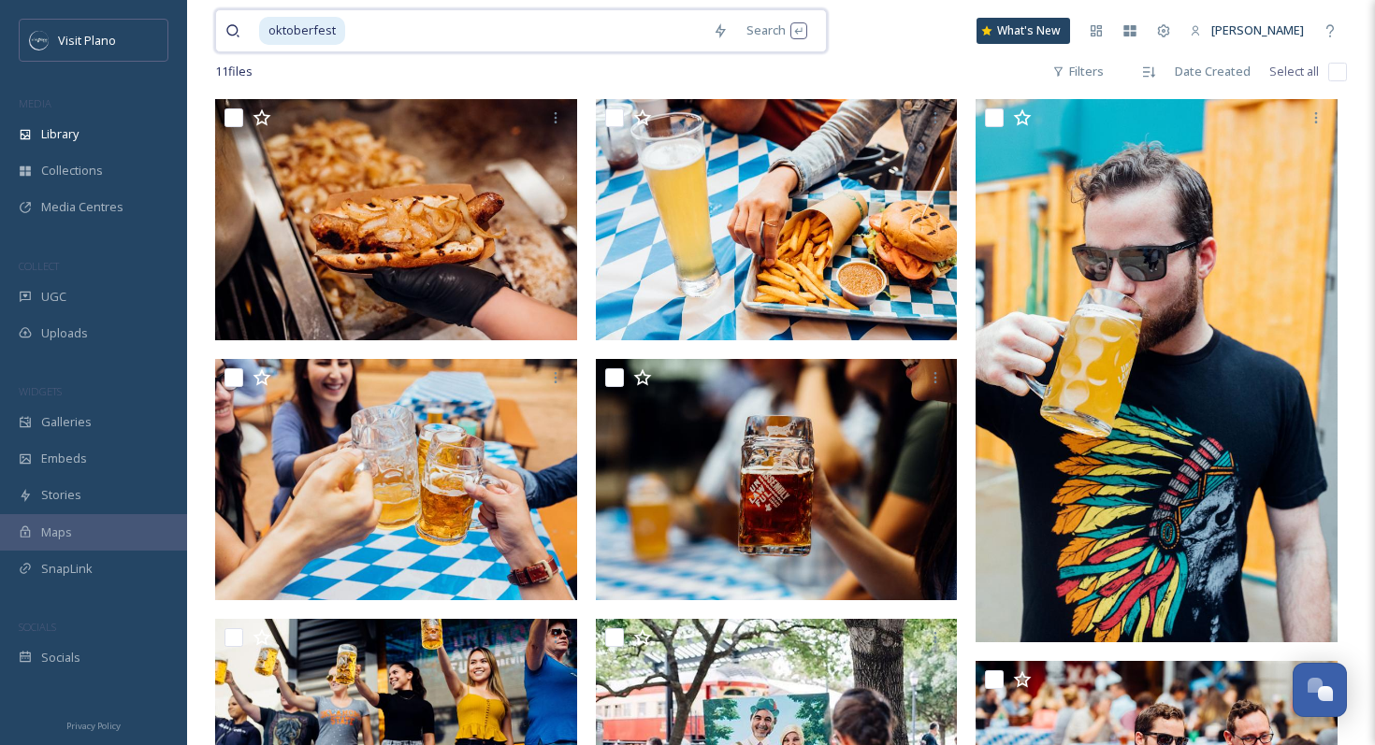
click at [571, 39] on input at bounding box center [525, 30] width 356 height 41
type input "o"
paste input "Plano Food + Wine Festival"
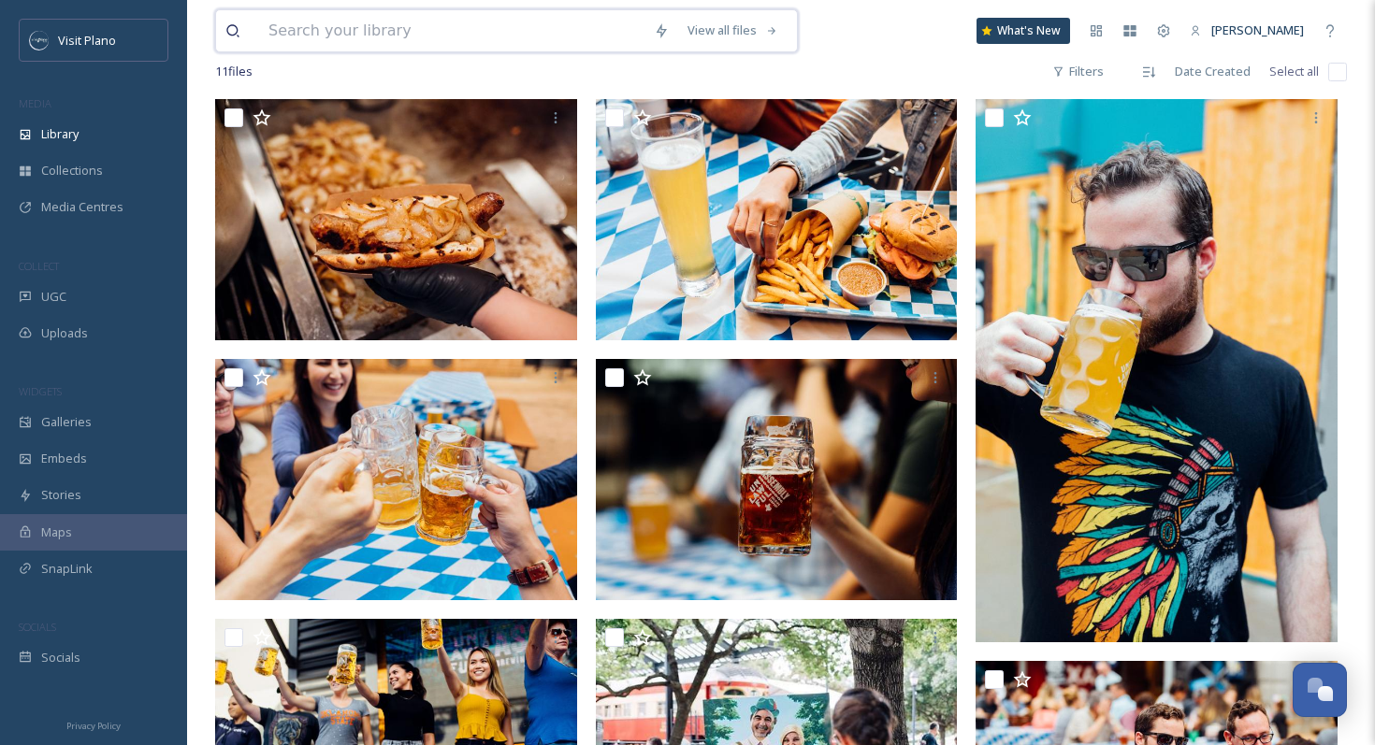
type input "Plano Food + Wine Festival"
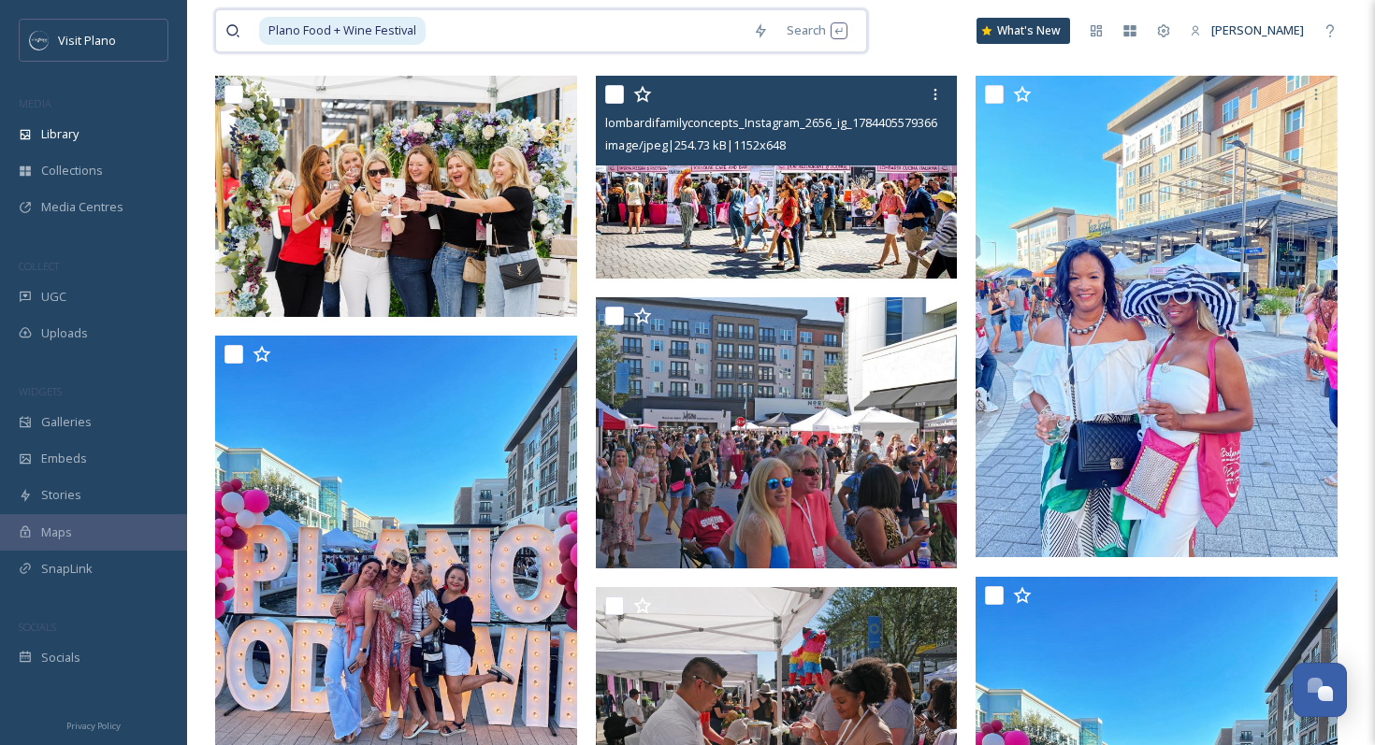
scroll to position [387, 0]
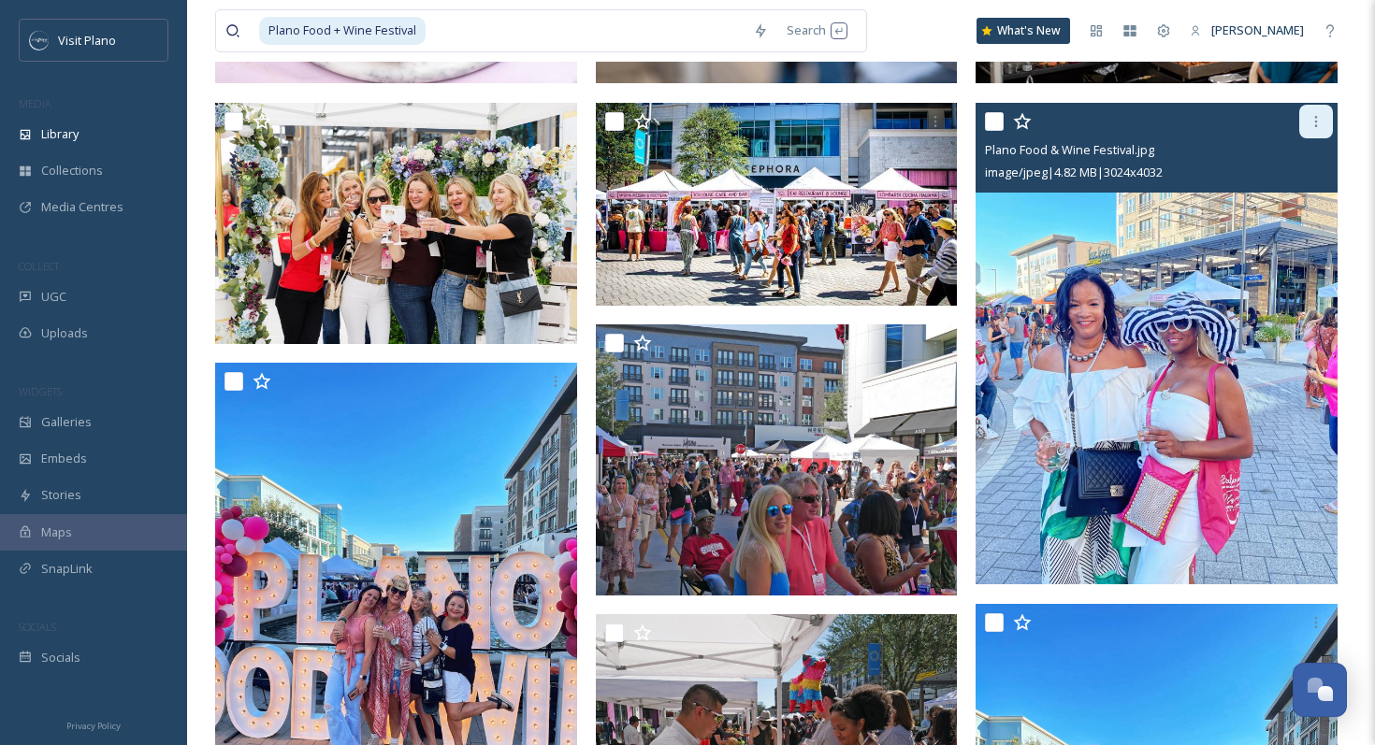
click at [1318, 124] on icon at bounding box center [1315, 121] width 15 height 15
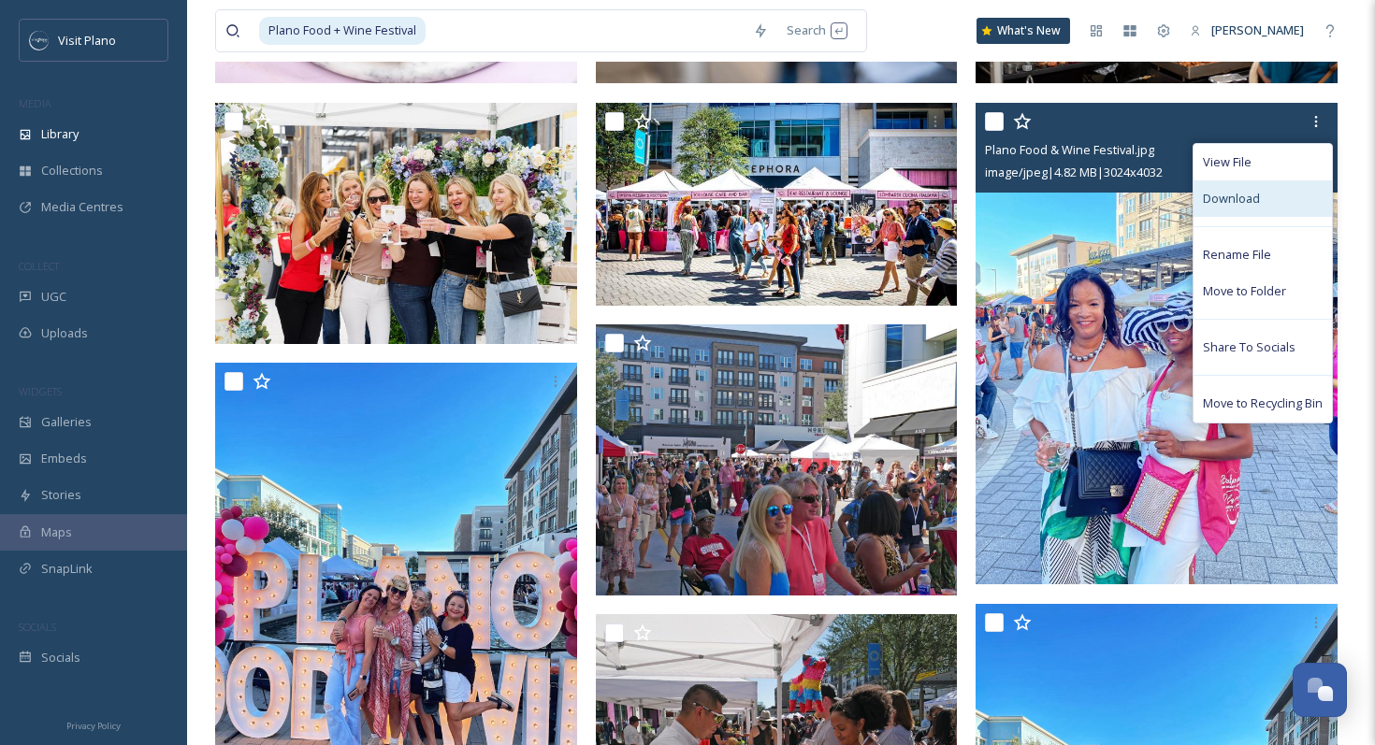
click at [1249, 194] on span "Download" at bounding box center [1231, 199] width 57 height 18
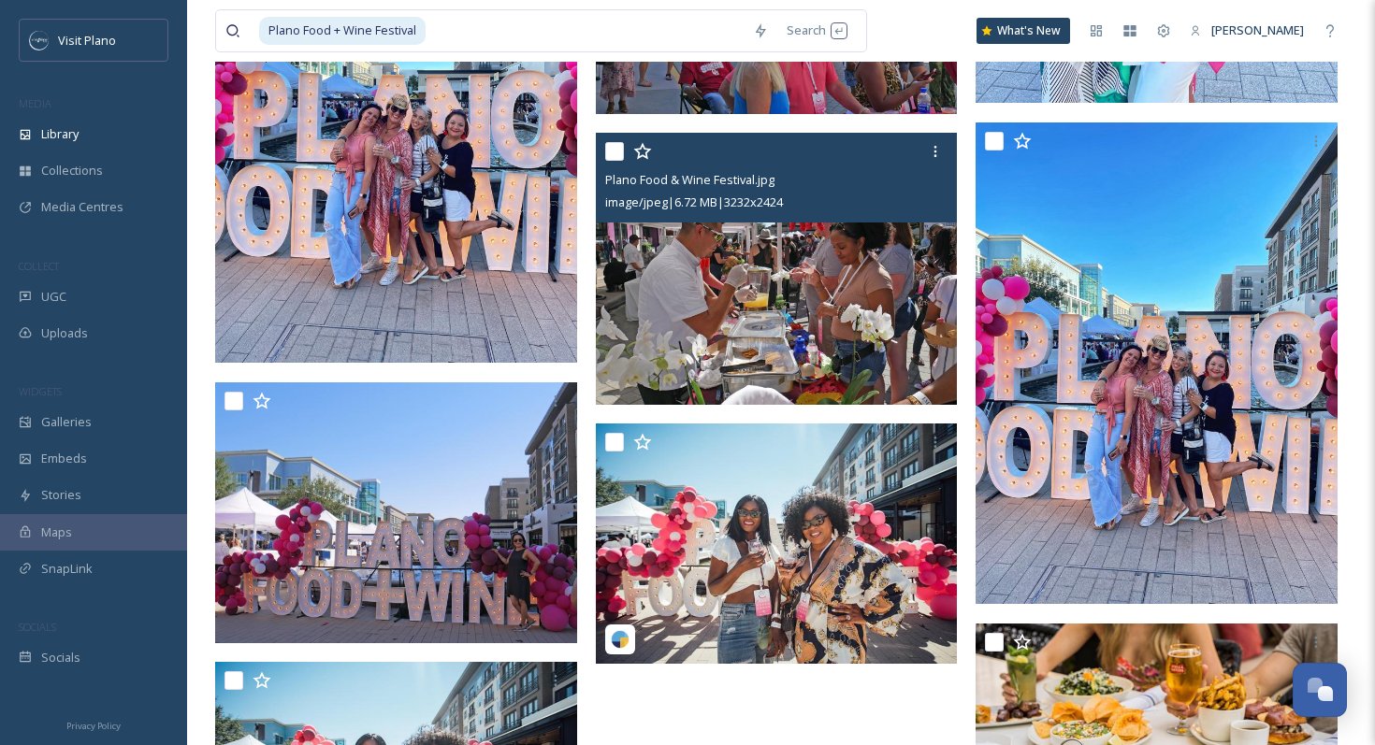
scroll to position [870, 0]
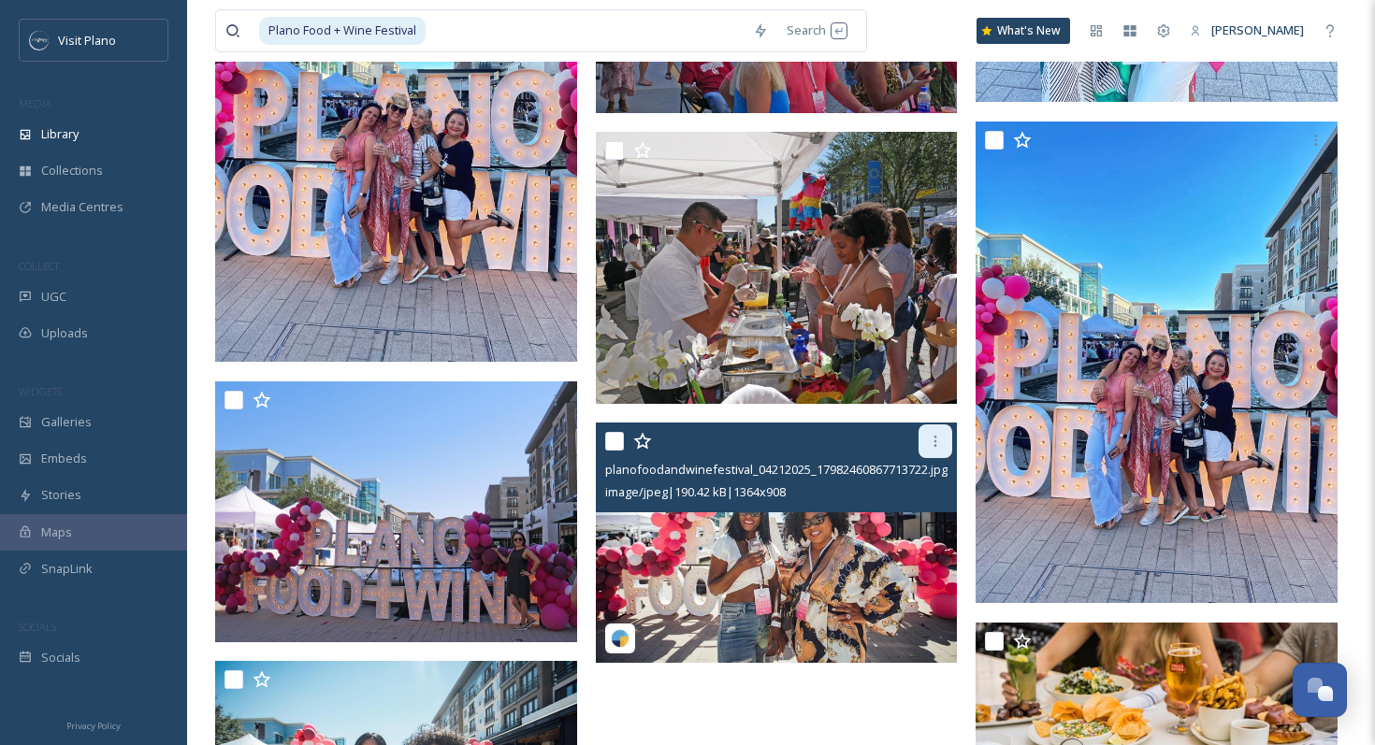
click at [926, 443] on div at bounding box center [935, 442] width 34 height 34
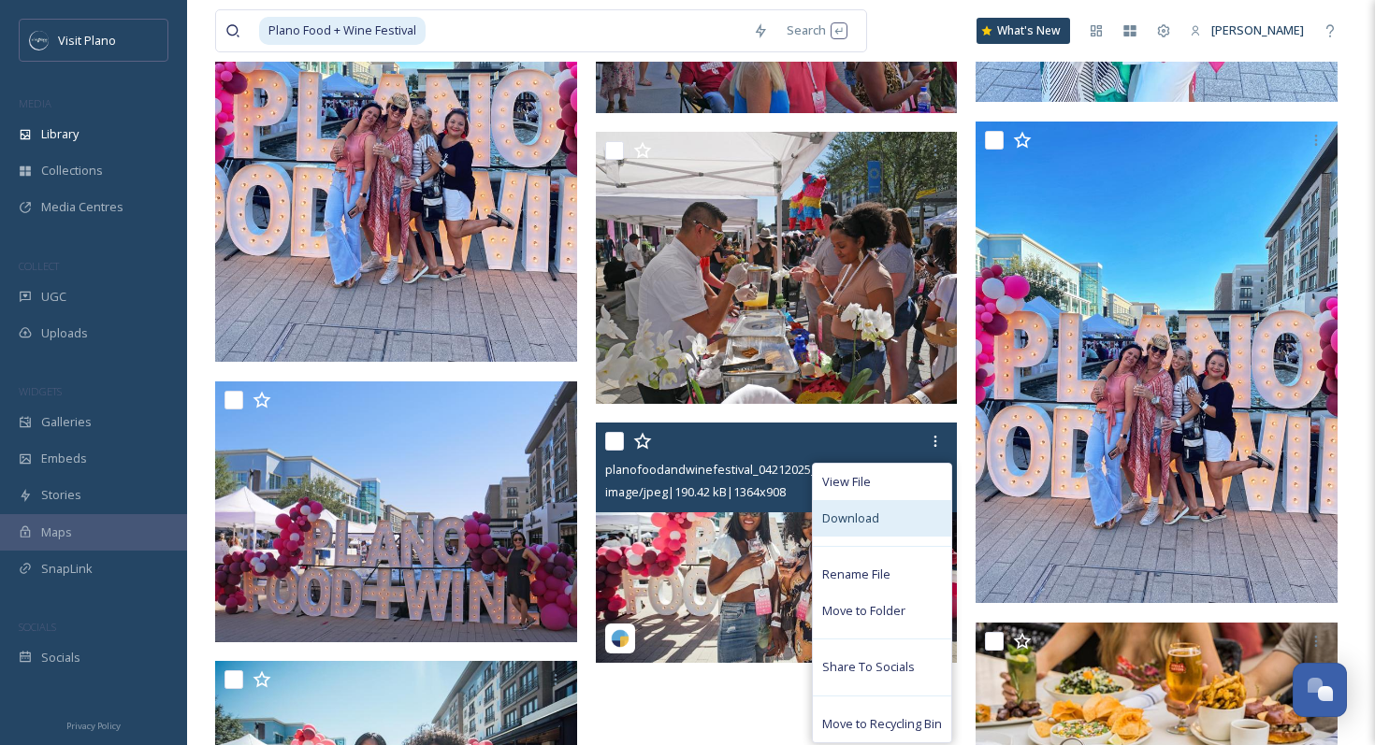
click at [844, 517] on span "Download" at bounding box center [850, 519] width 57 height 18
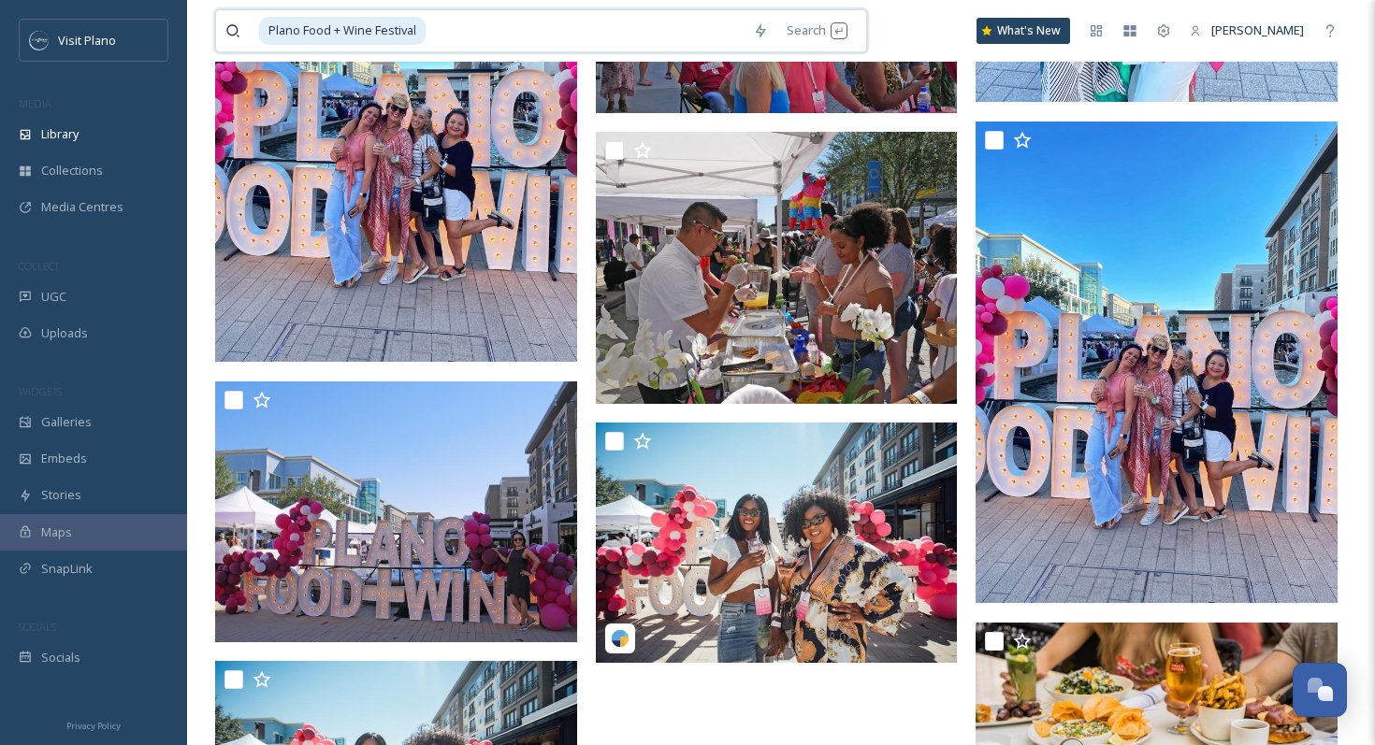
click at [520, 29] on input at bounding box center [585, 30] width 316 height 41
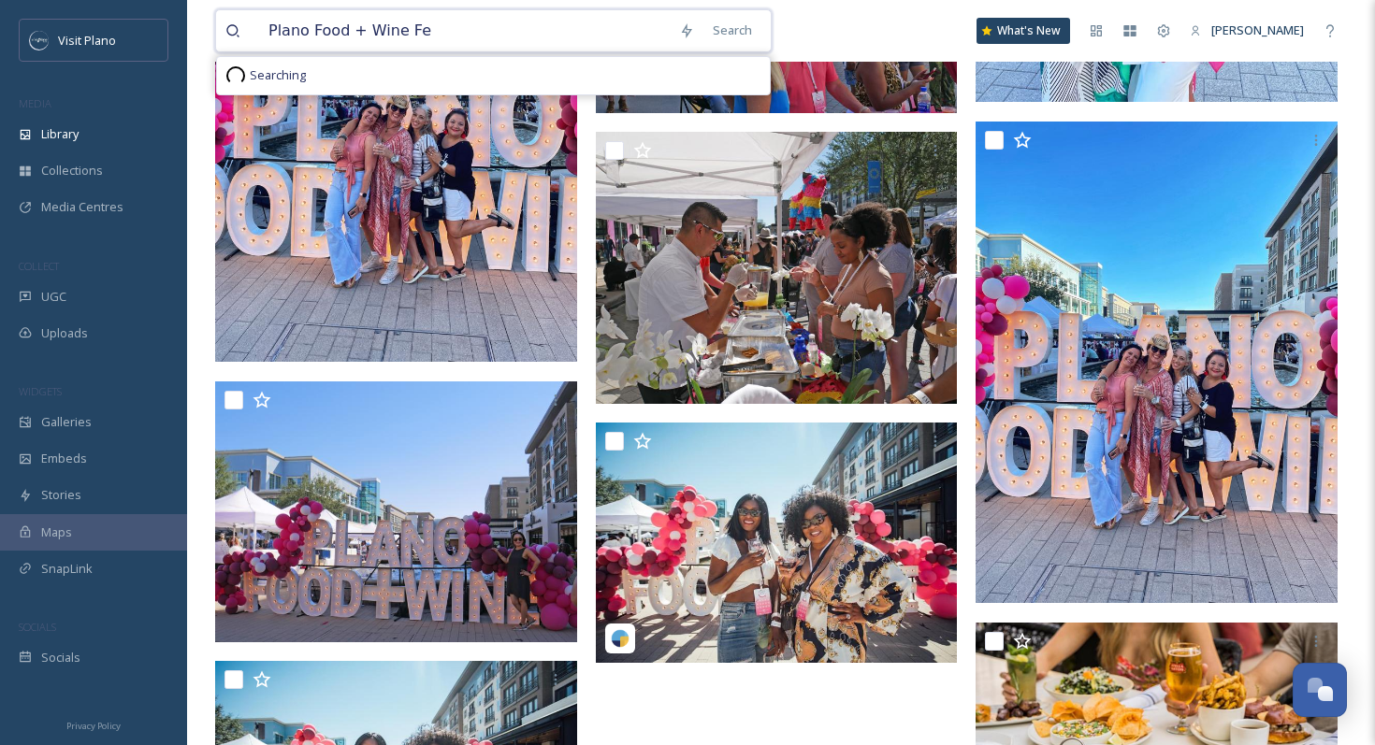
click at [488, 22] on input "Plano Food + Wine Fe" at bounding box center [464, 30] width 410 height 41
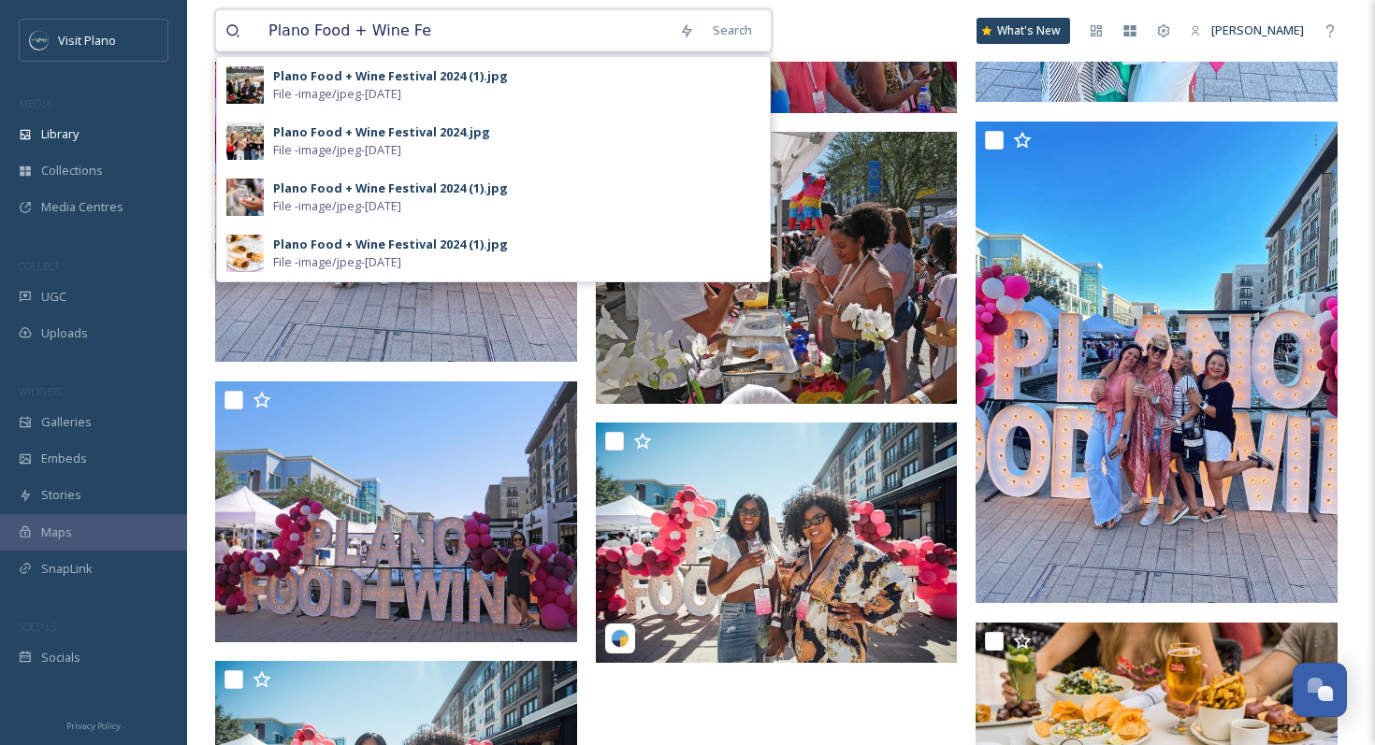
paste input "Night out on 15th"
type input "Night out on 15th"
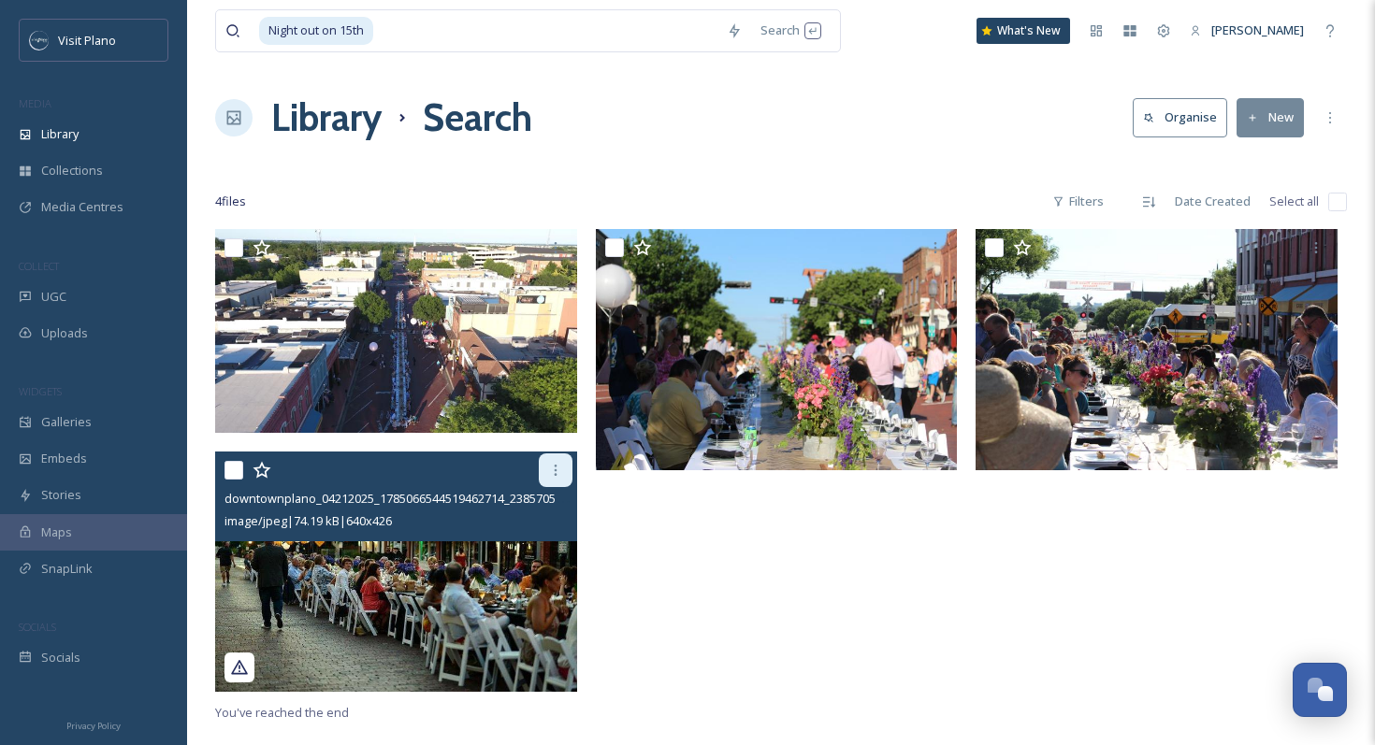
click at [563, 468] on div at bounding box center [556, 471] width 34 height 34
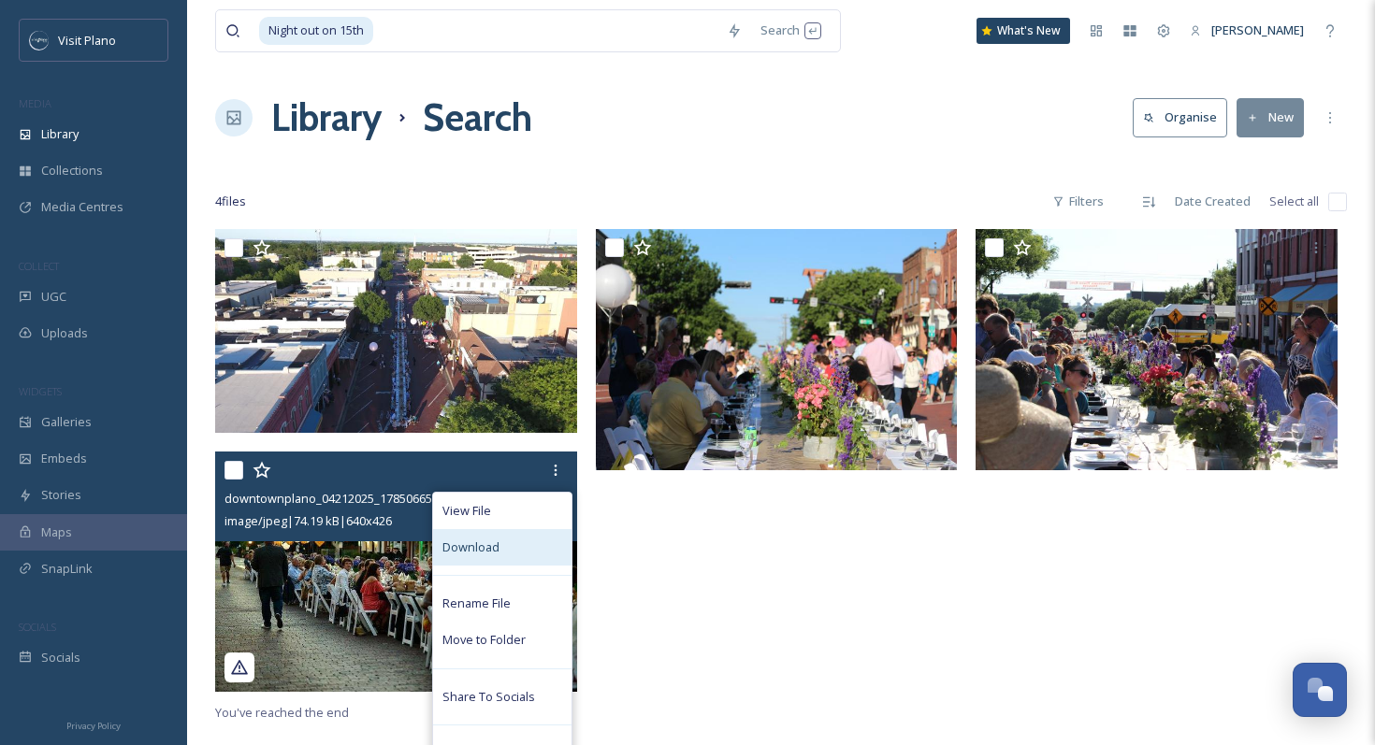
click at [514, 544] on div "Download" at bounding box center [502, 547] width 138 height 36
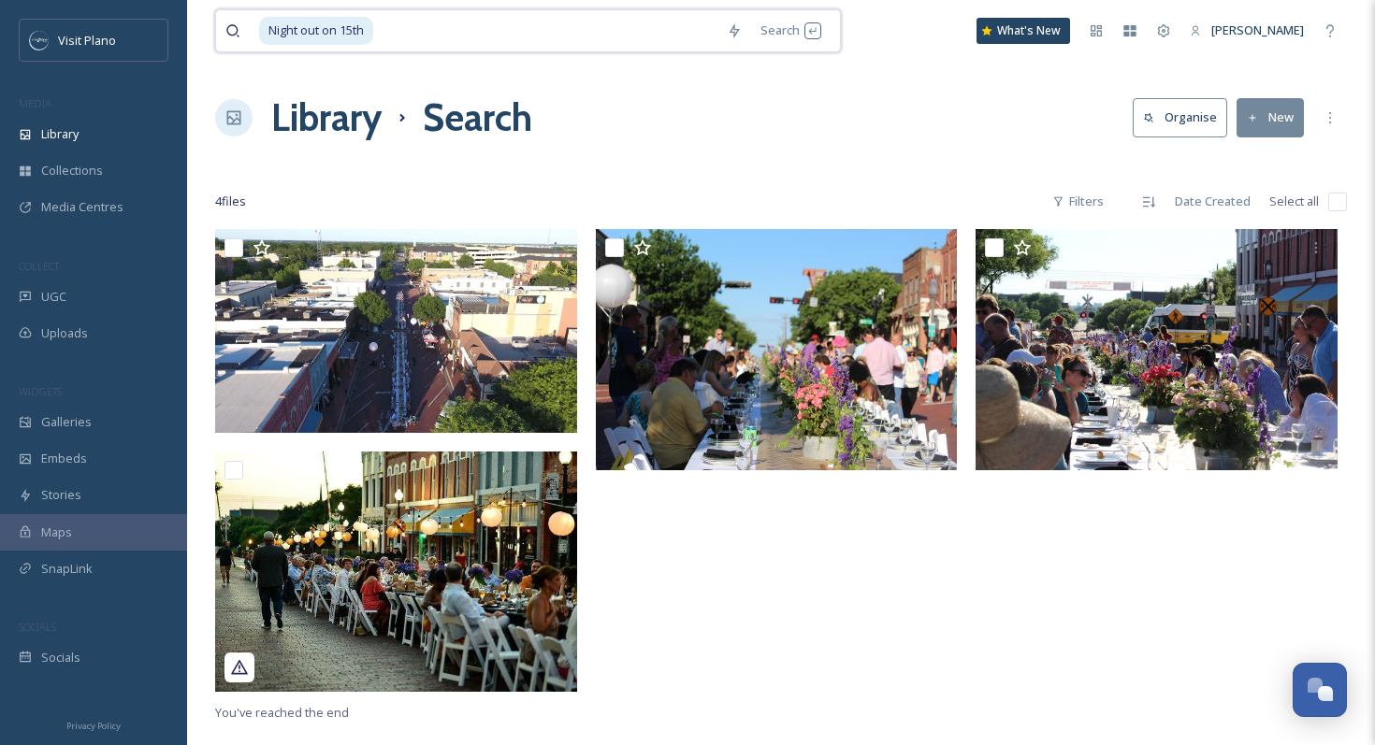
click at [532, 26] on input at bounding box center [546, 30] width 342 height 41
click at [532, 26] on input "Night out on 15" at bounding box center [464, 30] width 410 height 41
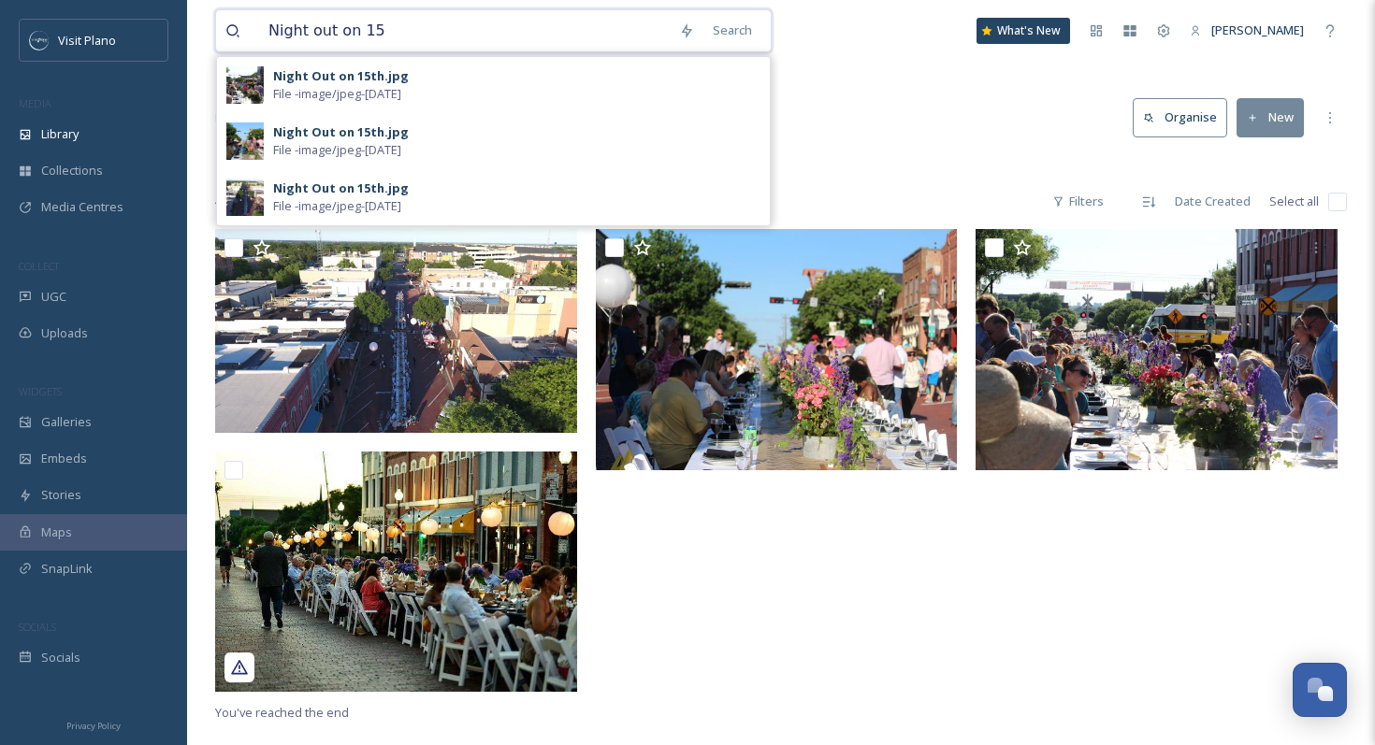
paste input "eath The Wreath"
type input "Neath The Wreath"
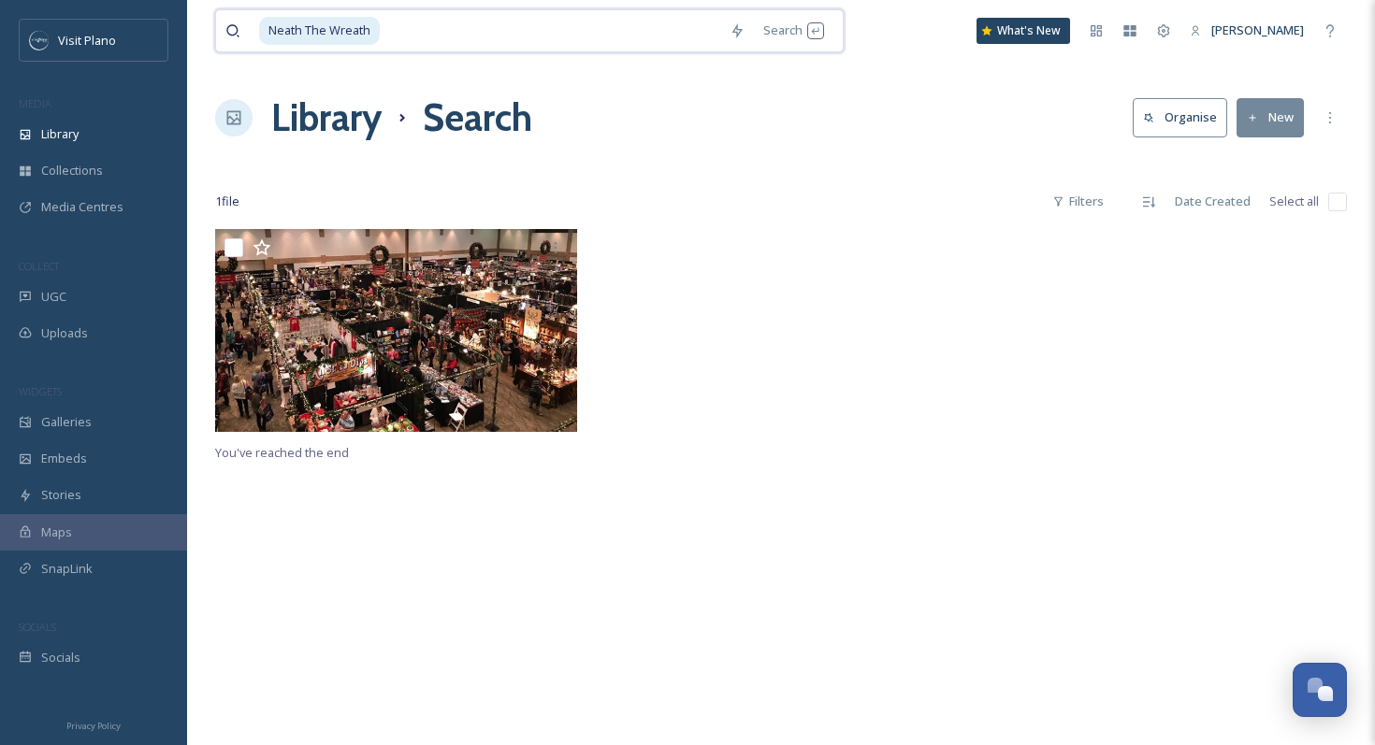
click at [511, 40] on input at bounding box center [551, 30] width 338 height 41
type input "Neath The Wre"
click at [511, 40] on input "Neath The Wre" at bounding box center [464, 30] width 410 height 41
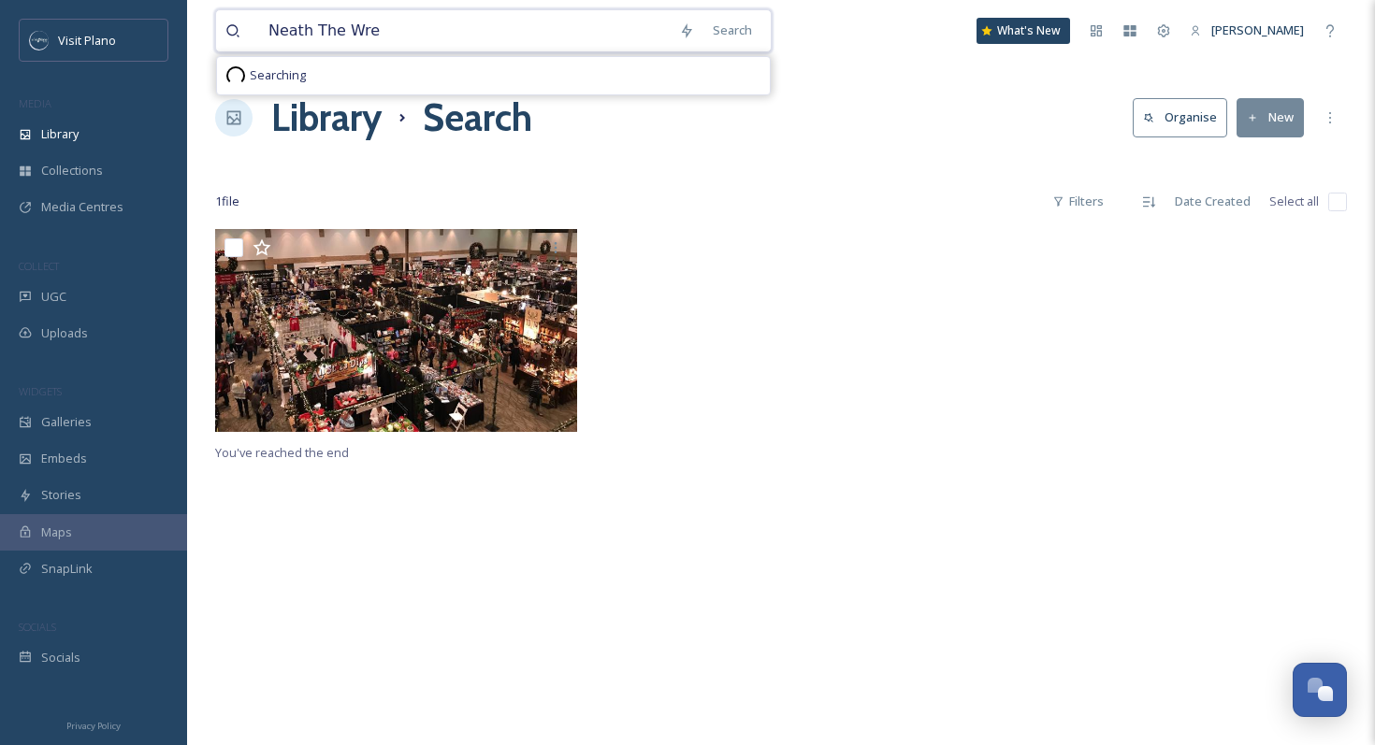
click at [511, 40] on input "Neath The Wre" at bounding box center [464, 30] width 410 height 41
paste input "Plano International festival"
type input "Plano International festival"
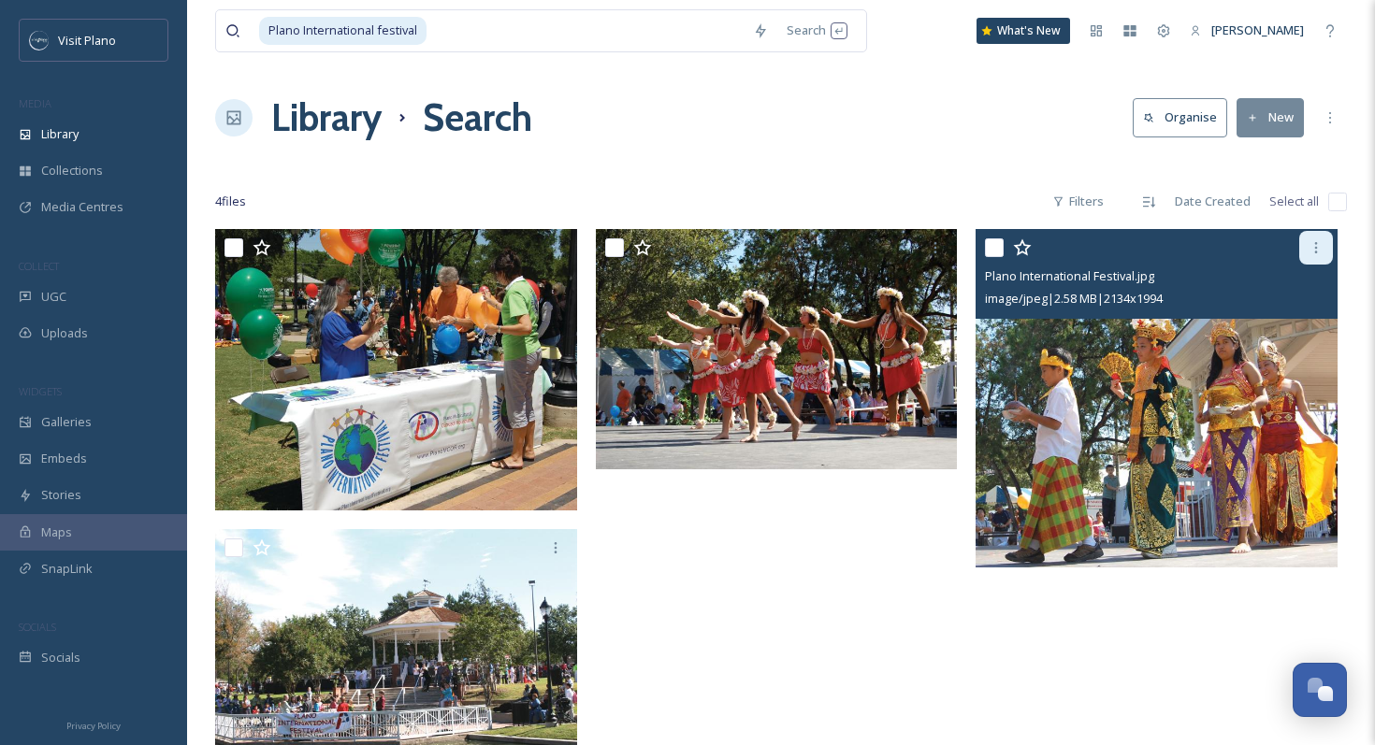
click at [1313, 245] on icon at bounding box center [1315, 247] width 15 height 15
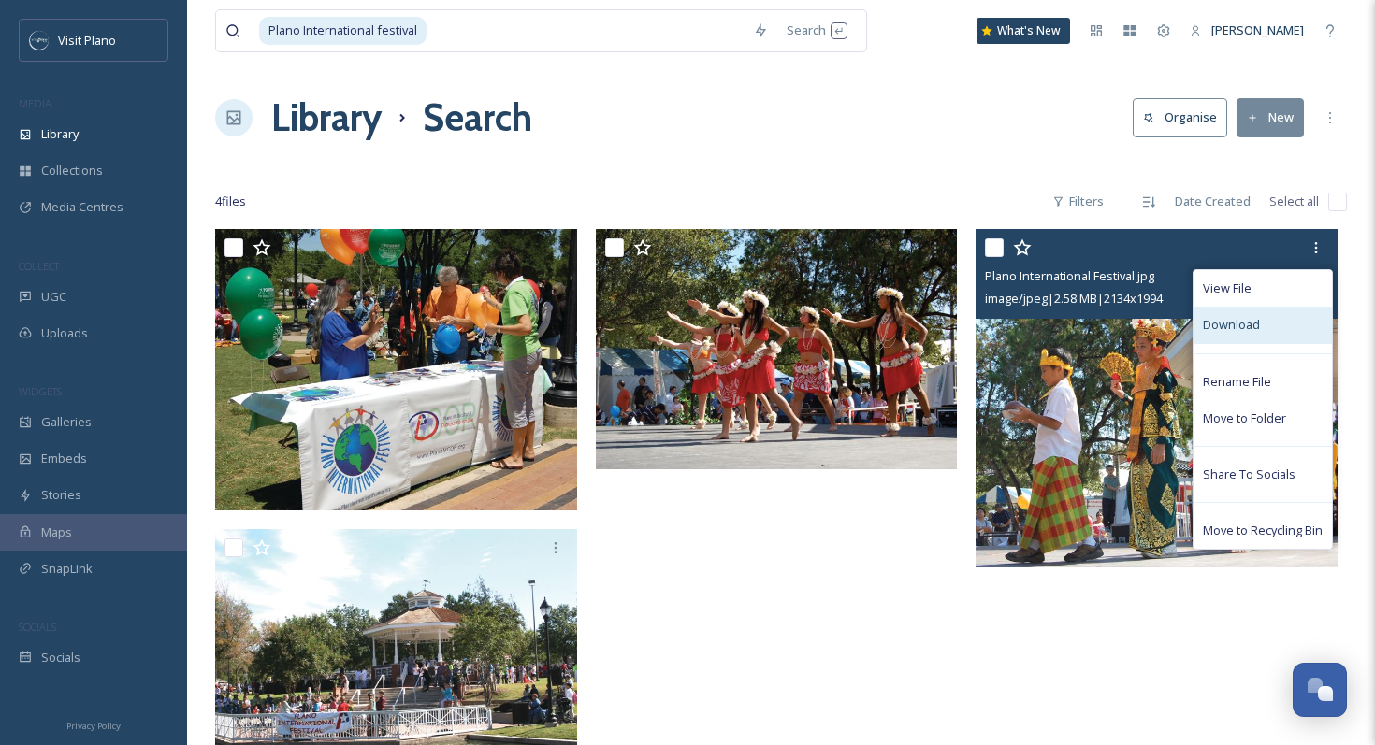
click at [1232, 329] on span "Download" at bounding box center [1231, 325] width 57 height 18
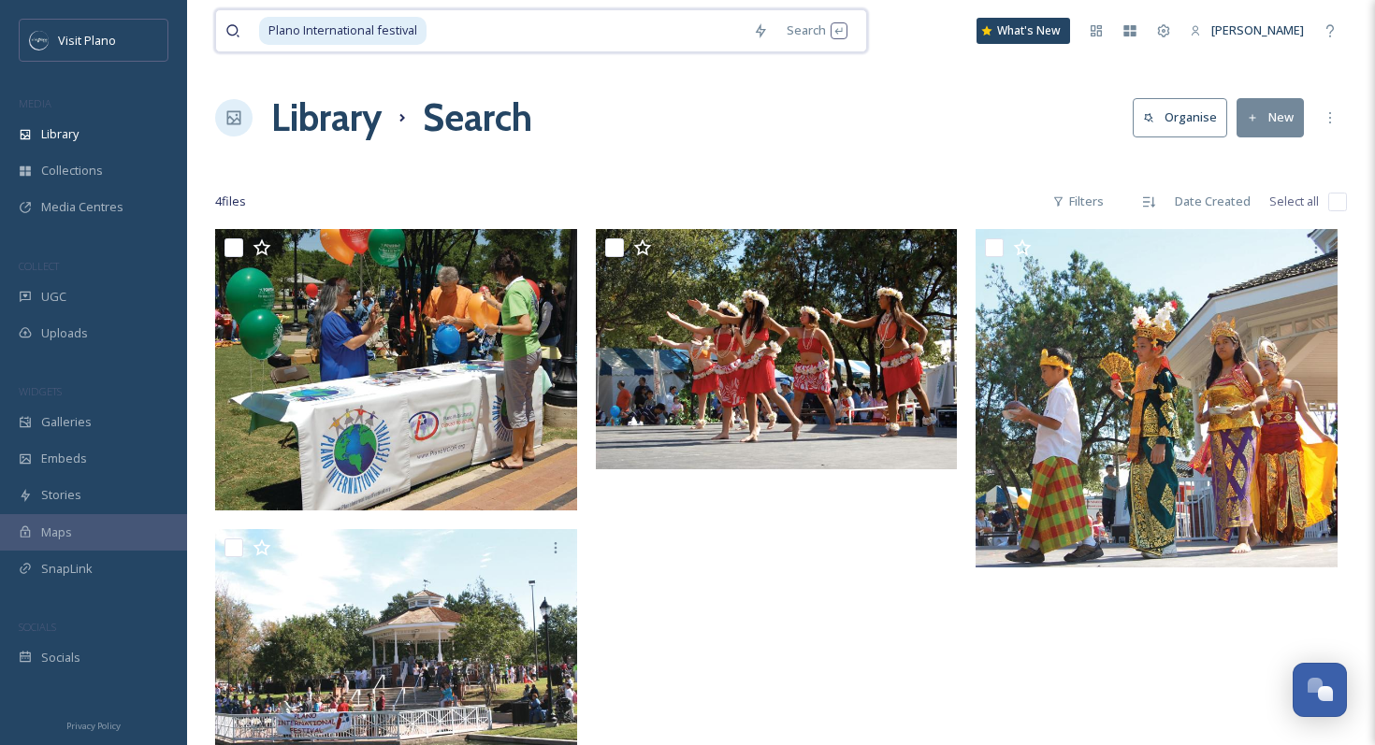
click at [546, 31] on input at bounding box center [585, 30] width 315 height 41
click at [518, 31] on input at bounding box center [585, 30] width 315 height 41
drag, startPoint x: 495, startPoint y: 34, endPoint x: 207, endPoint y: 17, distance: 288.5
click at [207, 17] on div "Plano International festiva Search Searching What's New [PERSON_NAME] Library S…" at bounding box center [781, 487] width 1188 height 974
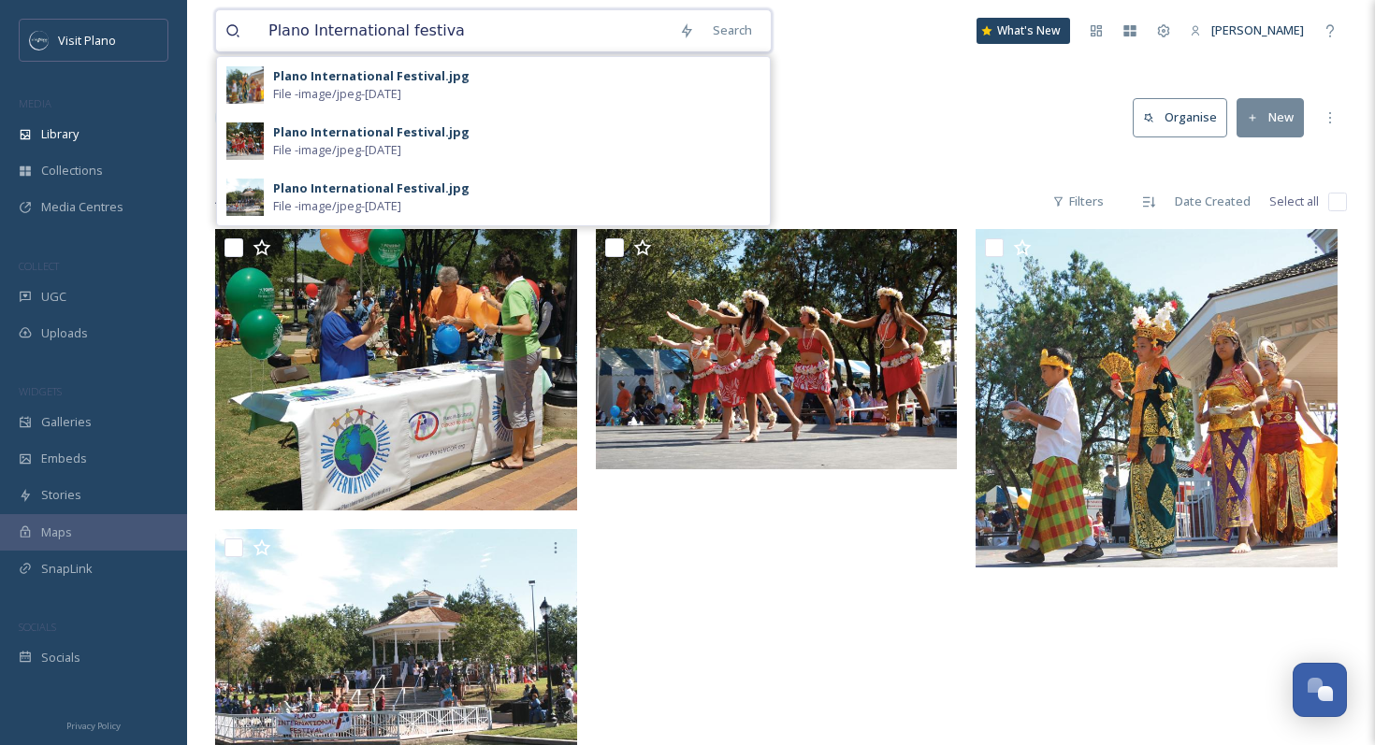
paste input "Otsukimi Moon-Viewing Festival"
type input "Otsukimi Moon-Viewing Festival"
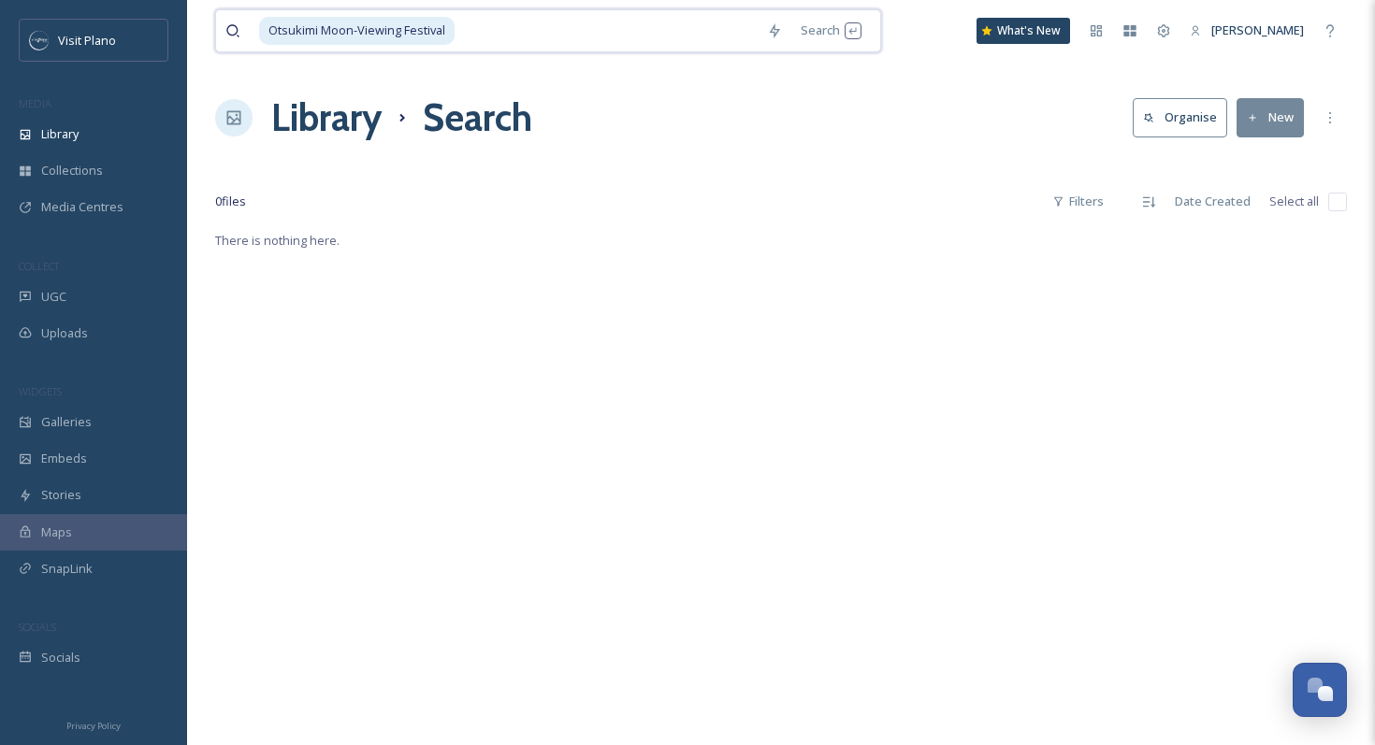
drag, startPoint x: 582, startPoint y: 38, endPoint x: 209, endPoint y: 6, distance: 373.6
click at [209, 6] on div "Otsukimi Moon-Viewing Festival Search What's New [PERSON_NAME] Library Search O…" at bounding box center [781, 487] width 1188 height 974
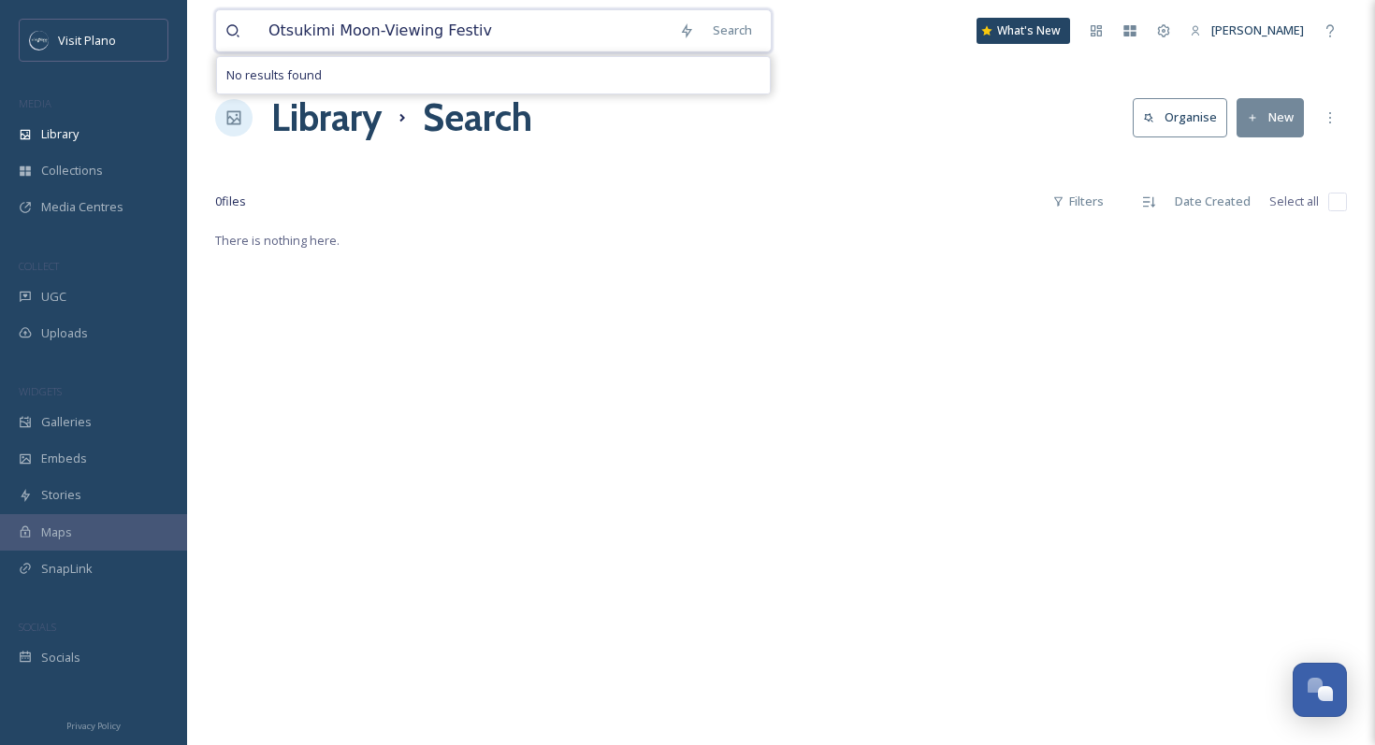
drag, startPoint x: 501, startPoint y: 46, endPoint x: 217, endPoint y: 7, distance: 287.0
click at [217, 7] on div "Otsukimi Moon-Viewing Festiv Search No results found What's New [PERSON_NAME]" at bounding box center [780, 31] width 1131 height 62
paste input "ktoberfest Beer Dinner"
type input "Oktoberfest Beer Dinner"
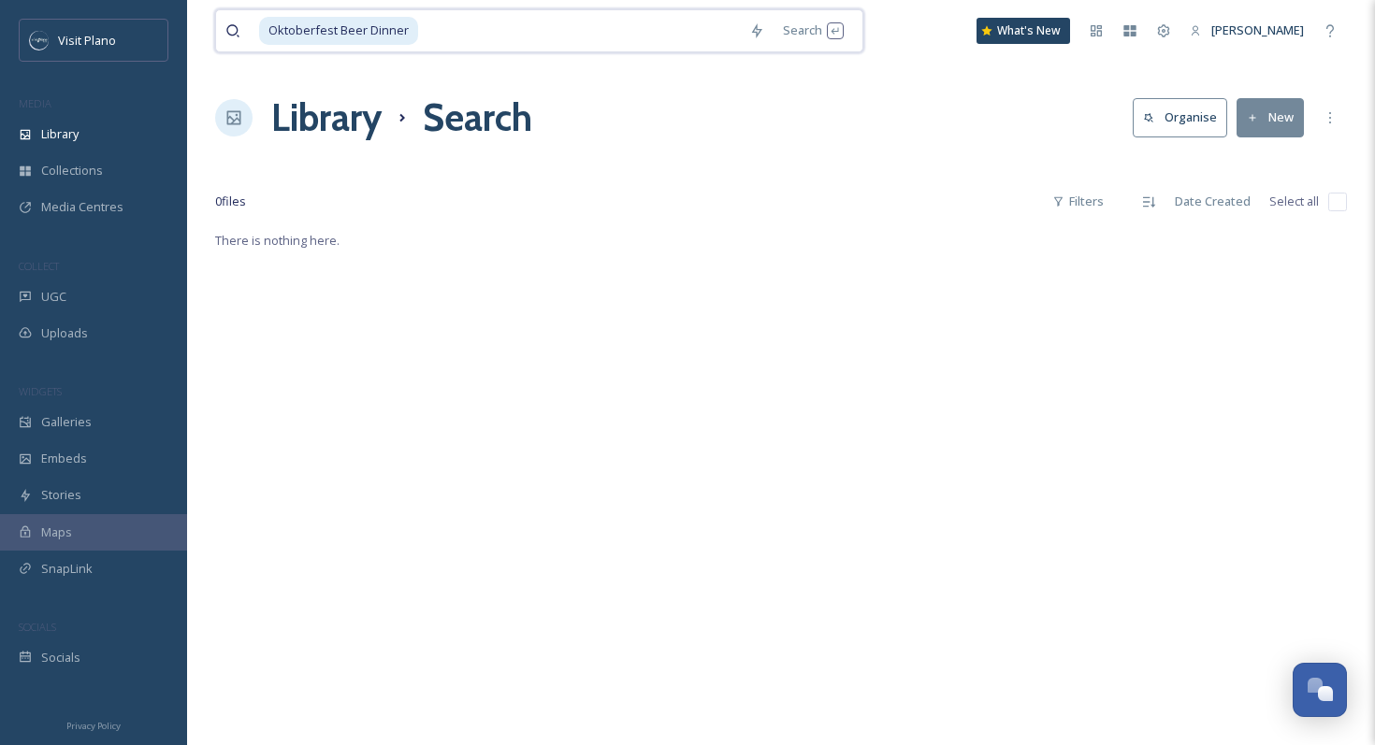
click at [437, 34] on input at bounding box center [580, 30] width 320 height 41
drag, startPoint x: 437, startPoint y: 32, endPoint x: 234, endPoint y: 8, distance: 204.3
click at [235, 8] on div "Oktoberfest Beer Dinne Search Searching What's New [PERSON_NAME]" at bounding box center [780, 31] width 1131 height 62
type input "plano food and wine"
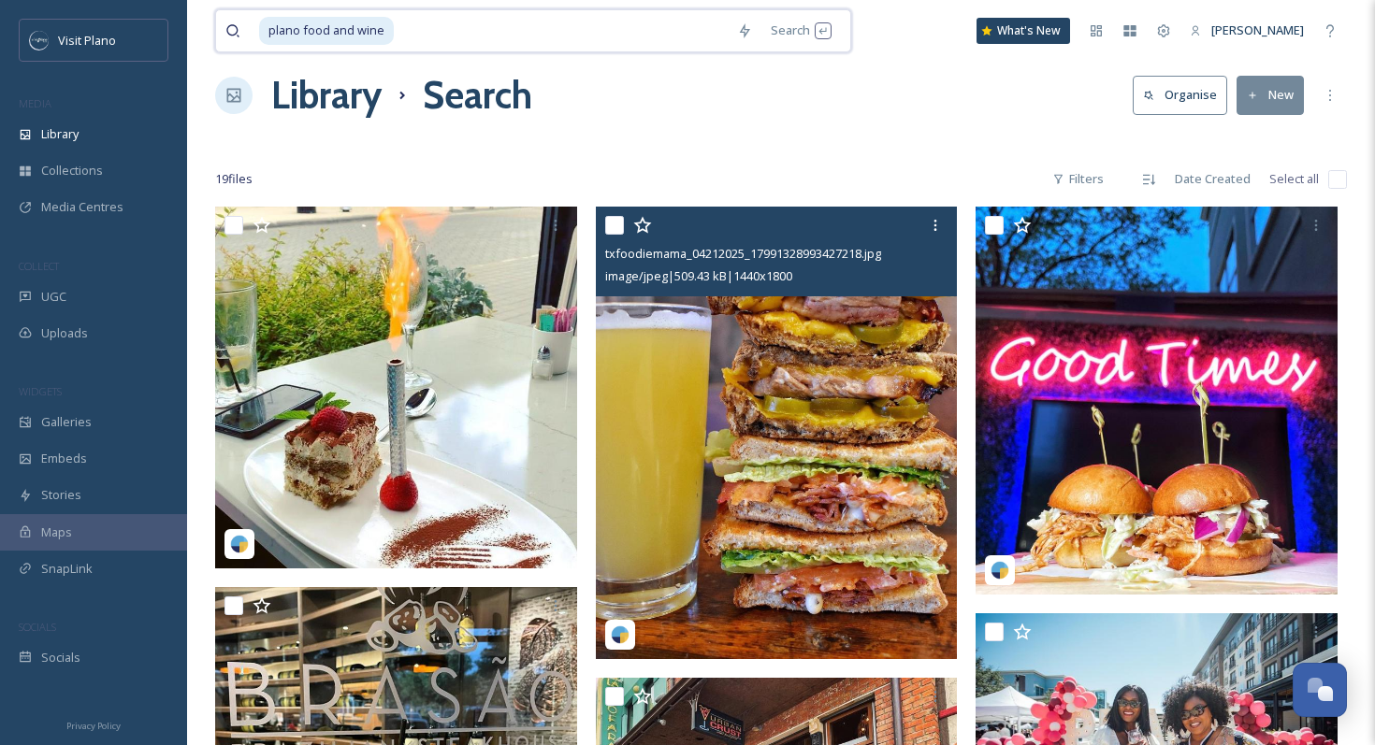
scroll to position [44, 0]
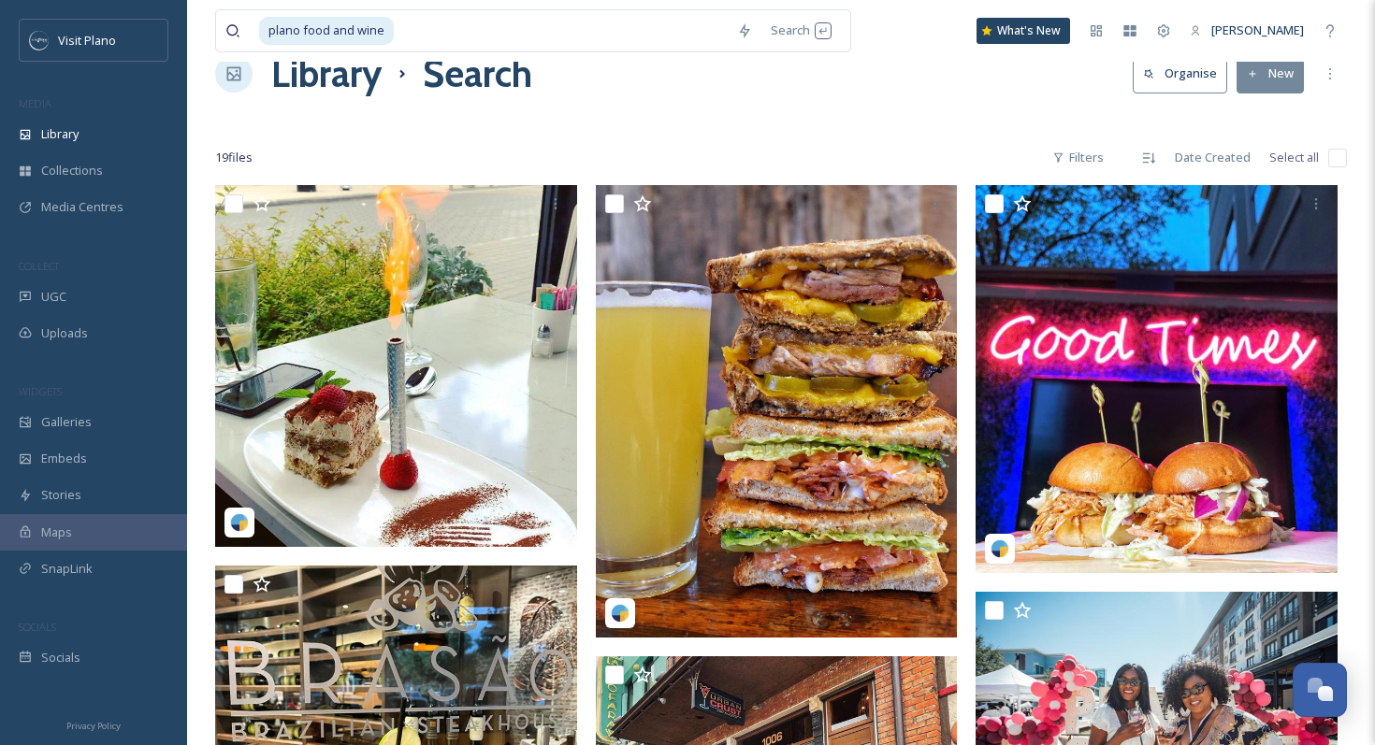
click at [478, 7] on div "plano food and wine Search What's New [PERSON_NAME]" at bounding box center [780, 31] width 1131 height 62
click at [439, 36] on input at bounding box center [562, 30] width 332 height 41
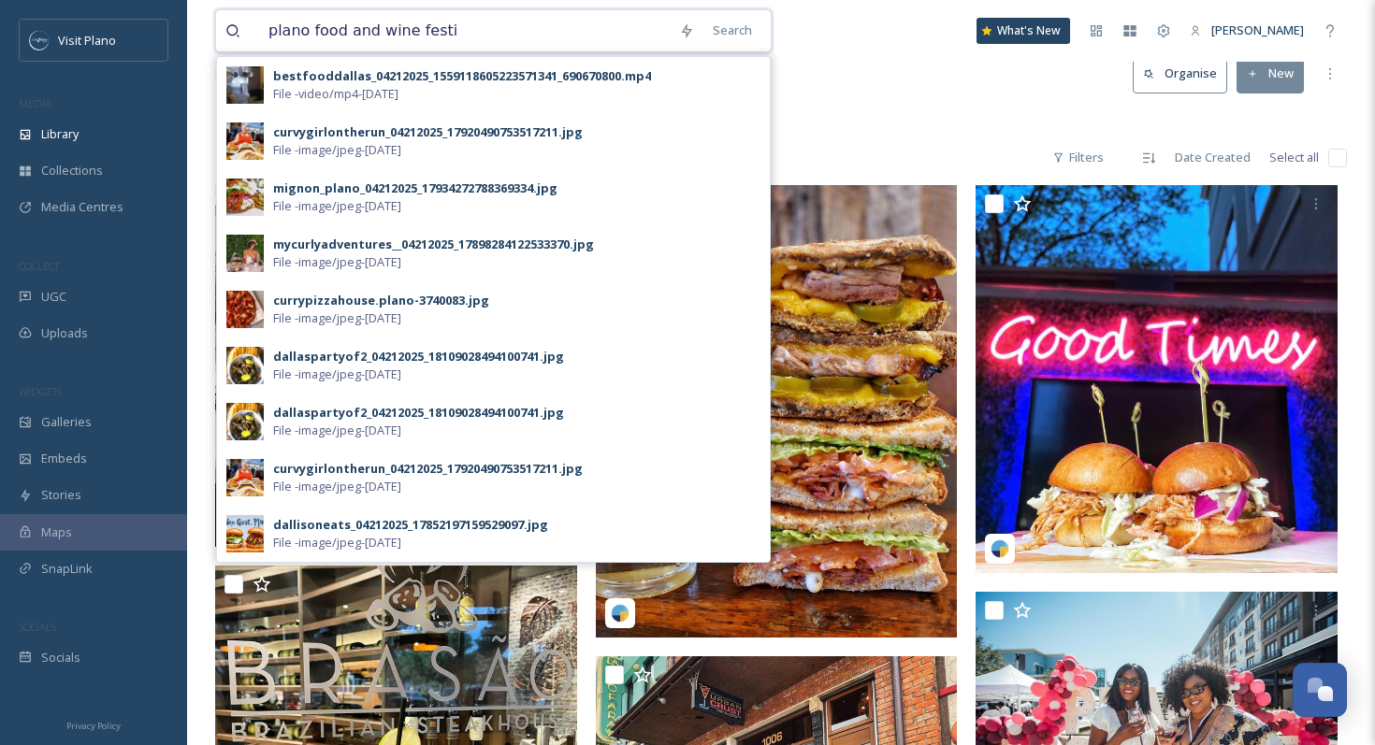
type input "plano food and wine fest"
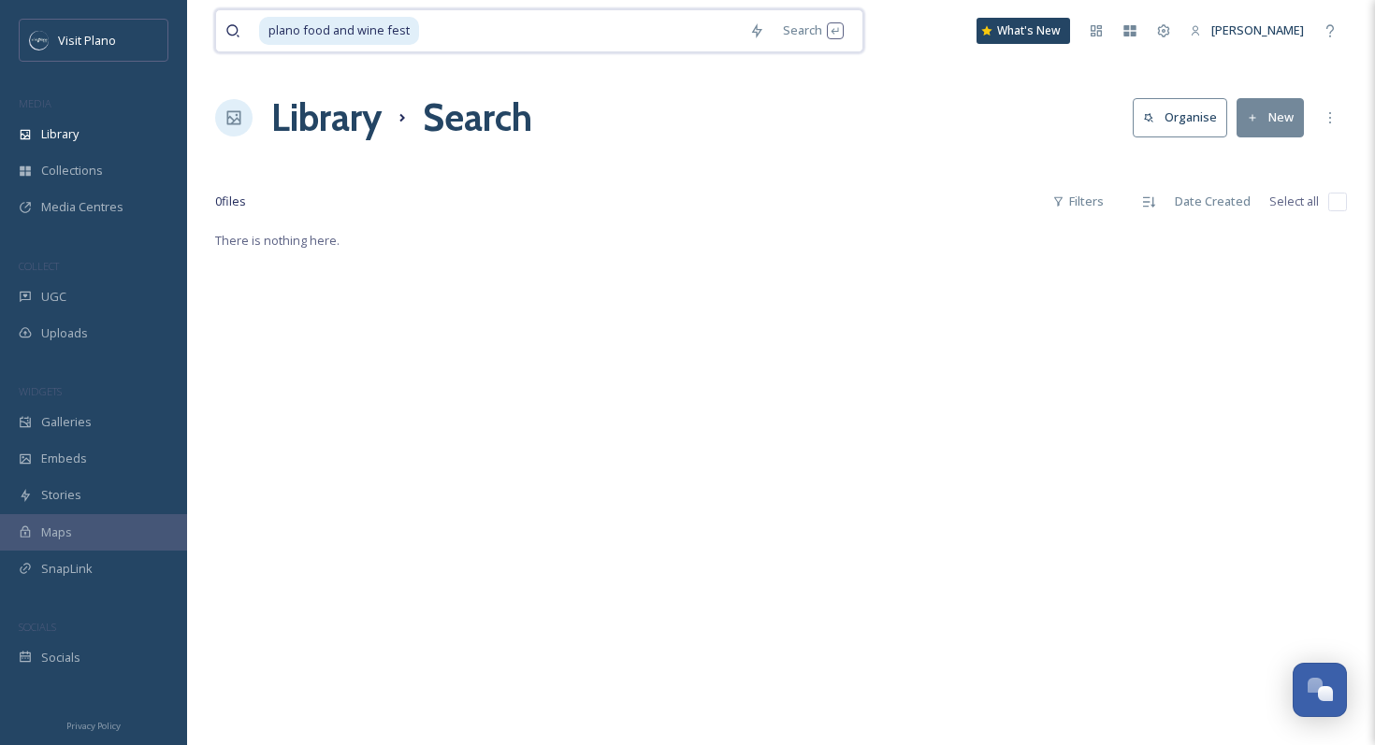
click at [509, 29] on input at bounding box center [580, 30] width 319 height 41
drag, startPoint x: 485, startPoint y: 30, endPoint x: 224, endPoint y: 18, distance: 261.2
click at [224, 18] on div "plano food and wine fes Search Searching" at bounding box center [493, 30] width 556 height 43
paste input "Plano Food + Wine Festival"
type input "Plano Food + Wine Festival"
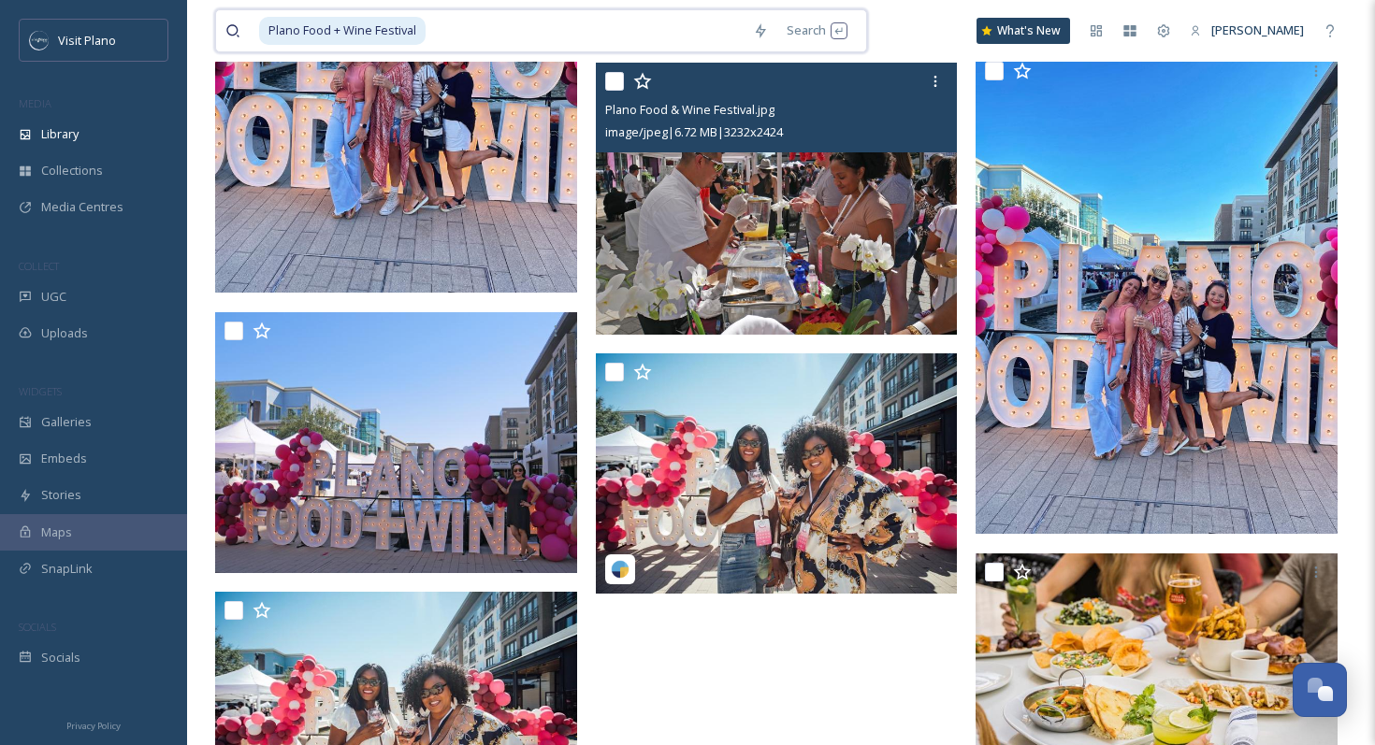
scroll to position [943, 0]
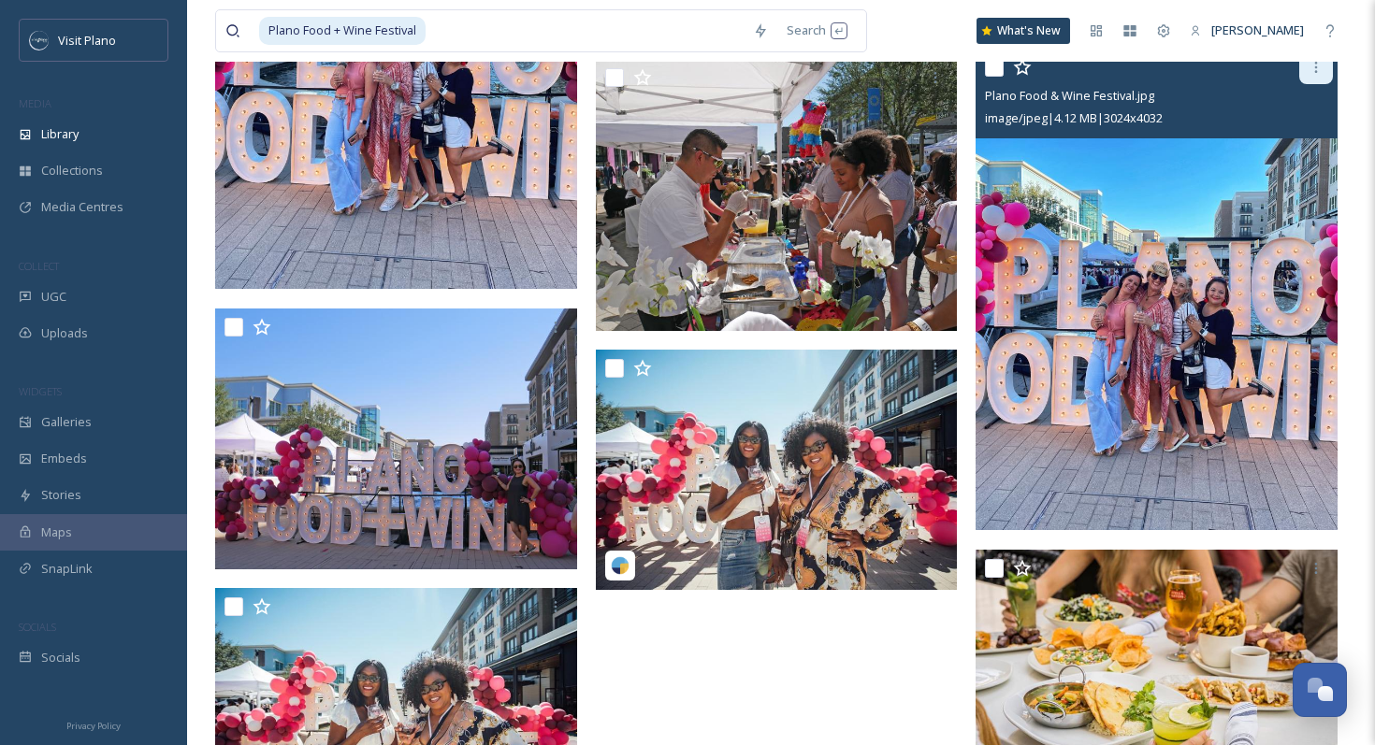
click at [1317, 81] on div at bounding box center [1316, 67] width 34 height 34
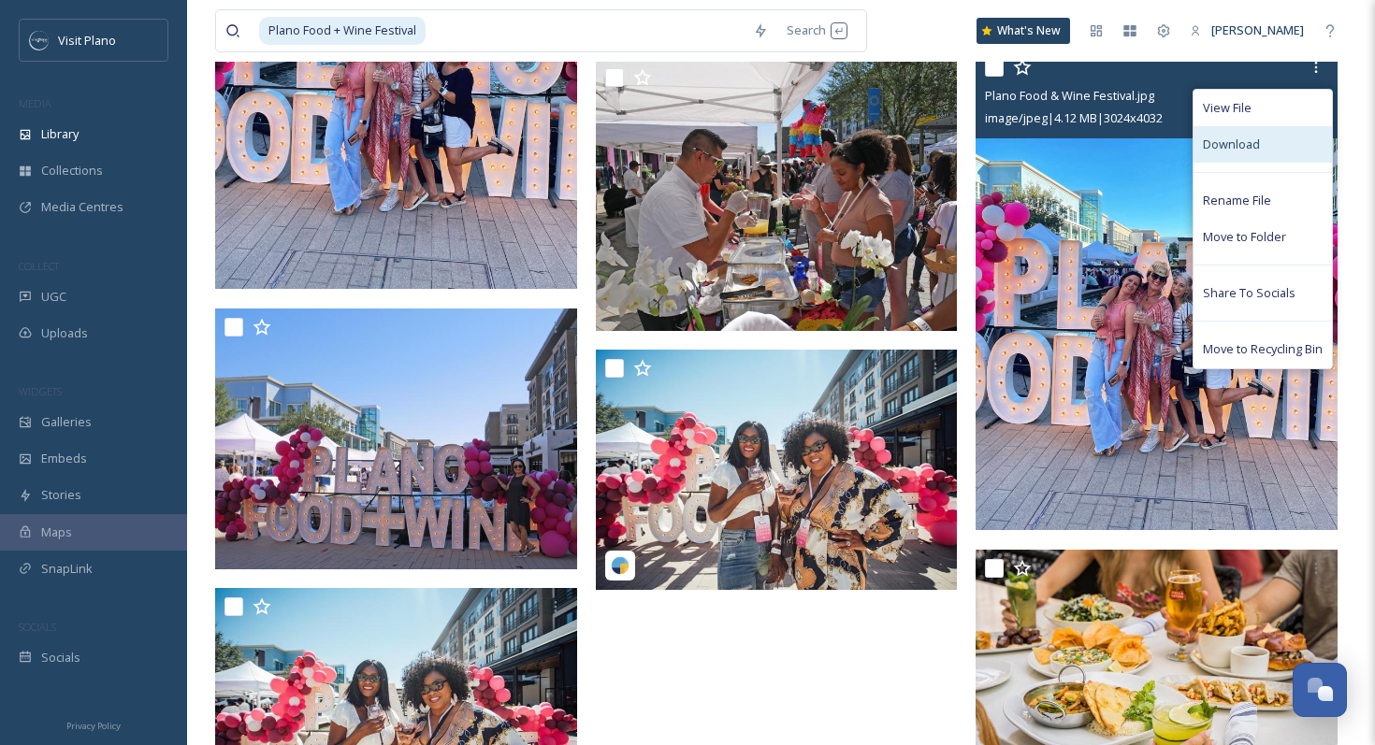
click at [1243, 142] on span "Download" at bounding box center [1231, 145] width 57 height 18
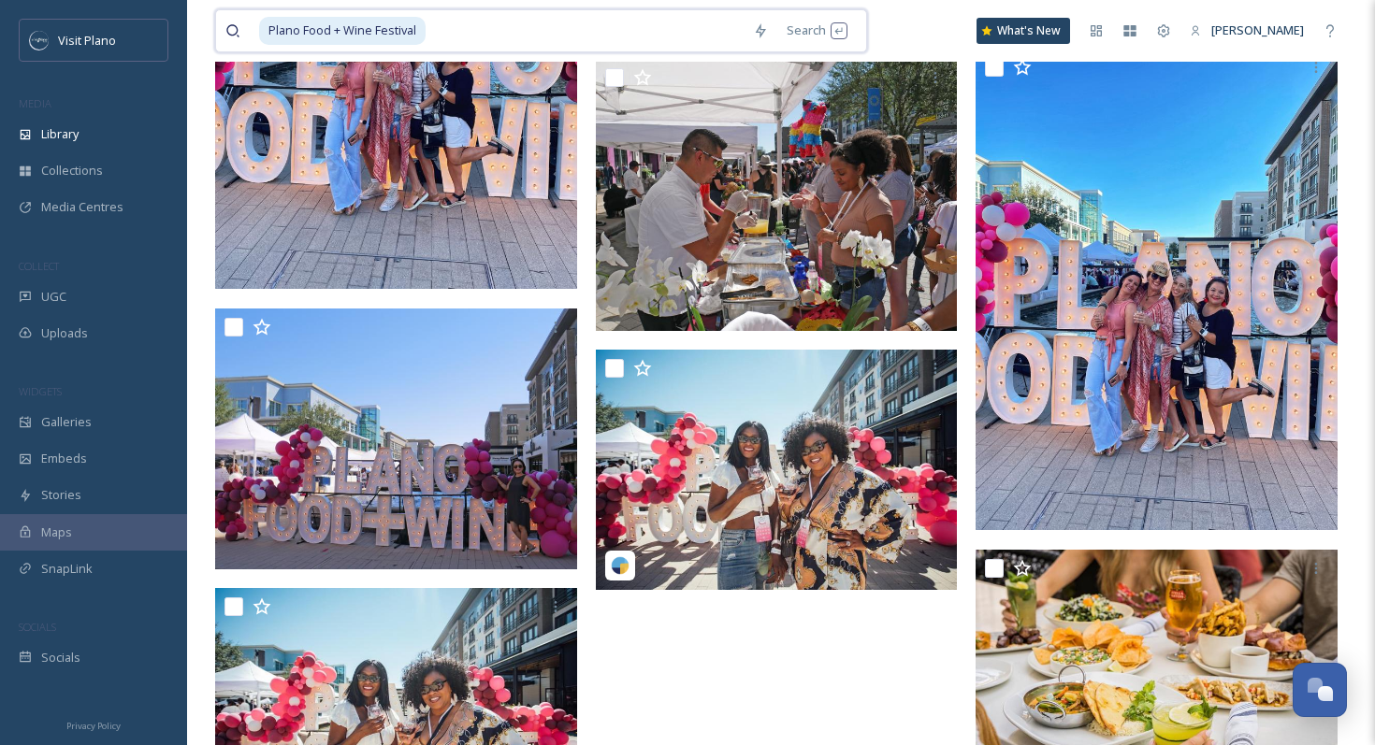
click at [513, 42] on input at bounding box center [585, 30] width 316 height 41
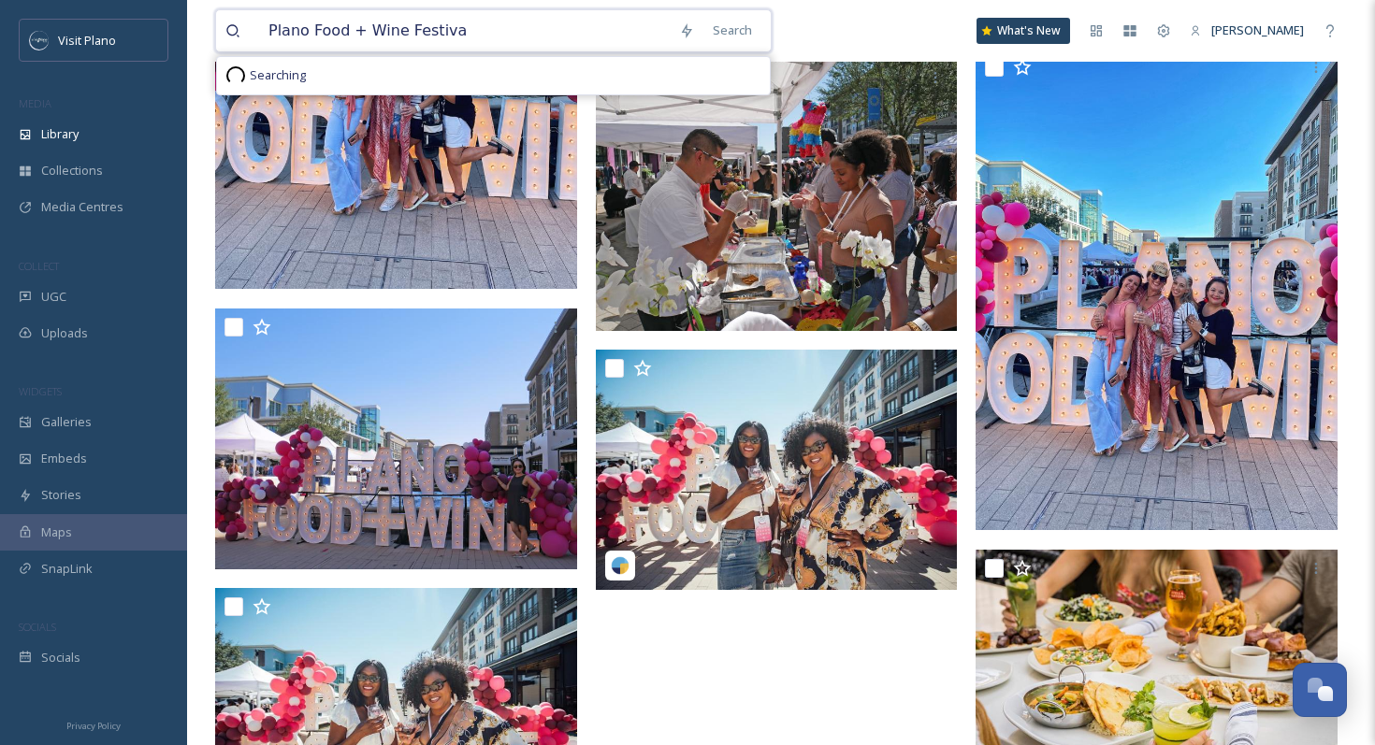
drag, startPoint x: 486, startPoint y: 33, endPoint x: 262, endPoint y: 22, distance: 224.7
click at [262, 22] on input "Plano Food + Wine Festiva" at bounding box center [464, 30] width 410 height 41
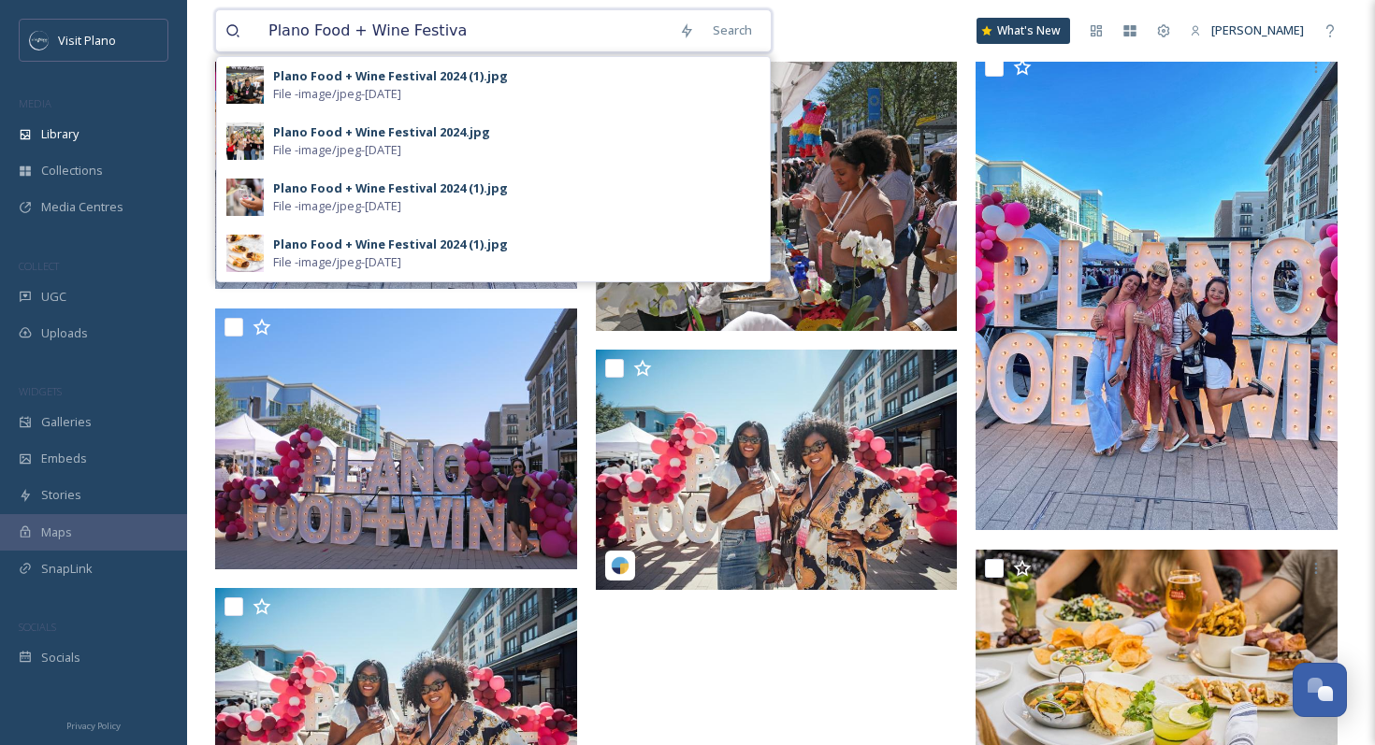
paste input "RIP Fest"
type input "RIP Fest"
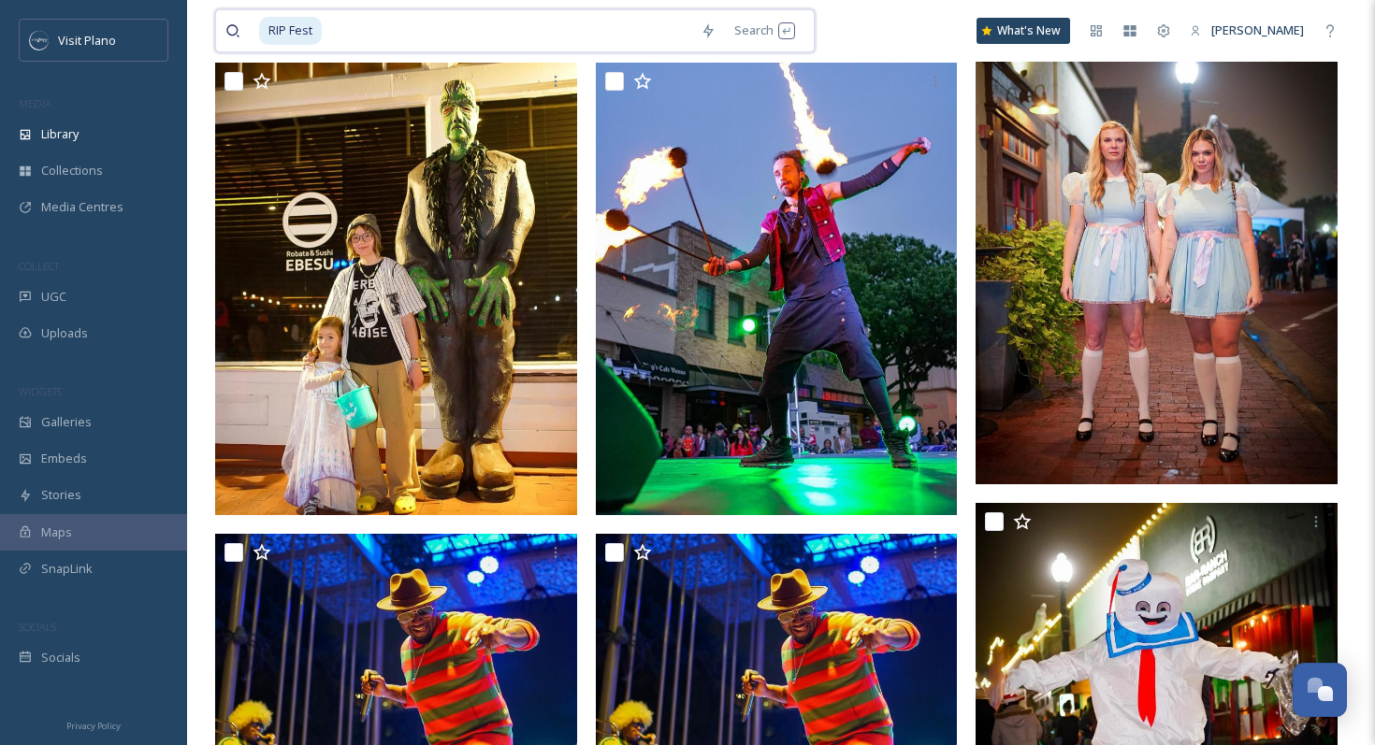
scroll to position [3999, 0]
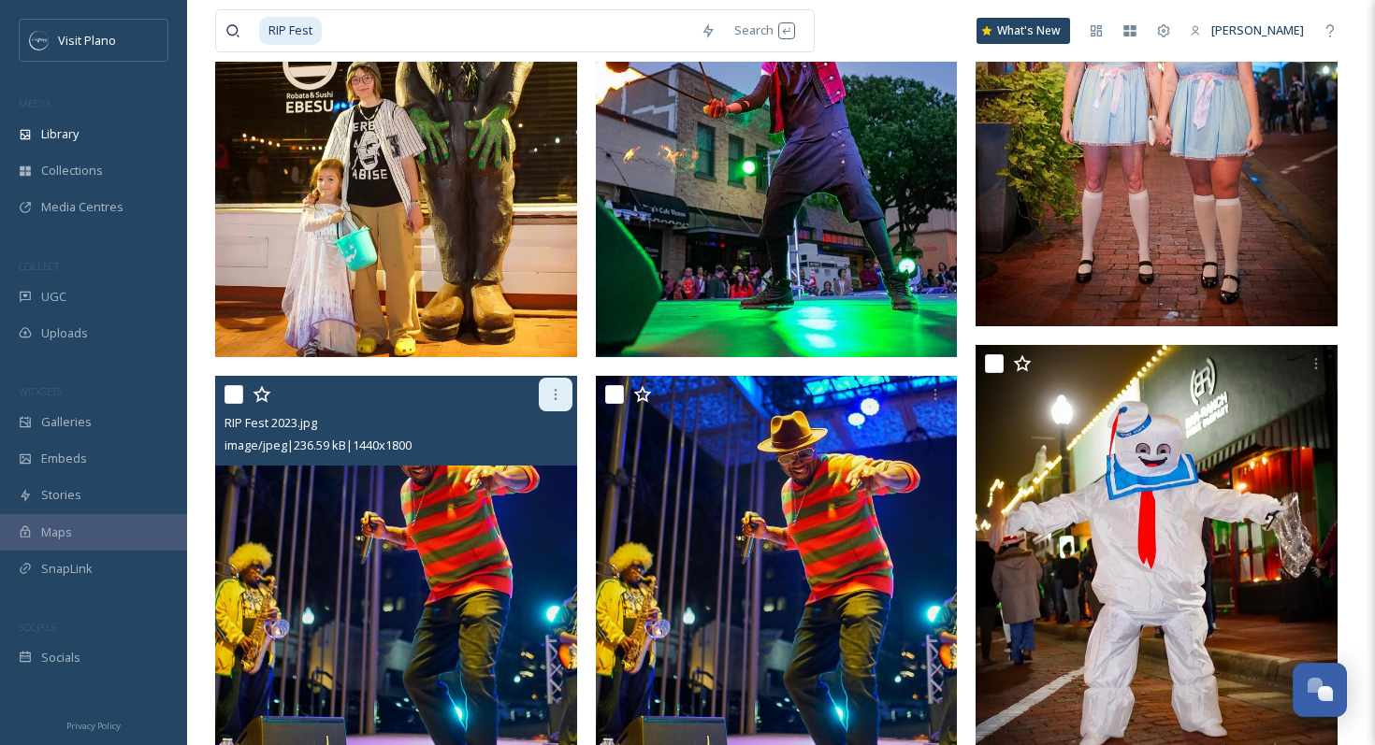
click at [554, 395] on icon at bounding box center [555, 394] width 3 height 11
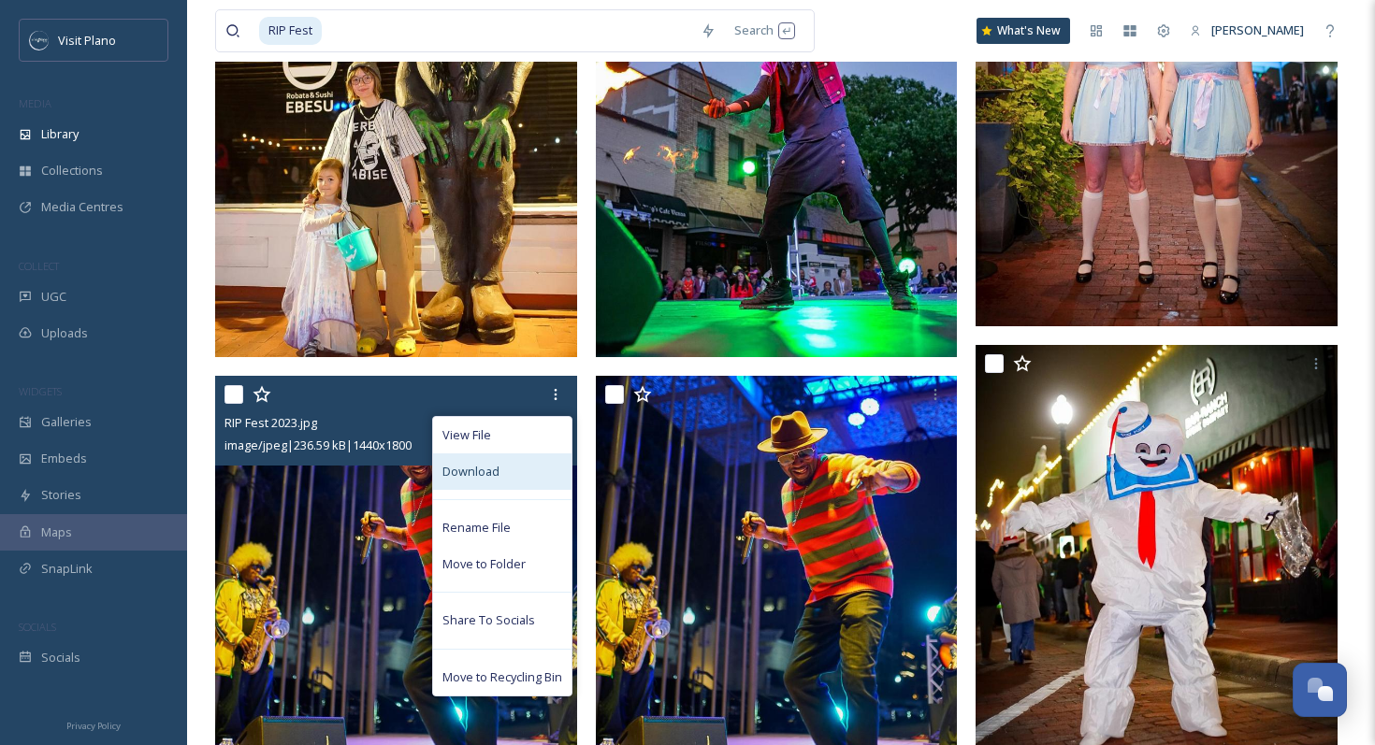
click at [508, 466] on div "Download" at bounding box center [502, 472] width 138 height 36
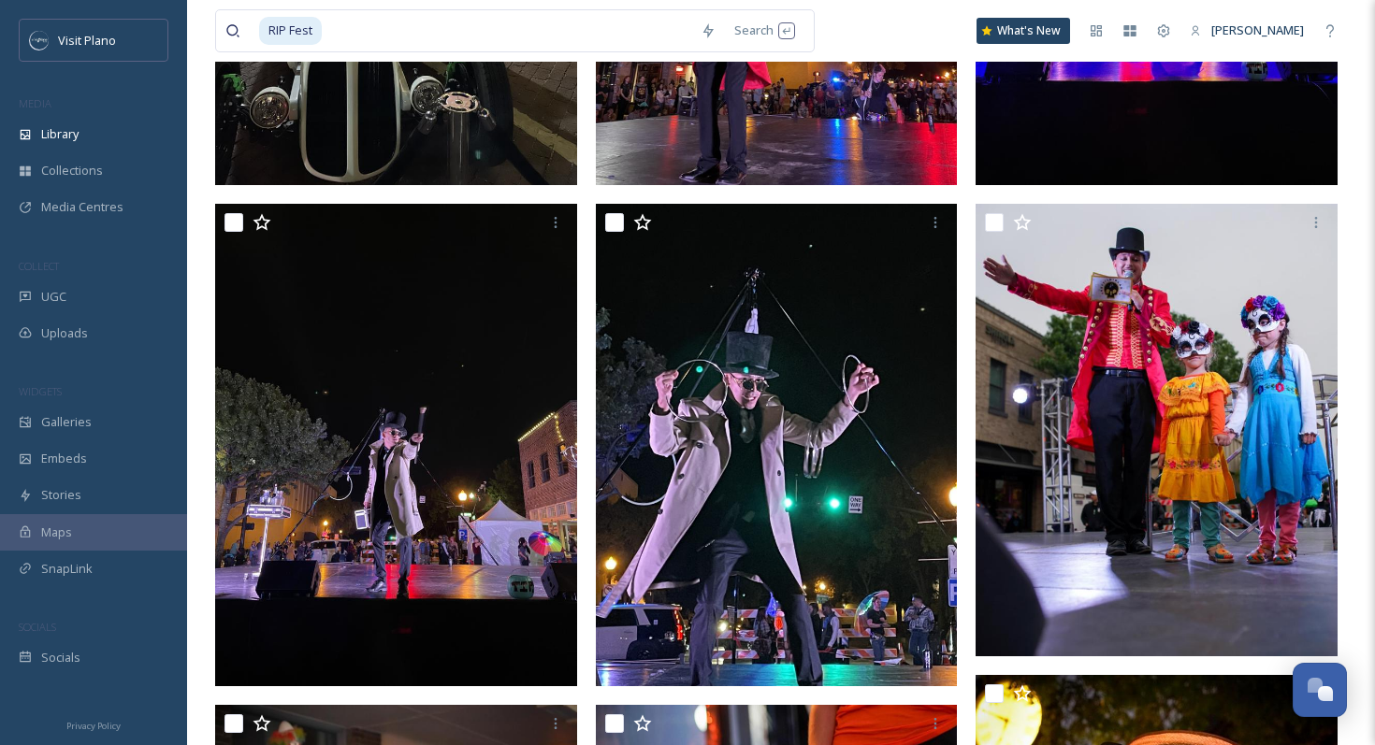
scroll to position [1735, 0]
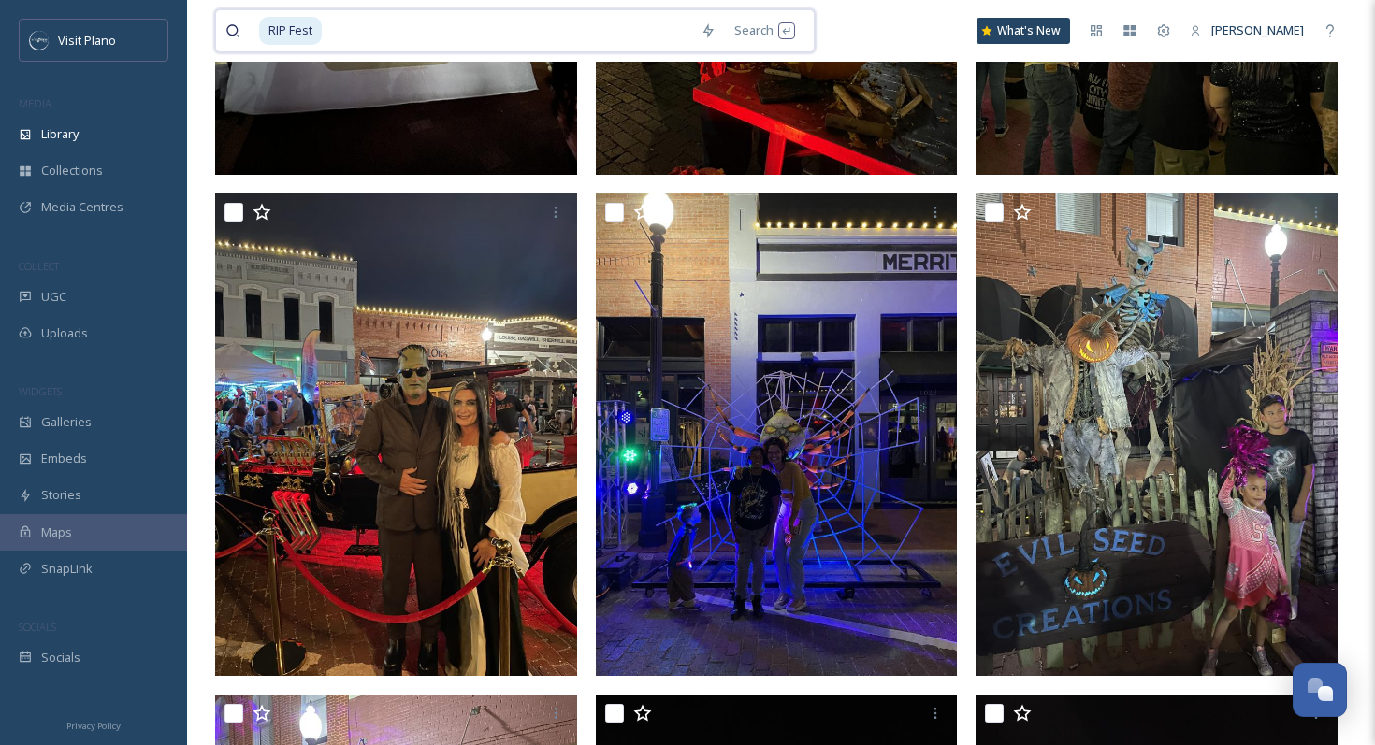
click at [450, 40] on input at bounding box center [507, 30] width 367 height 41
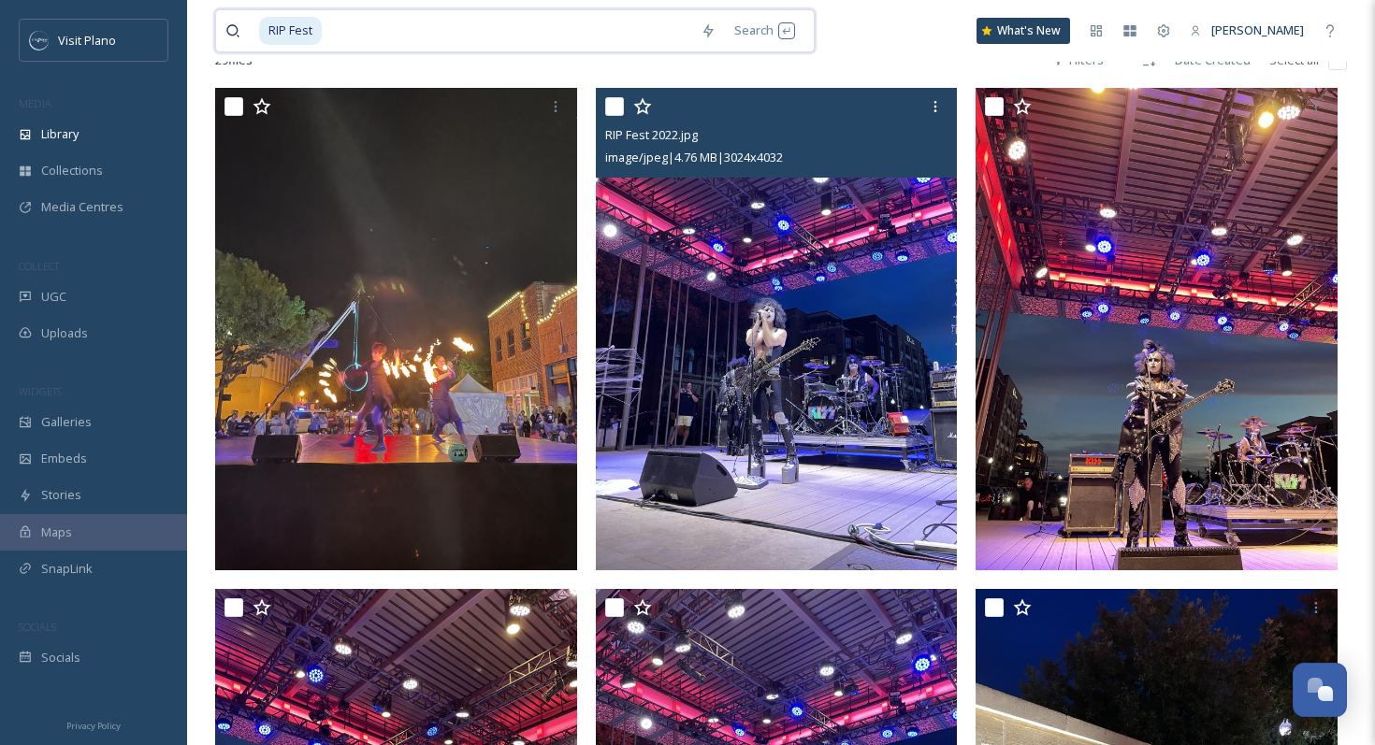
scroll to position [313, 0]
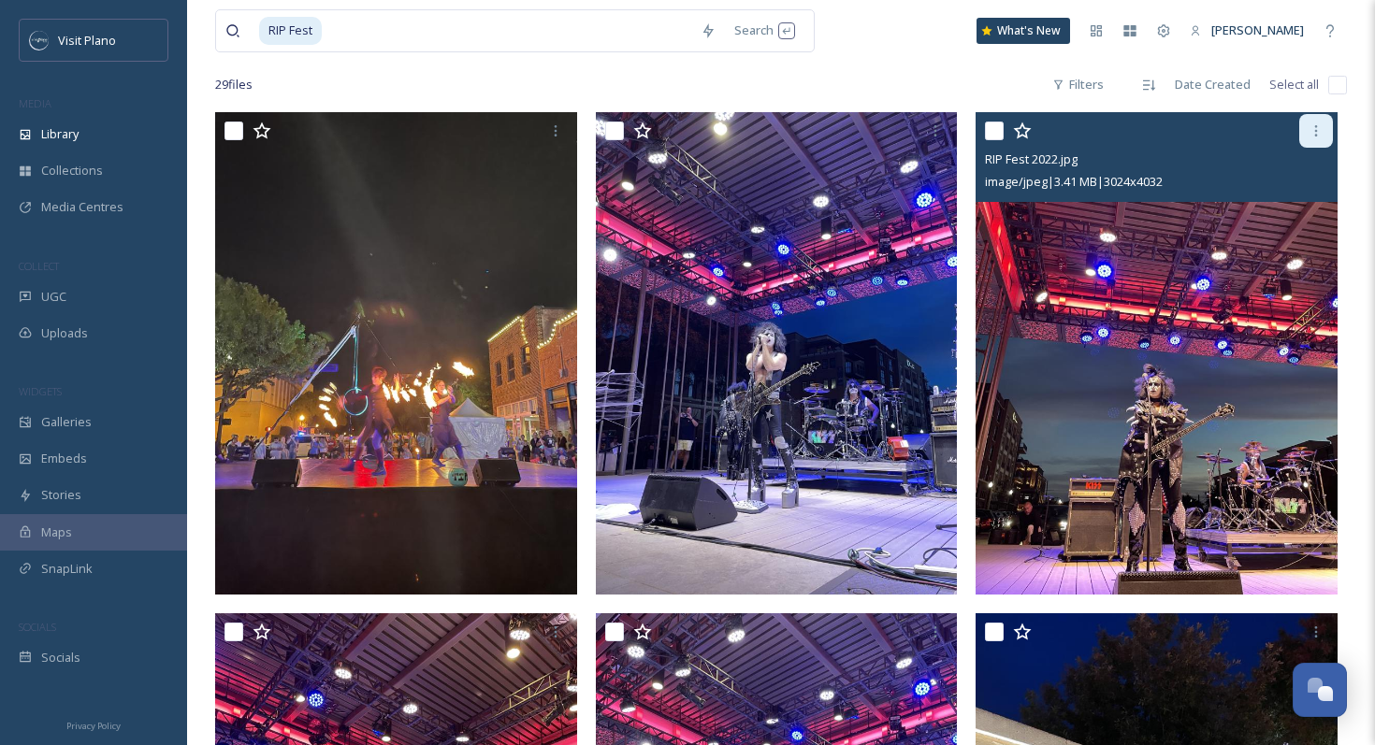
click at [1313, 136] on icon at bounding box center [1315, 130] width 15 height 15
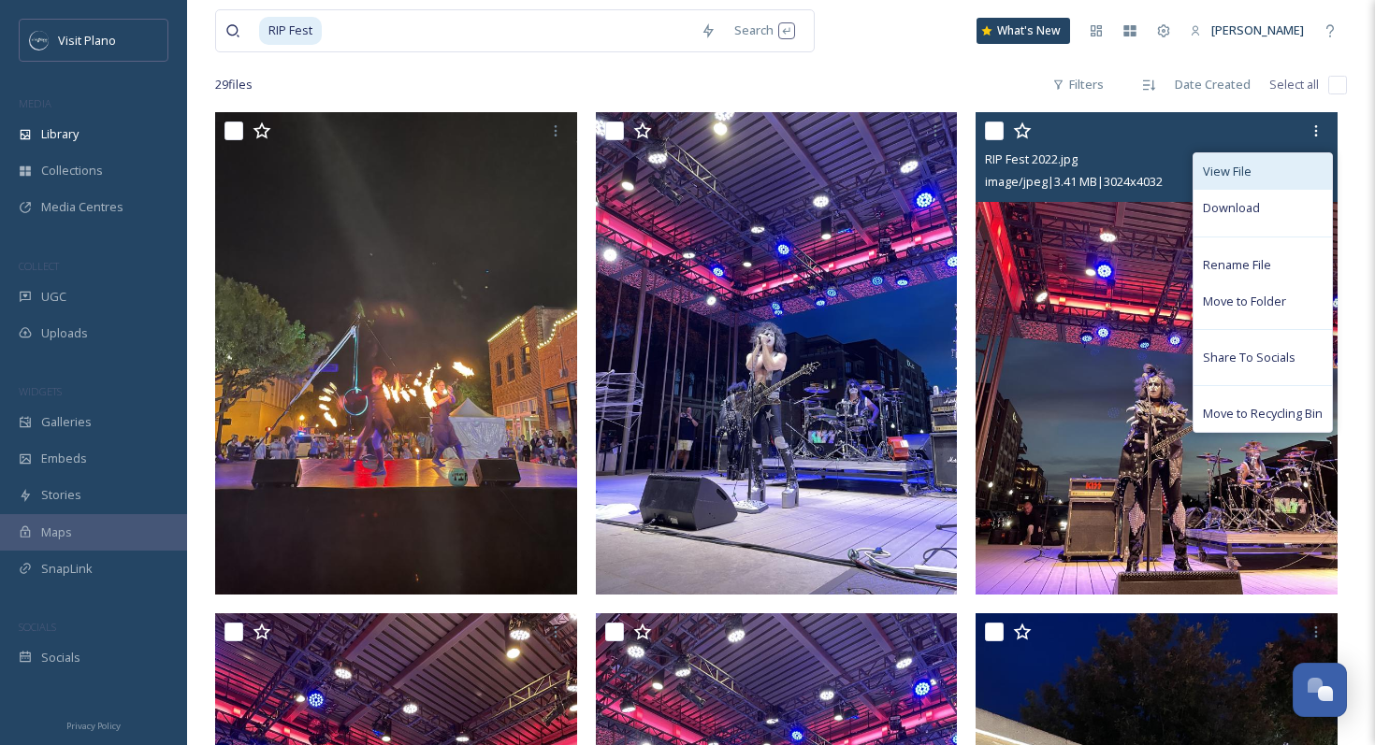
click at [1250, 187] on div "View File" at bounding box center [1262, 171] width 138 height 36
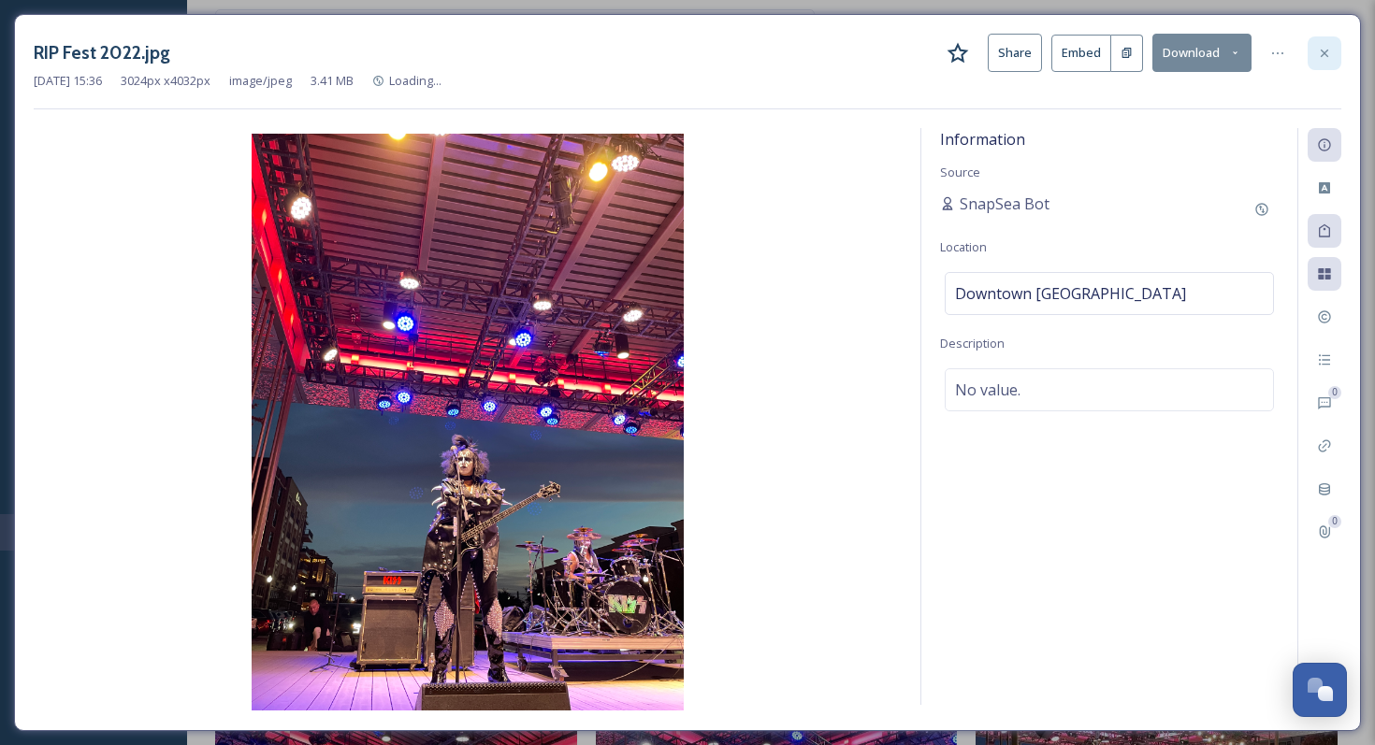
click at [1317, 50] on icon at bounding box center [1324, 53] width 15 height 15
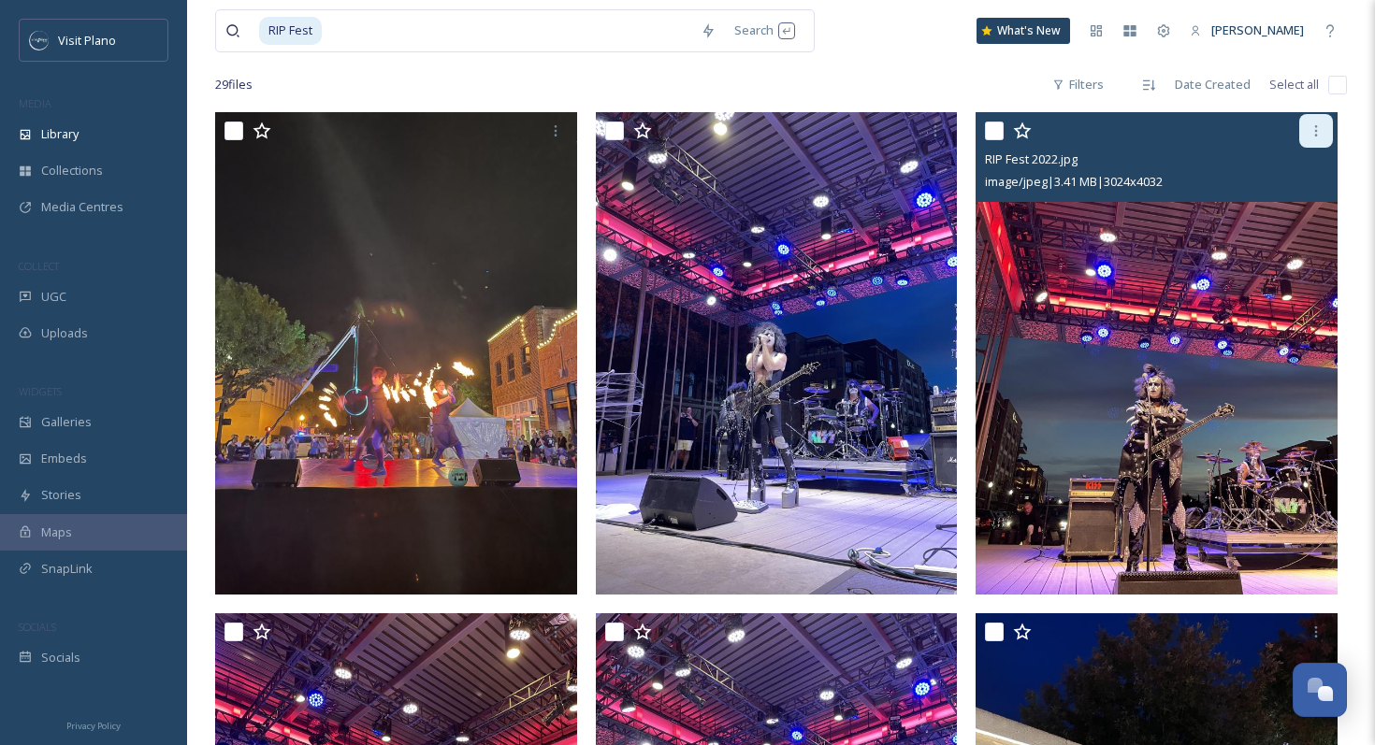
click at [1314, 133] on icon at bounding box center [1315, 130] width 15 height 15
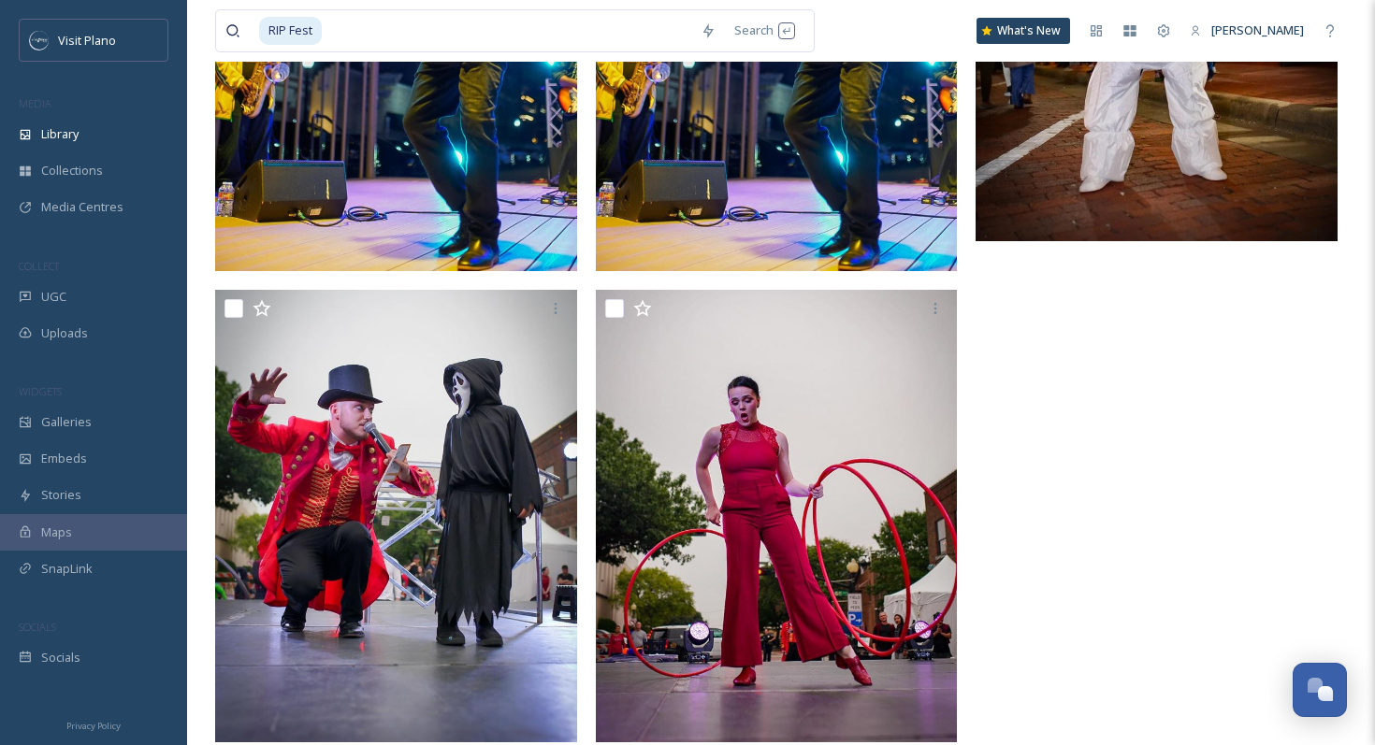
scroll to position [4585, 0]
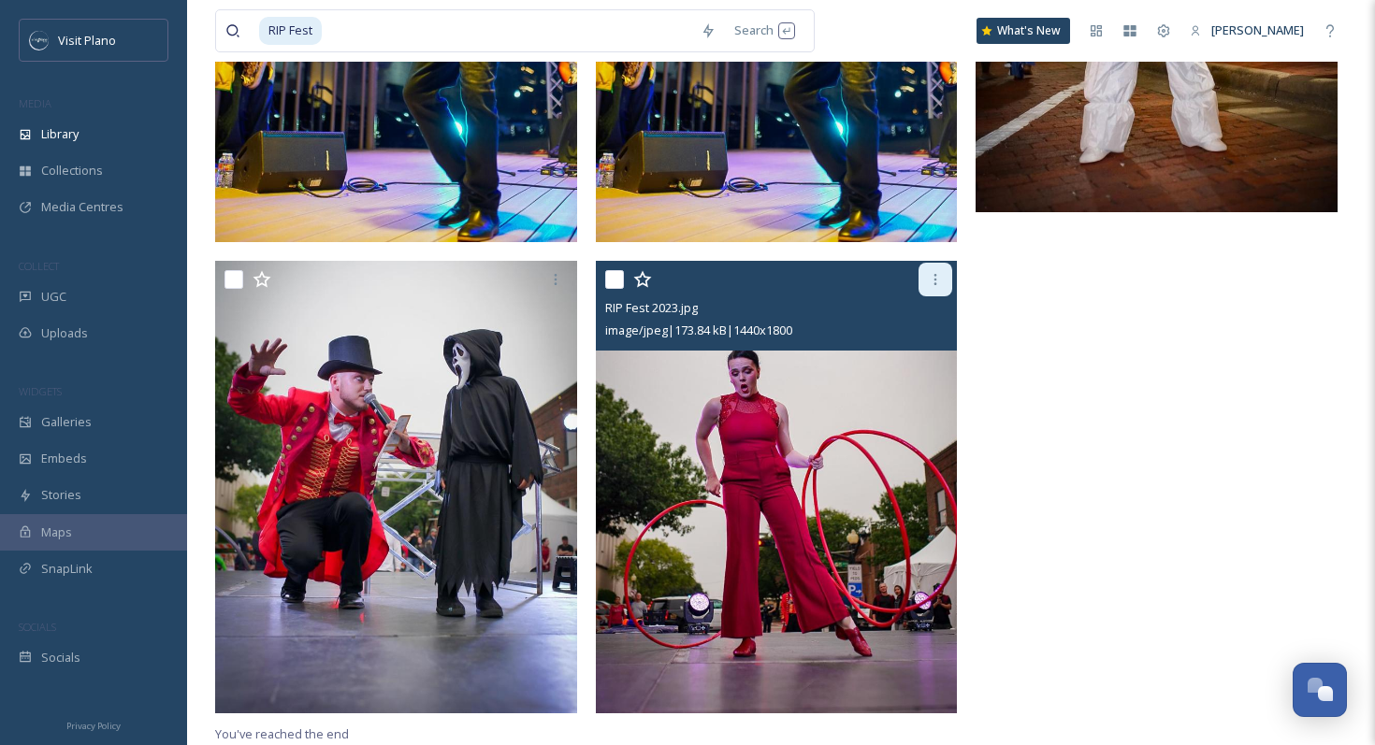
click at [929, 290] on div at bounding box center [935, 280] width 34 height 34
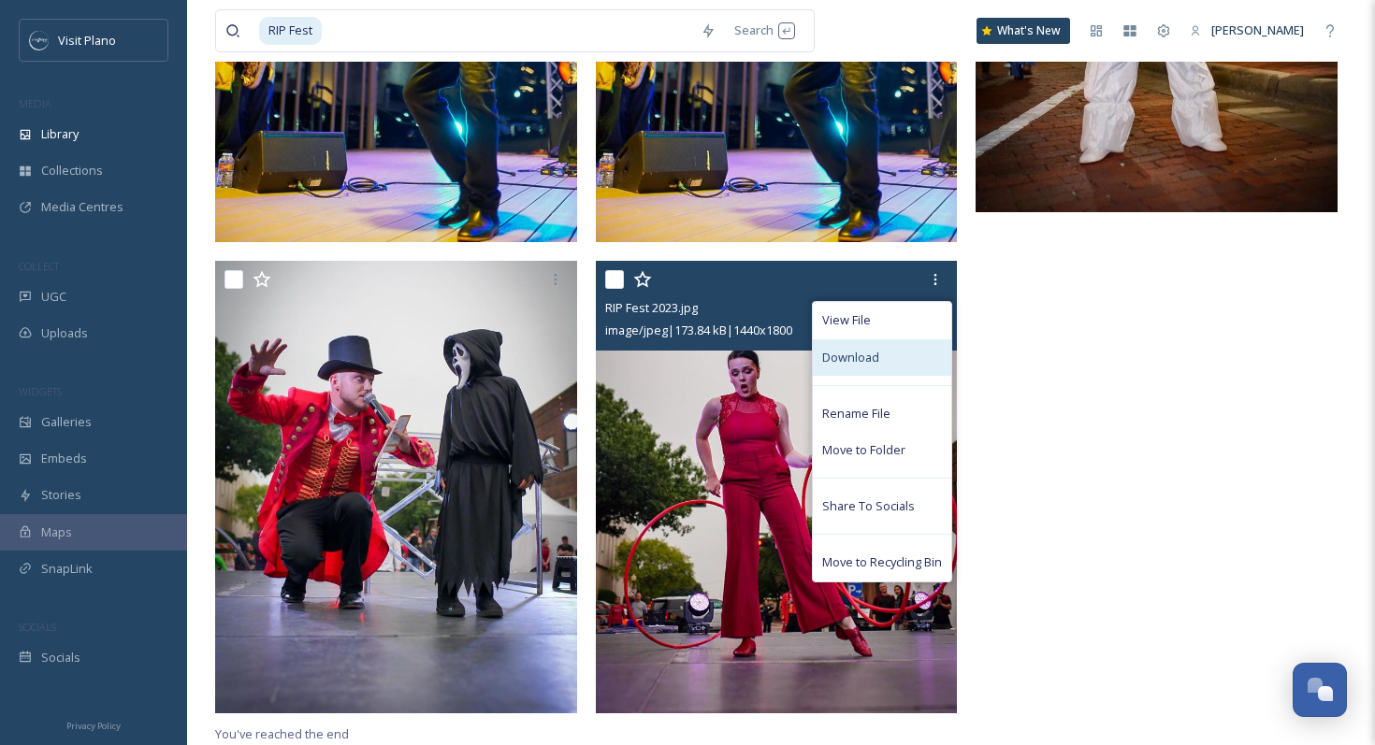
click at [879, 348] on div "Download" at bounding box center [882, 357] width 138 height 36
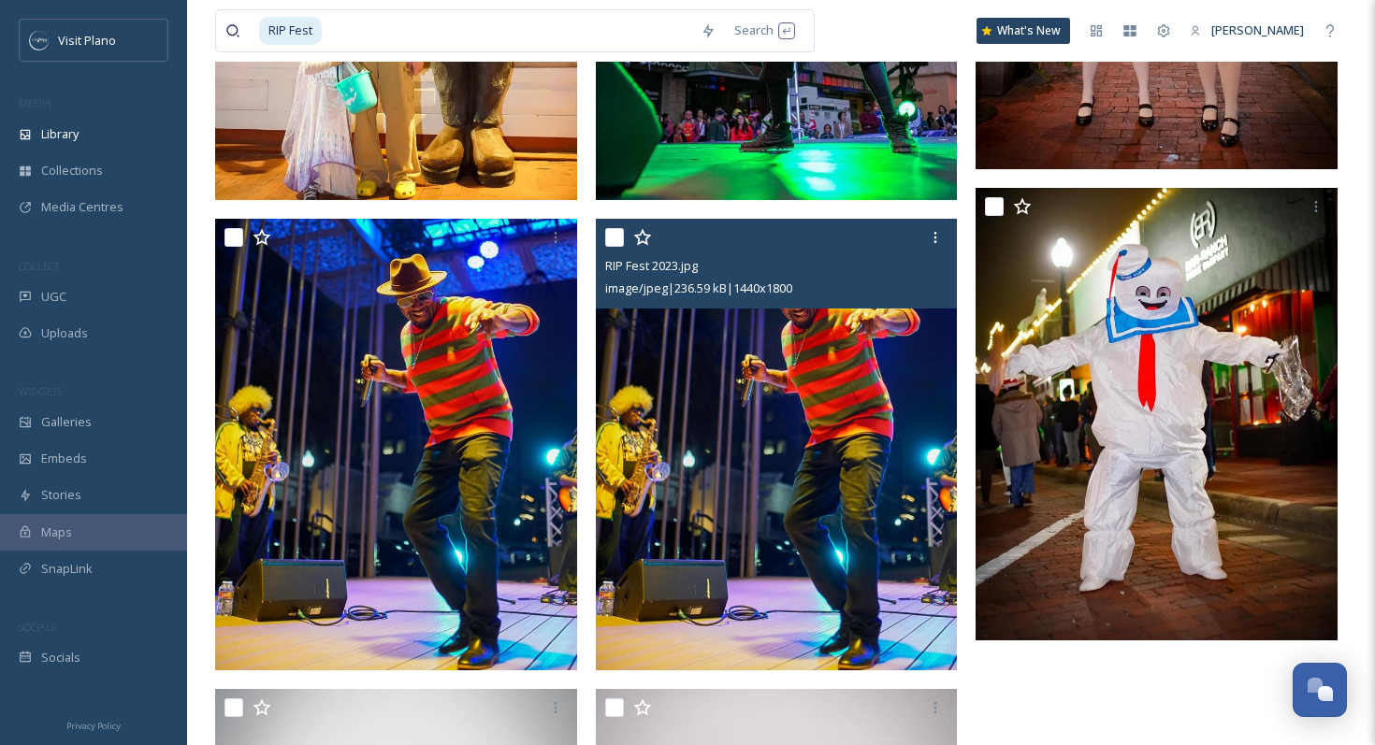
scroll to position [4155, 0]
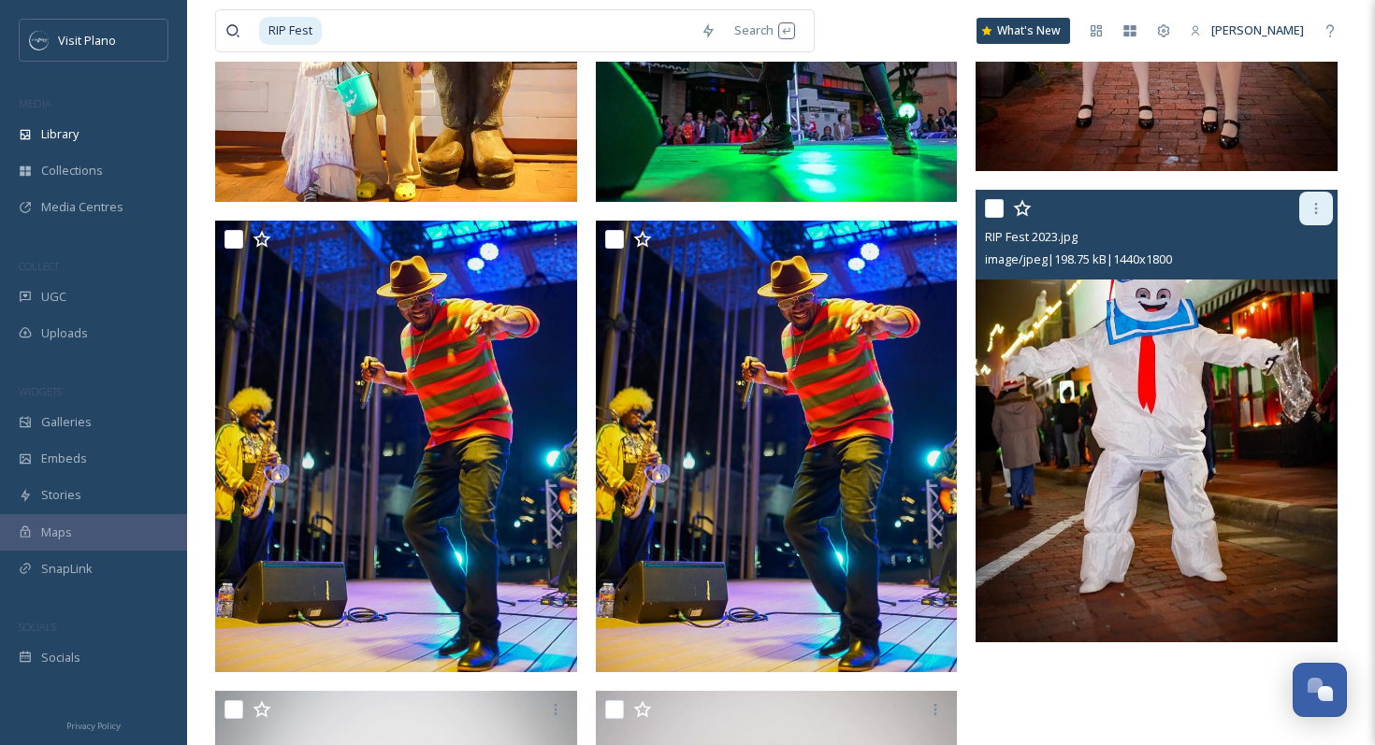
click at [1317, 207] on icon at bounding box center [1315, 208] width 15 height 15
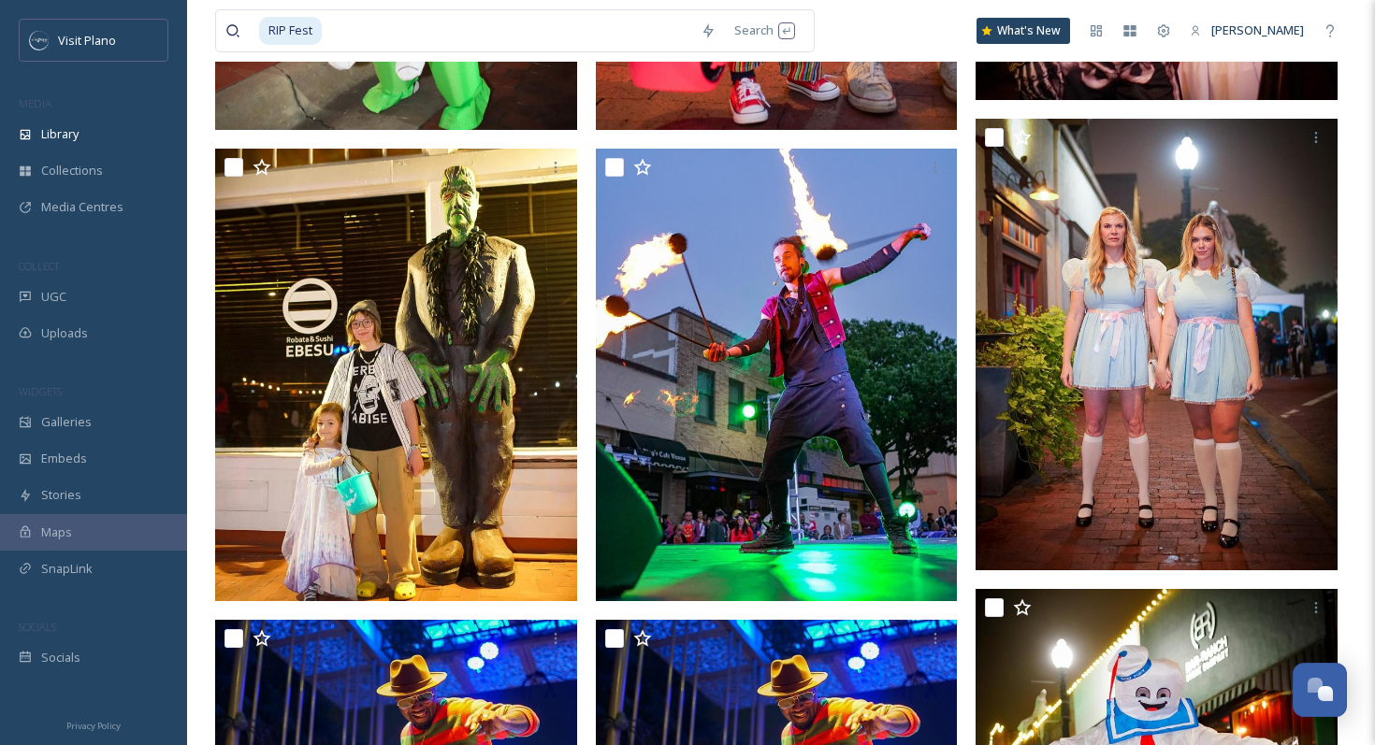
scroll to position [3740, 0]
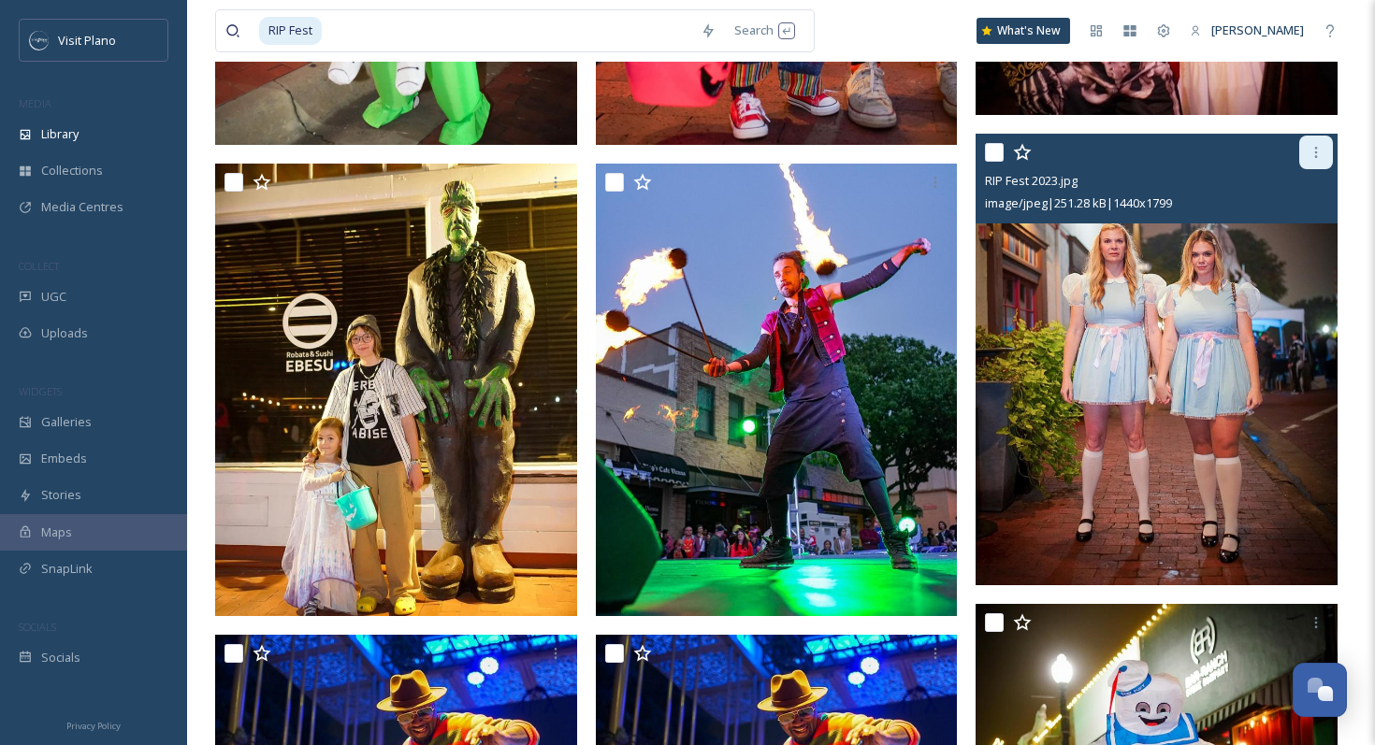
click at [1317, 153] on icon at bounding box center [1315, 152] width 15 height 15
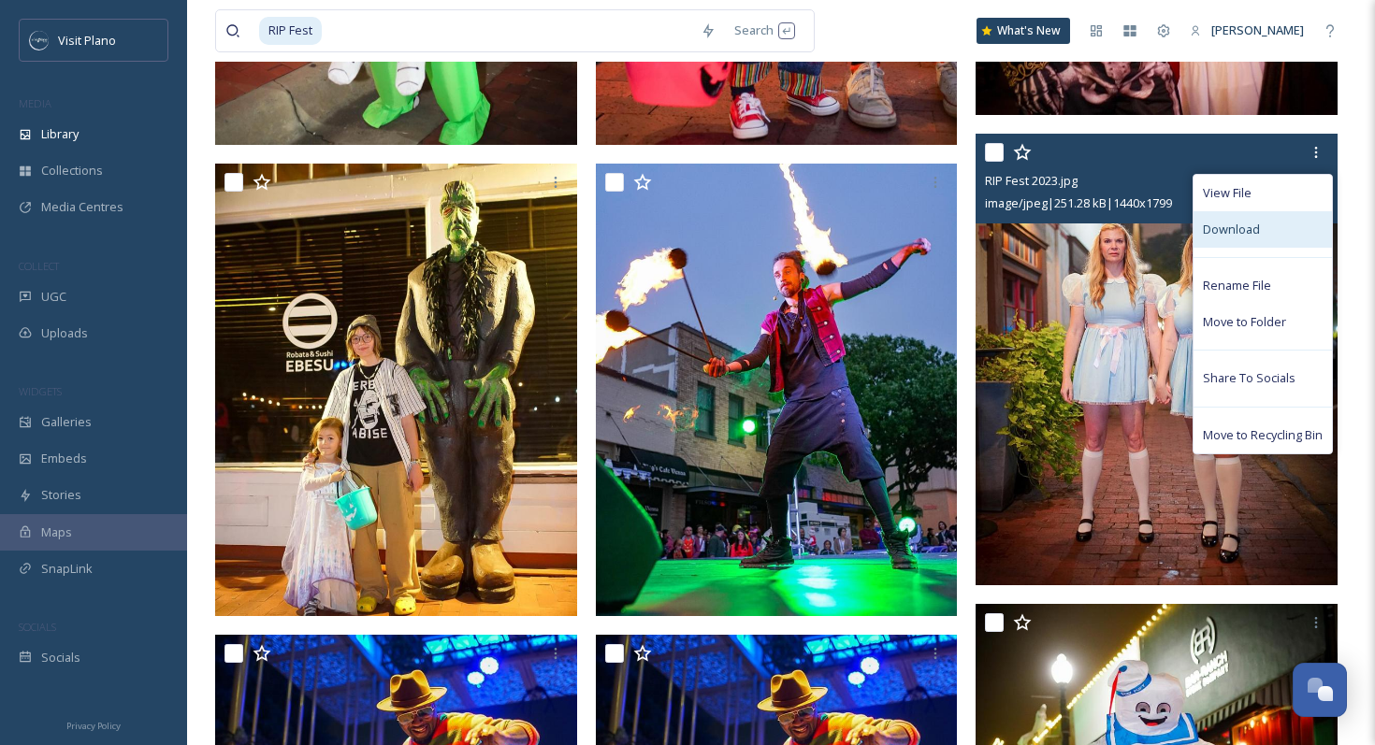
click at [1228, 225] on span "Download" at bounding box center [1231, 230] width 57 height 18
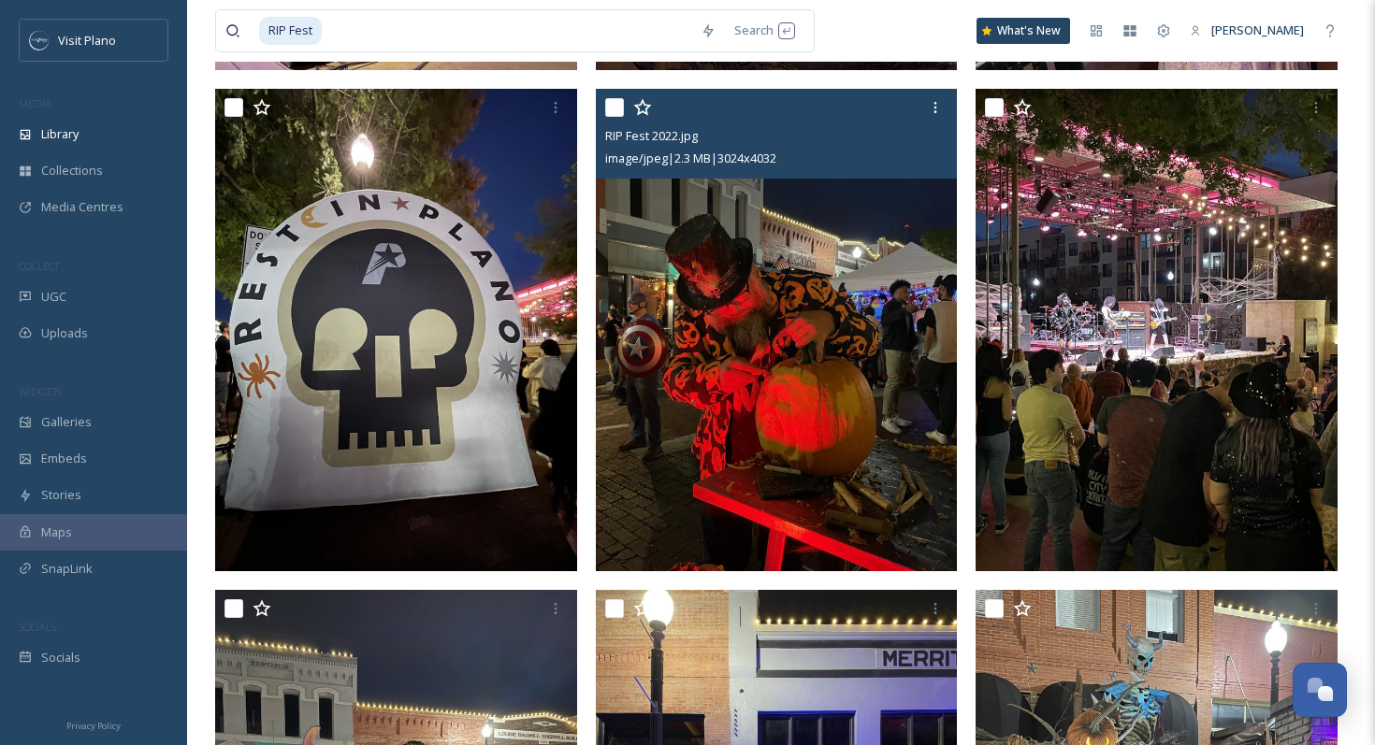
scroll to position [1338, 0]
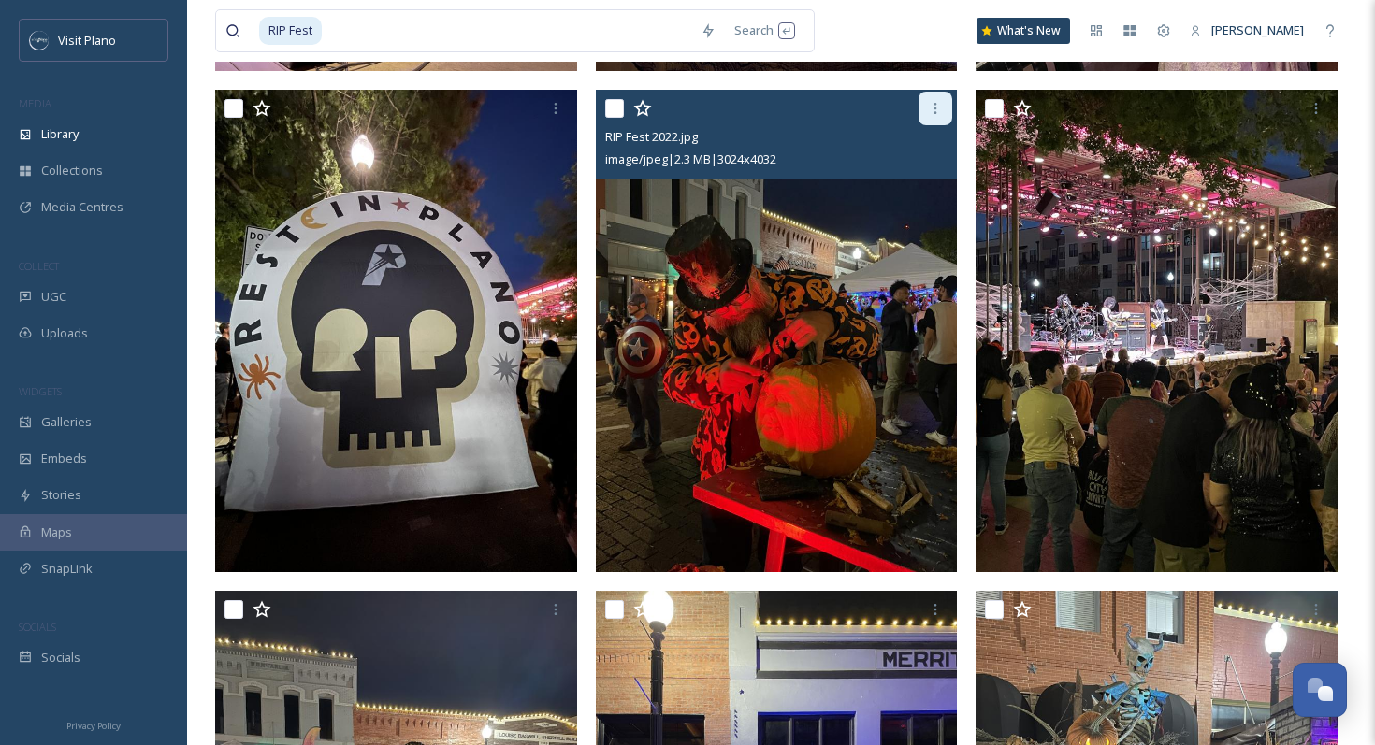
click at [931, 103] on icon at bounding box center [935, 108] width 15 height 15
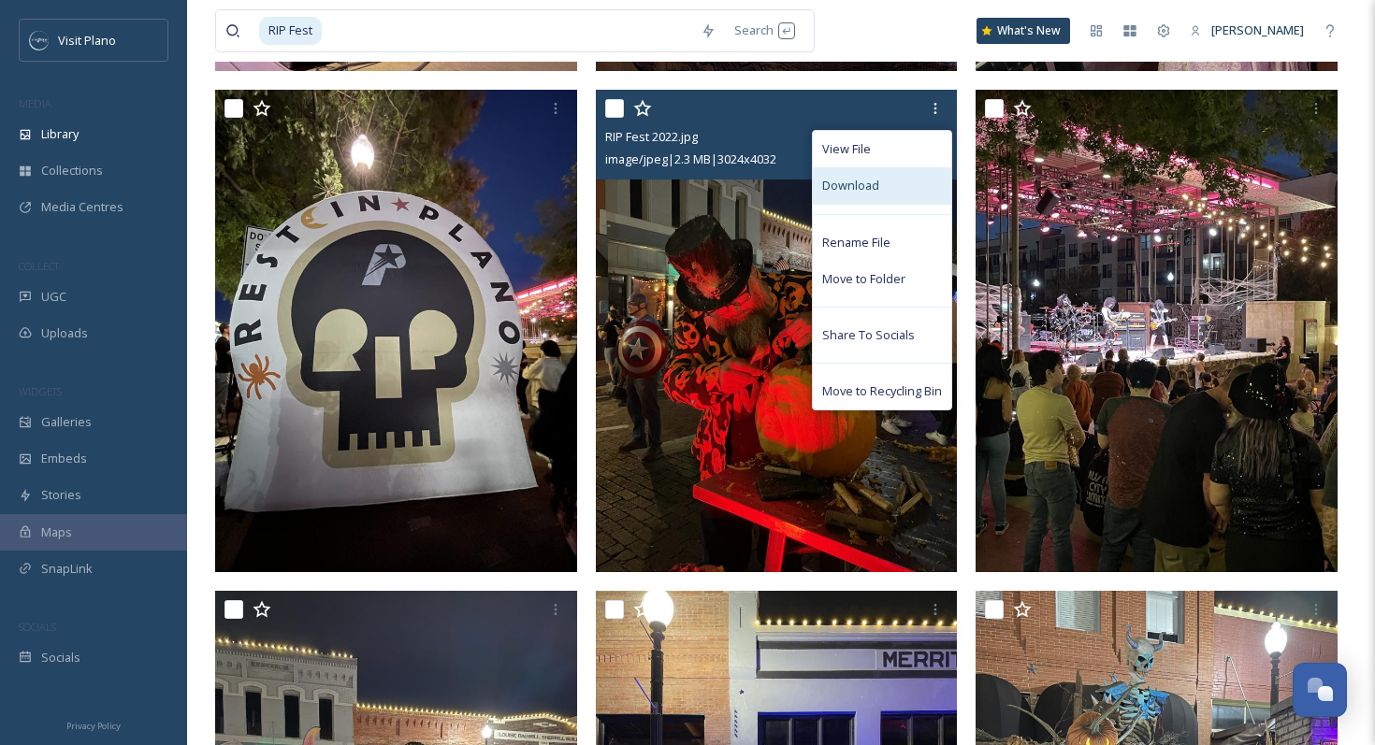
click at [883, 180] on div "Download" at bounding box center [882, 185] width 138 height 36
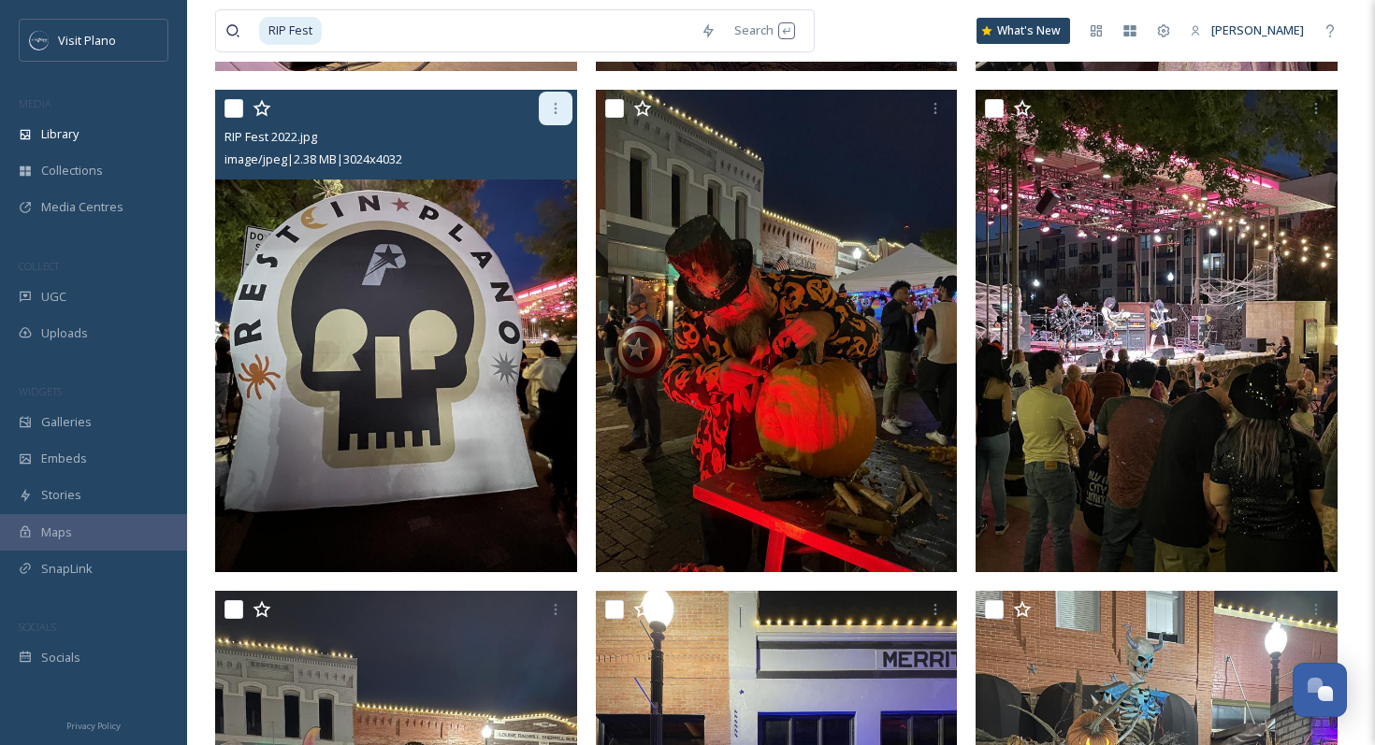
click at [550, 111] on icon at bounding box center [555, 108] width 15 height 15
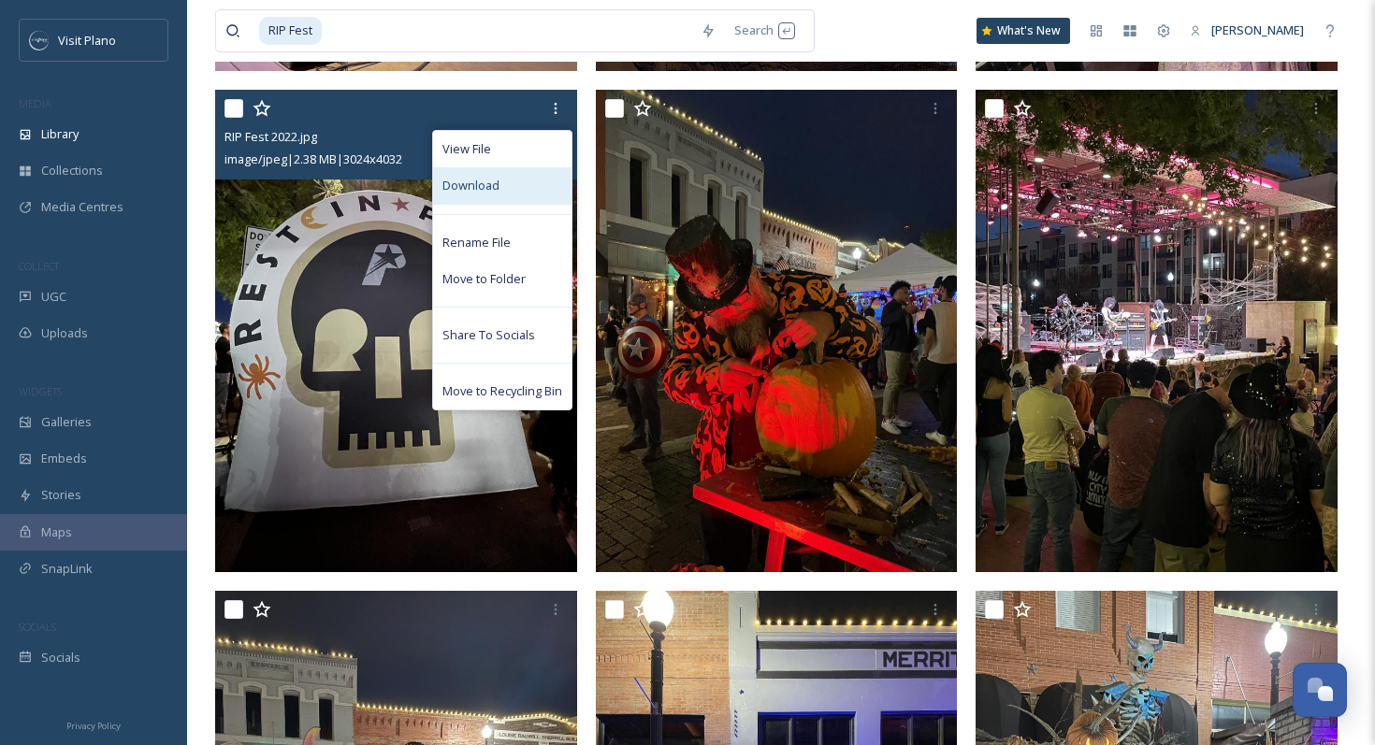
click at [518, 180] on div "Download" at bounding box center [502, 185] width 138 height 36
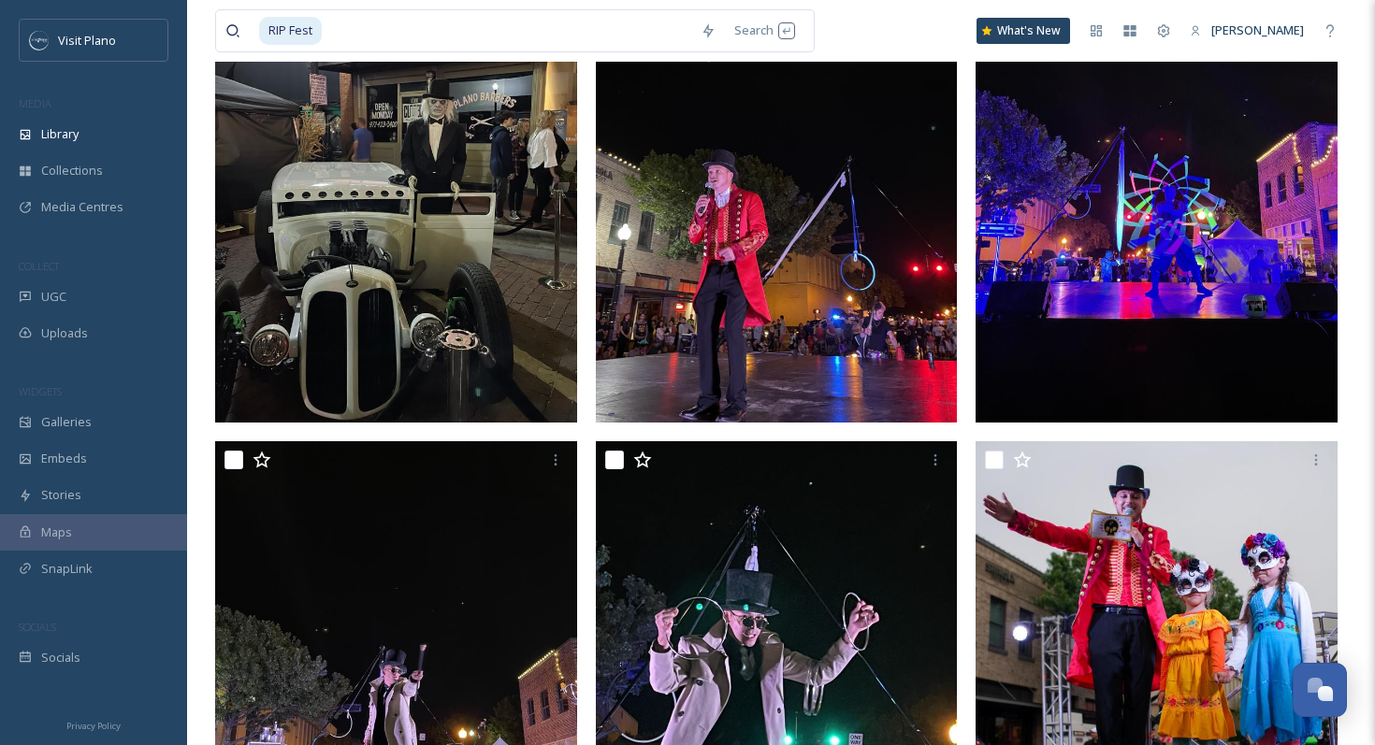
scroll to position [2485, 0]
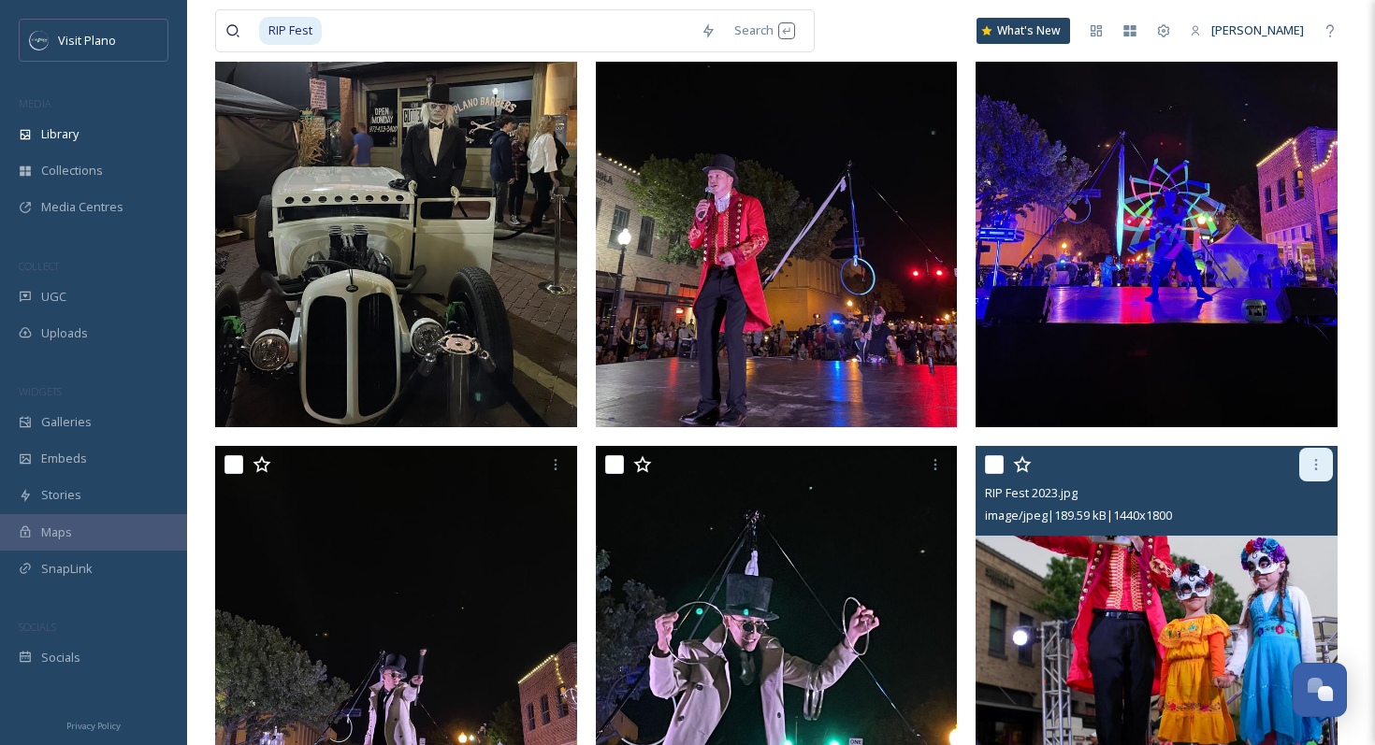
click at [1313, 468] on icon at bounding box center [1315, 464] width 15 height 15
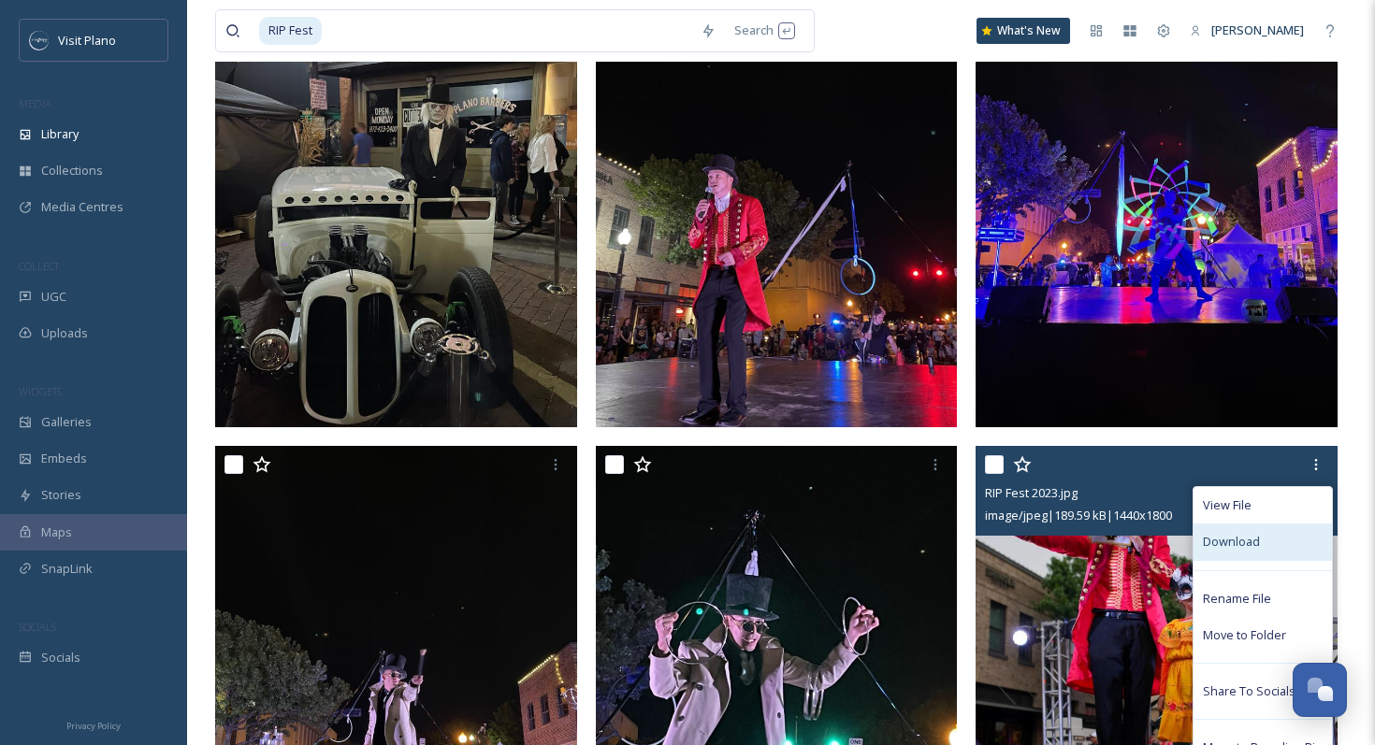
click at [1227, 541] on span "Download" at bounding box center [1231, 542] width 57 height 18
